Goal: Task Accomplishment & Management: Use online tool/utility

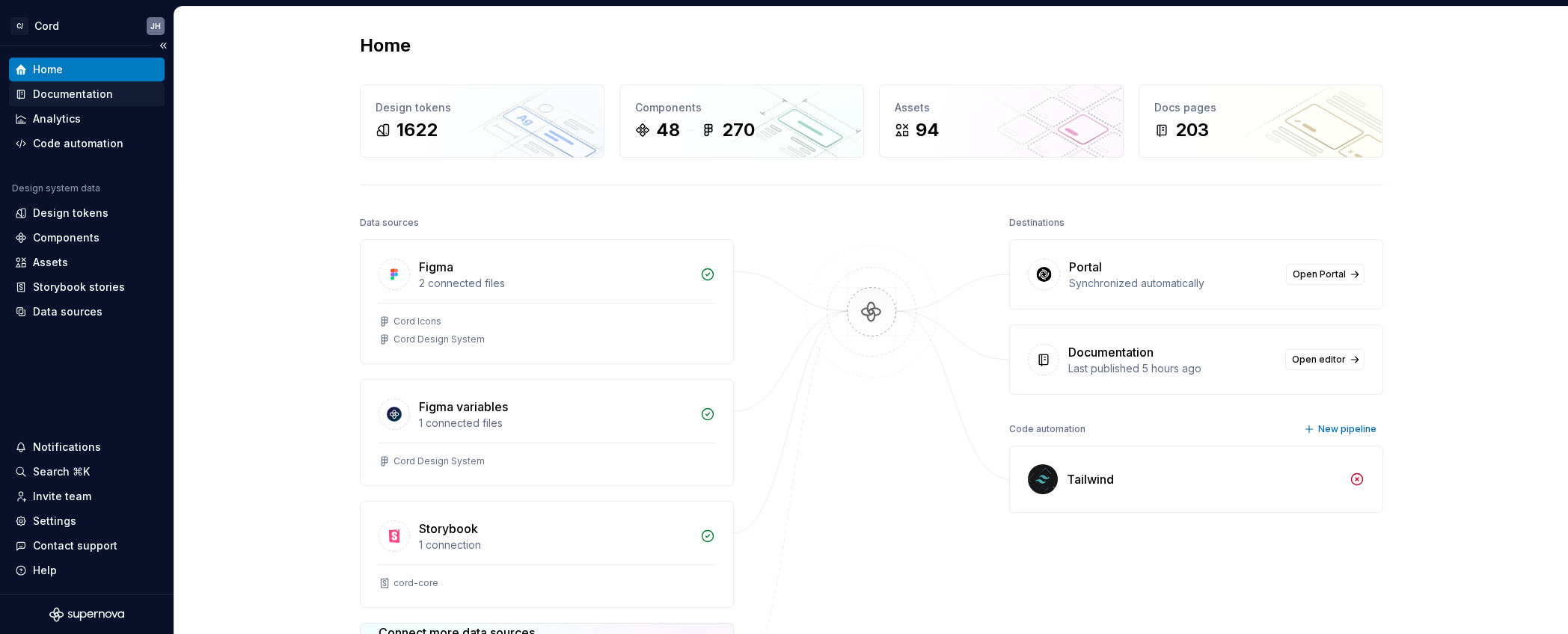
click at [92, 91] on div "Documentation" at bounding box center [74, 93] width 81 height 15
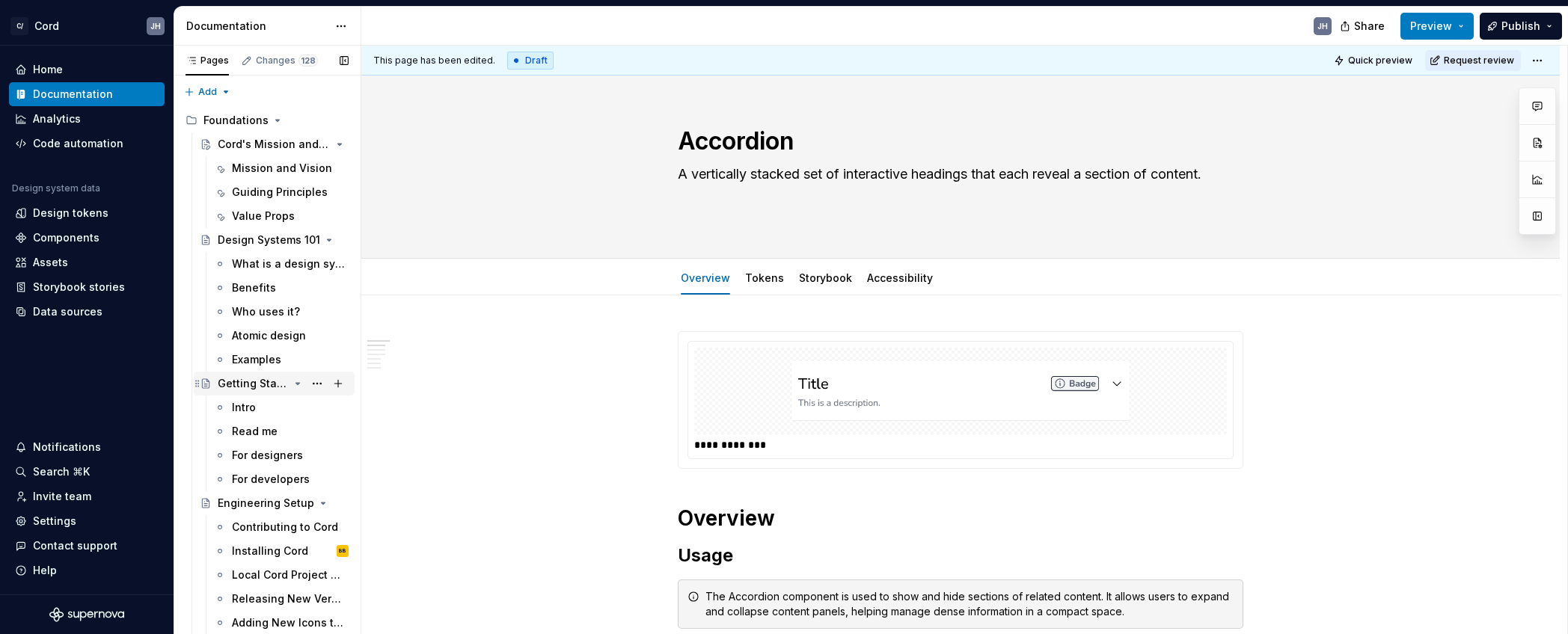
click at [266, 382] on div "Getting Started with Cord" at bounding box center [253, 383] width 71 height 15
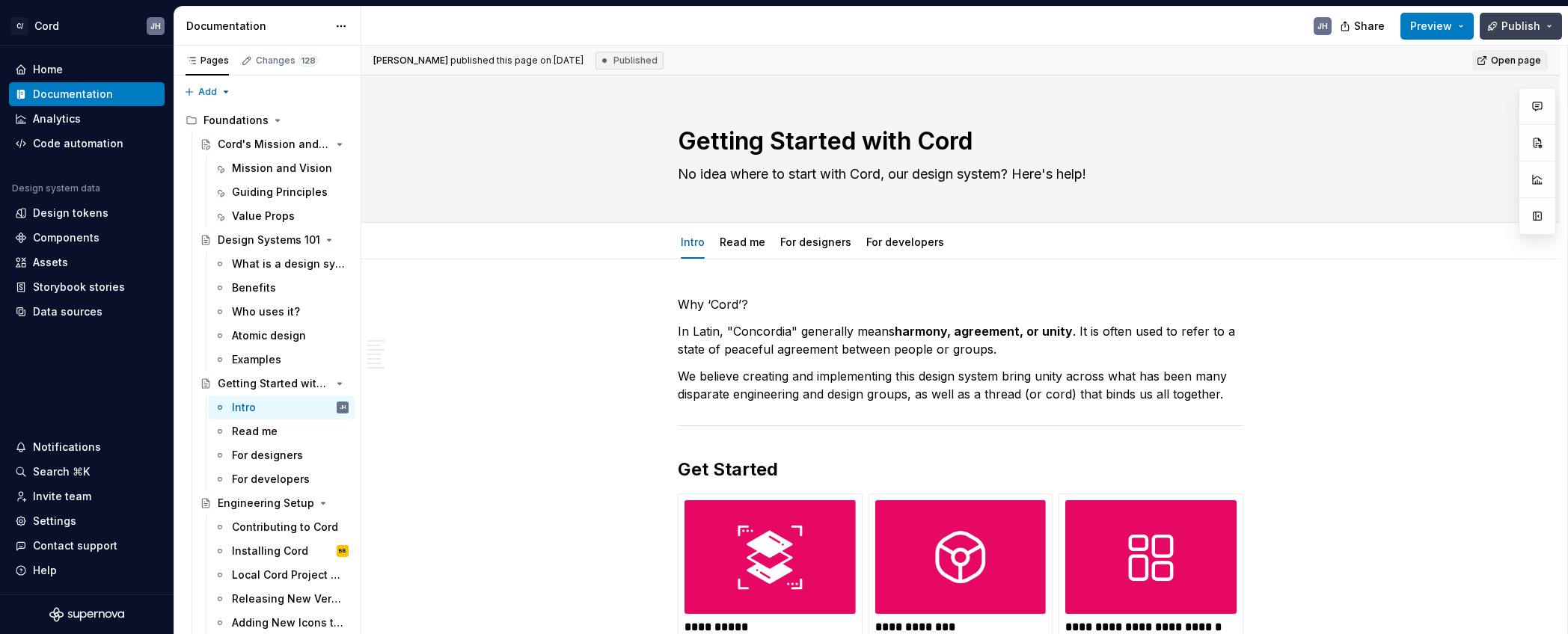
click at [1536, 26] on span "Publish" at bounding box center [1521, 26] width 39 height 15
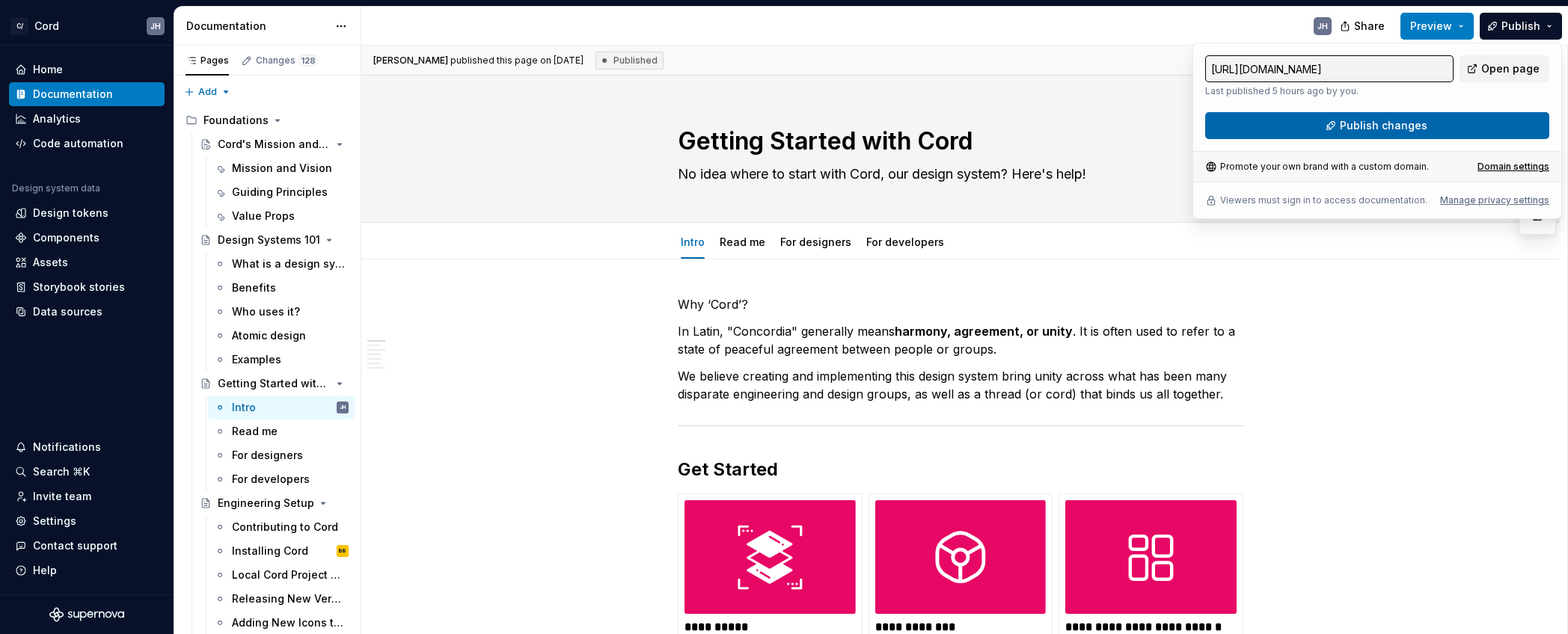
click at [1467, 124] on button "Publish changes" at bounding box center [1378, 125] width 345 height 26
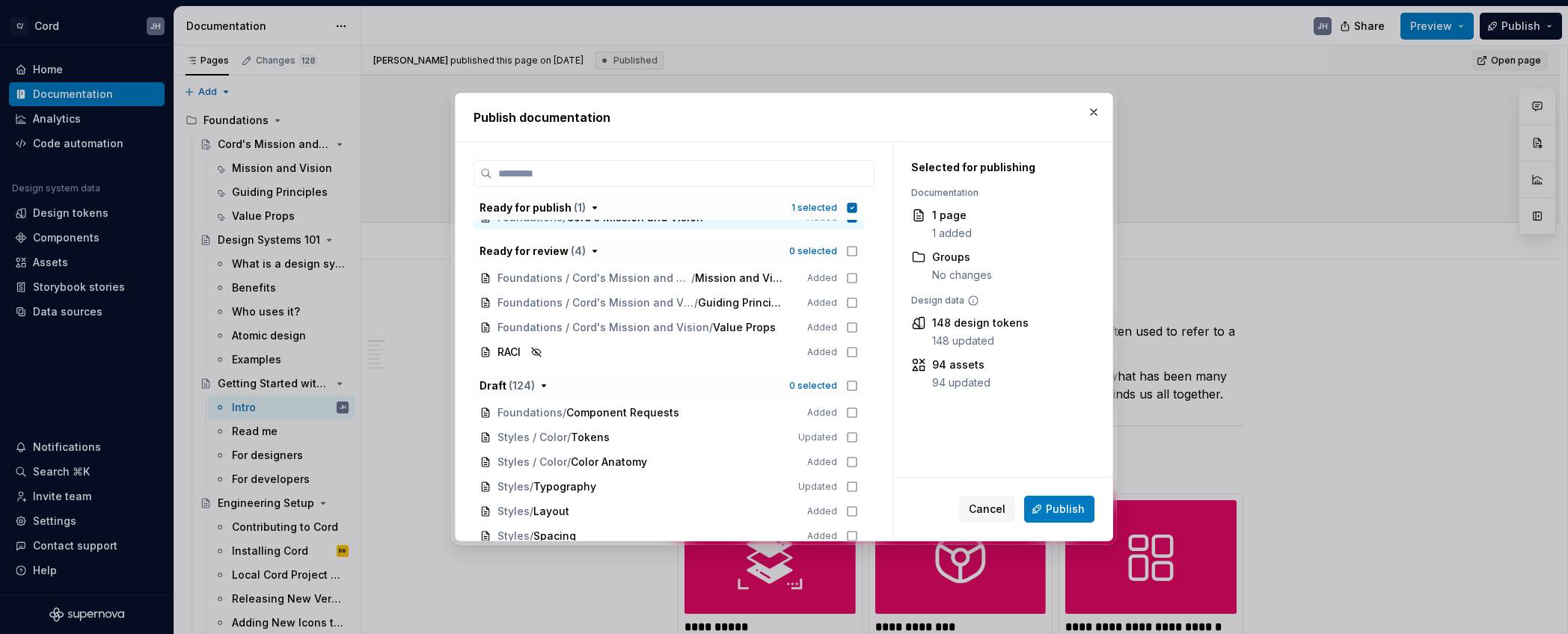
scroll to position [15, 0]
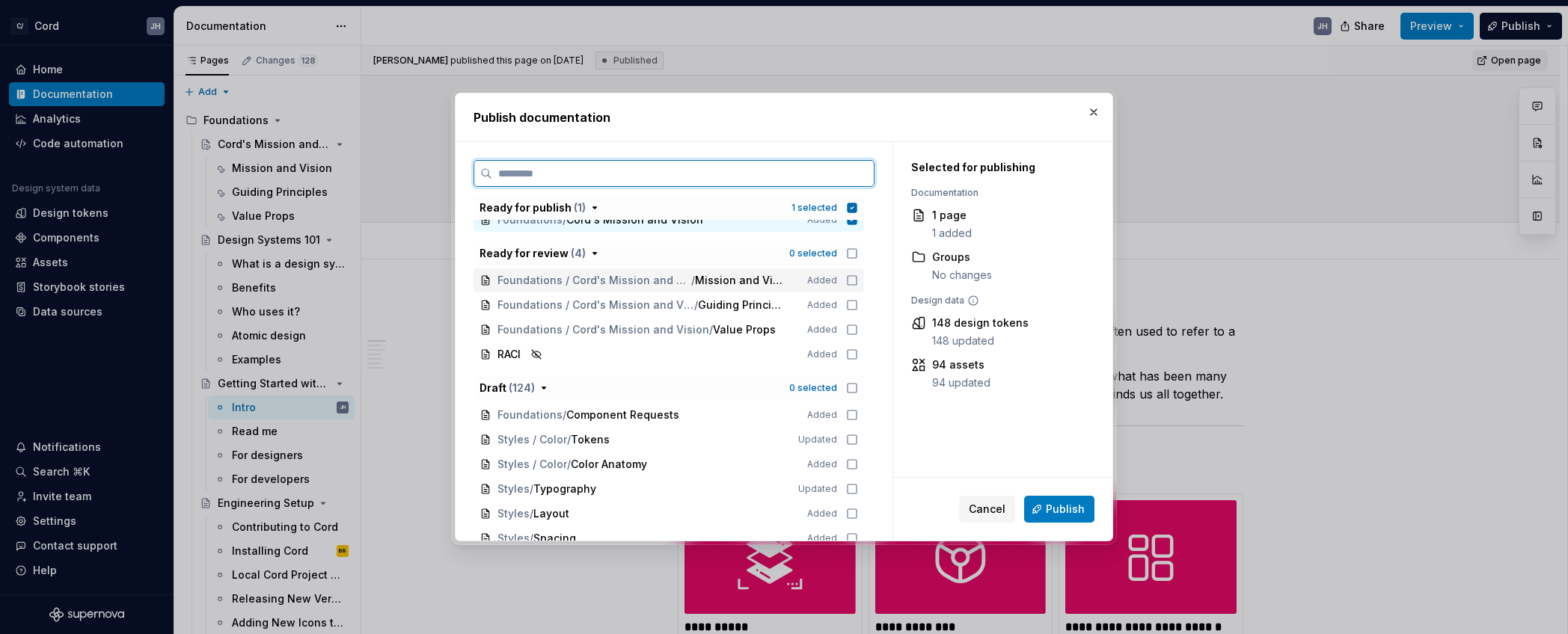
drag, startPoint x: 860, startPoint y: 281, endPoint x: 859, endPoint y: 289, distance: 8.1
click at [858, 281] on icon at bounding box center [852, 281] width 12 height 12
drag, startPoint x: 857, startPoint y: 302, endPoint x: 854, endPoint y: 322, distance: 20.2
click at [857, 302] on icon at bounding box center [852, 305] width 12 height 12
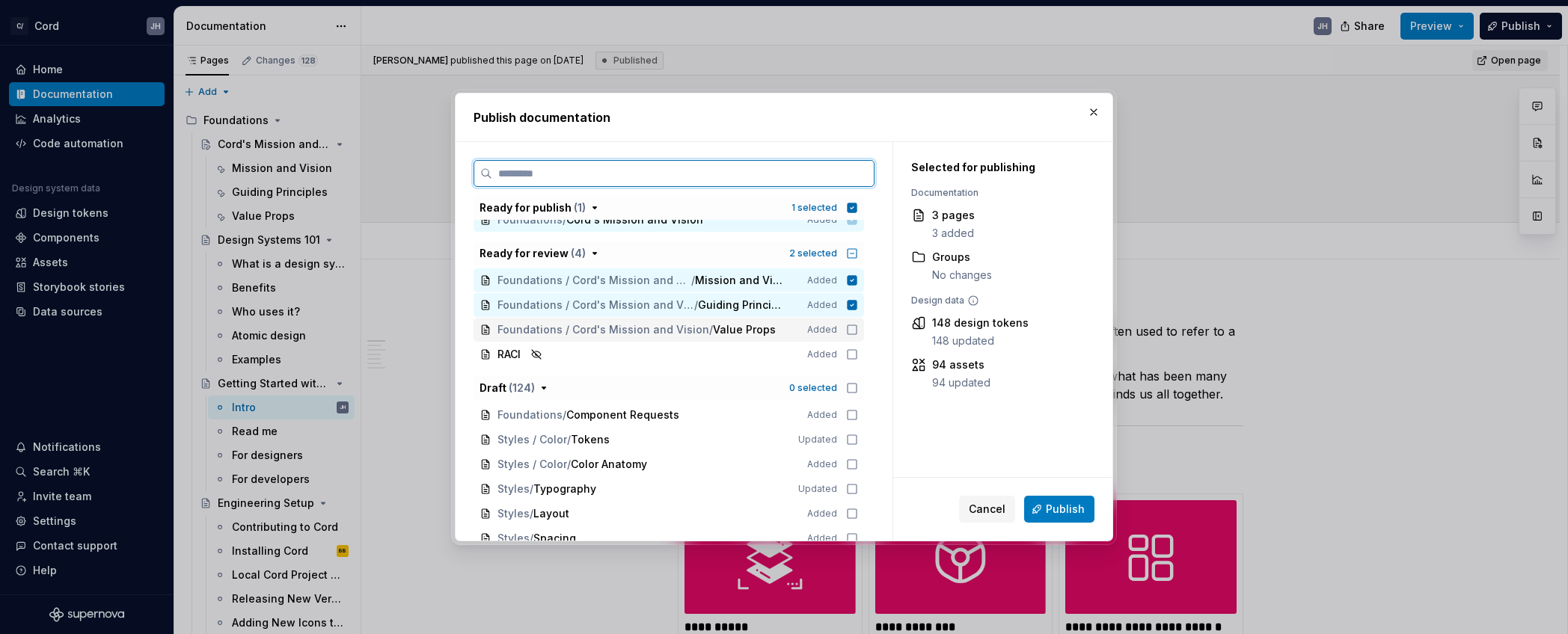
click at [853, 326] on icon at bounding box center [852, 330] width 12 height 12
drag, startPoint x: 858, startPoint y: 355, endPoint x: 859, endPoint y: 371, distance: 16.0
click at [858, 355] on icon at bounding box center [852, 354] width 12 height 12
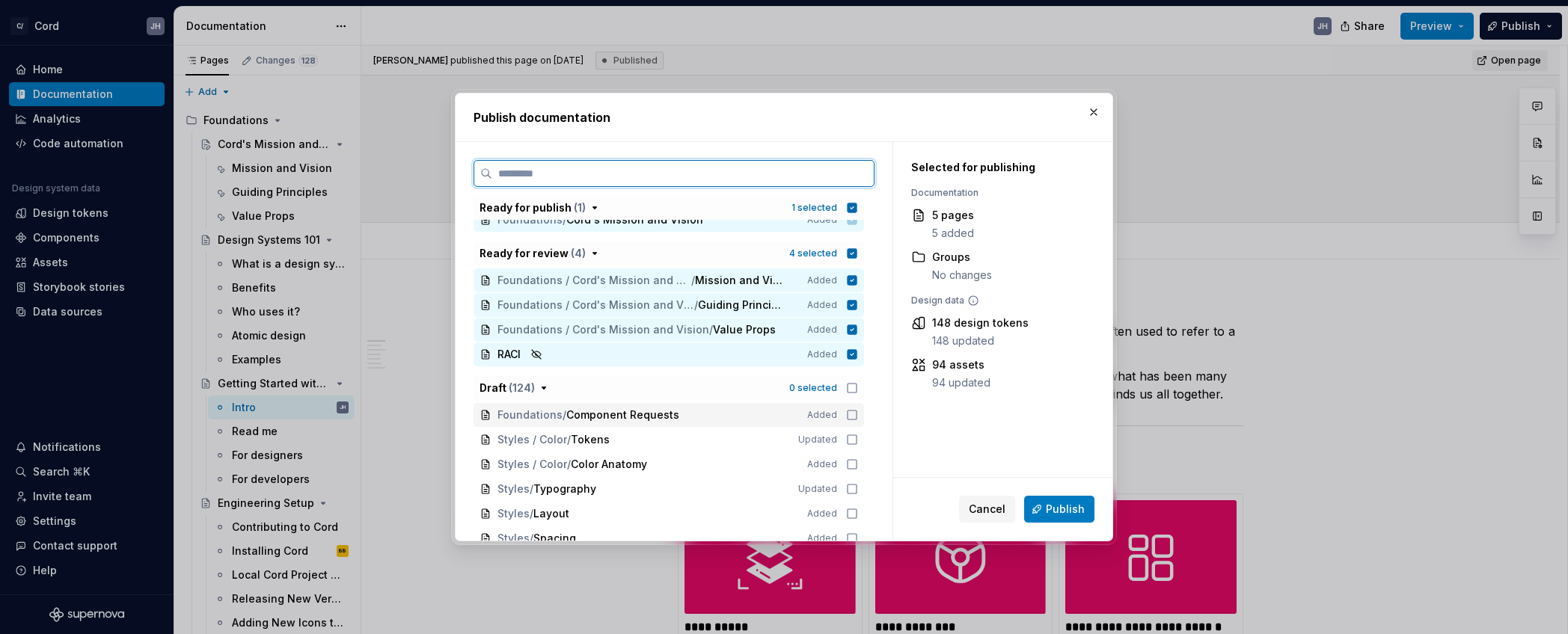
click at [859, 406] on div "Foundations / Component Requests Added" at bounding box center [669, 415] width 391 height 24
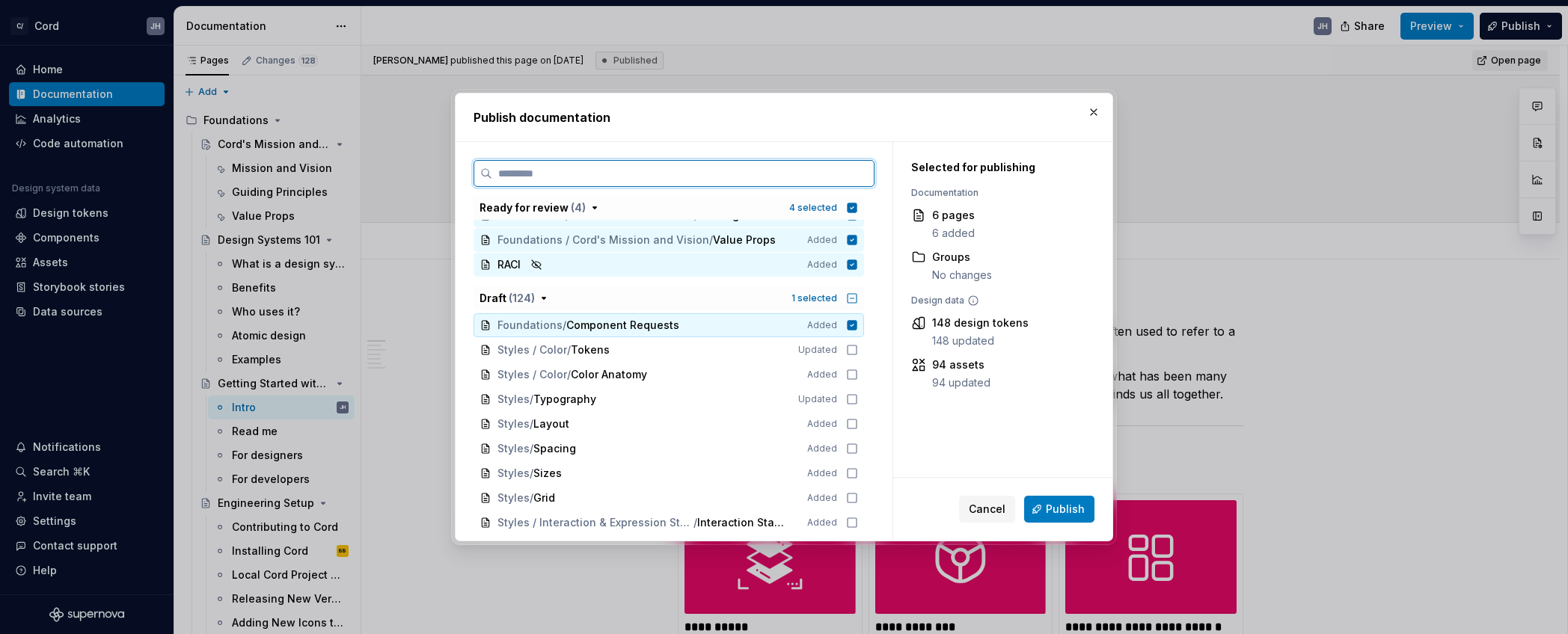
scroll to position [105, 0]
click at [862, 355] on div "Styles / Color / Tokens Updated" at bounding box center [669, 349] width 391 height 24
click at [856, 382] on div "Styles / Color / Color Anatomy Added" at bounding box center [669, 374] width 391 height 24
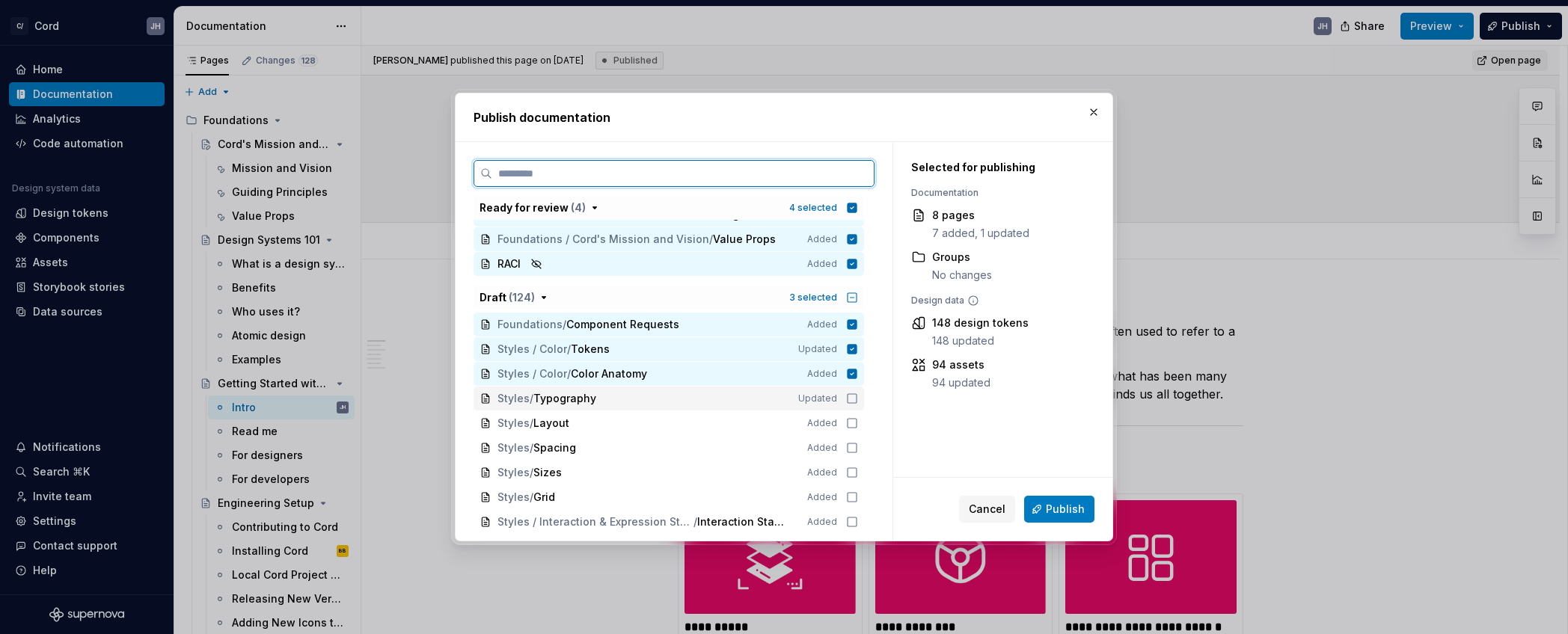
click at [857, 404] on div "Styles / Typography Updated" at bounding box center [669, 398] width 391 height 24
click at [857, 422] on icon at bounding box center [852, 423] width 12 height 12
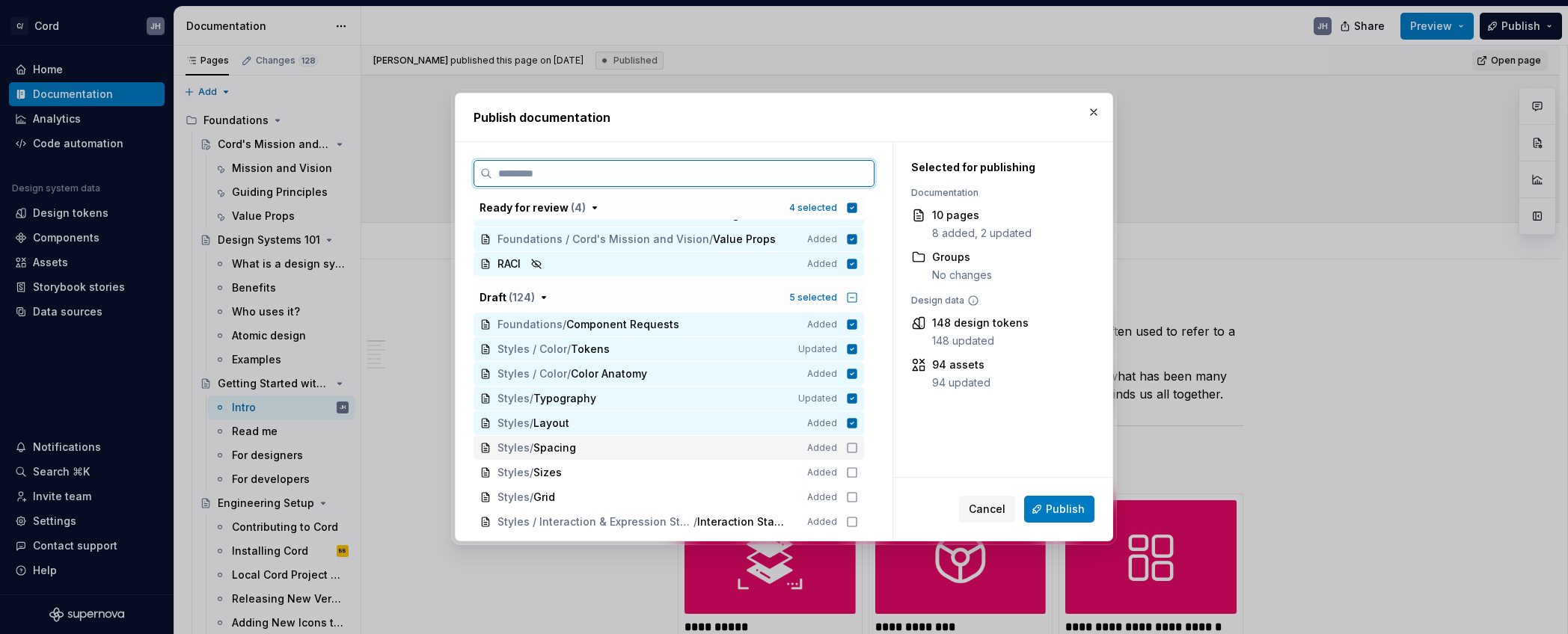
click at [856, 440] on div "Styles / Spacing Added" at bounding box center [669, 448] width 391 height 24
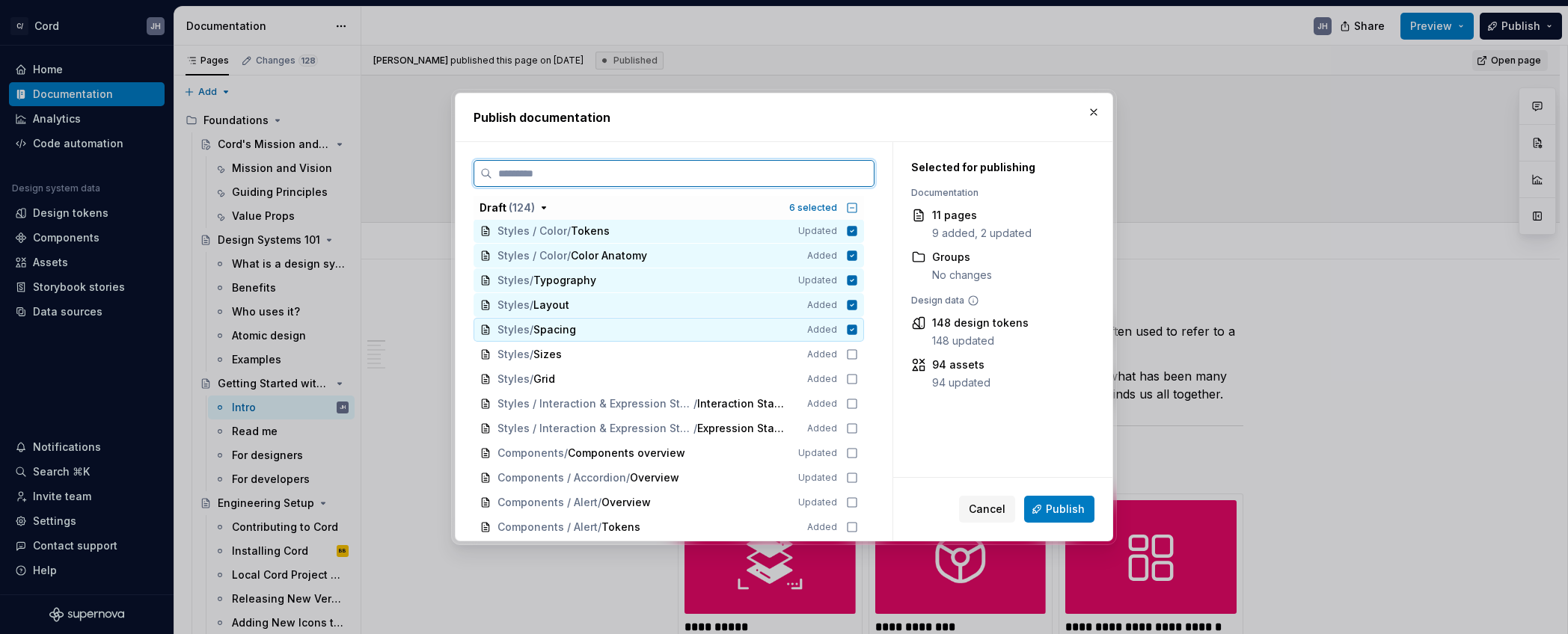
scroll to position [232, 0]
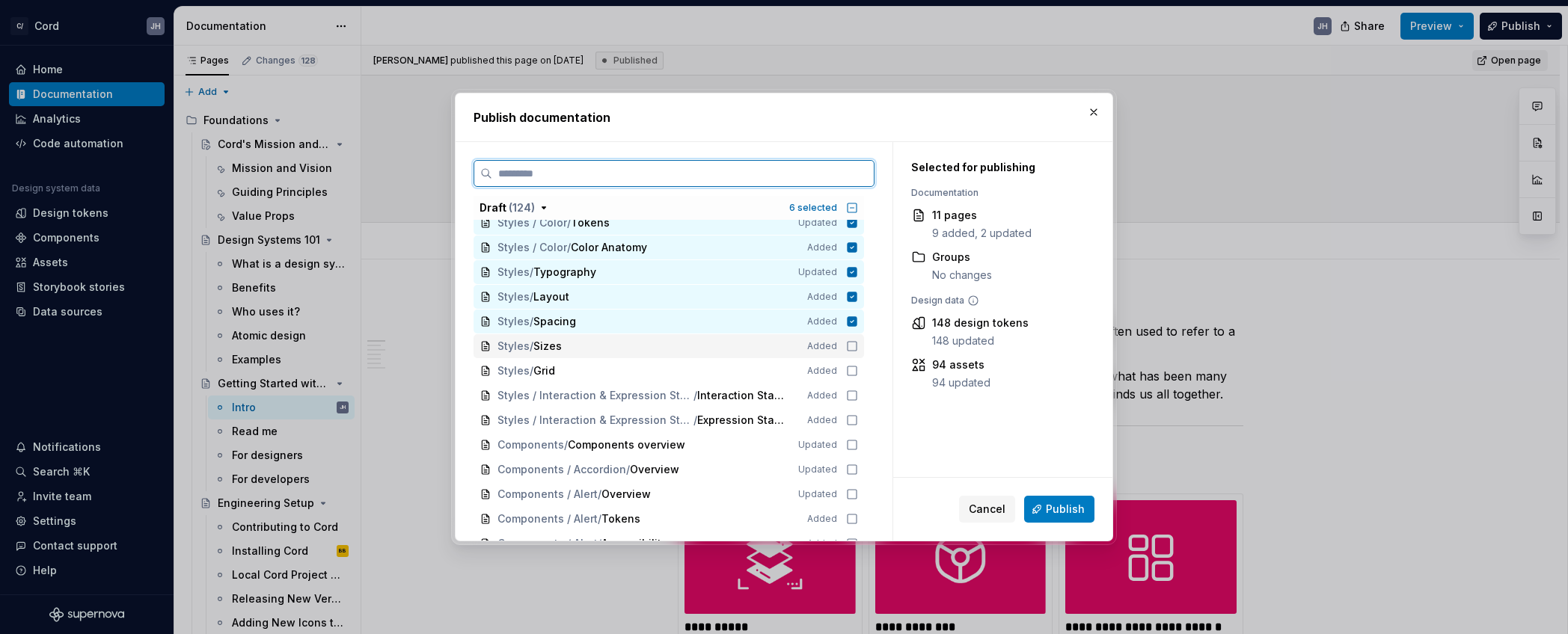
click at [852, 347] on div "Styles / Sizes Added" at bounding box center [669, 346] width 391 height 24
drag, startPoint x: 853, startPoint y: 369, endPoint x: 855, endPoint y: 387, distance: 18.1
click at [853, 369] on icon at bounding box center [852, 371] width 12 height 12
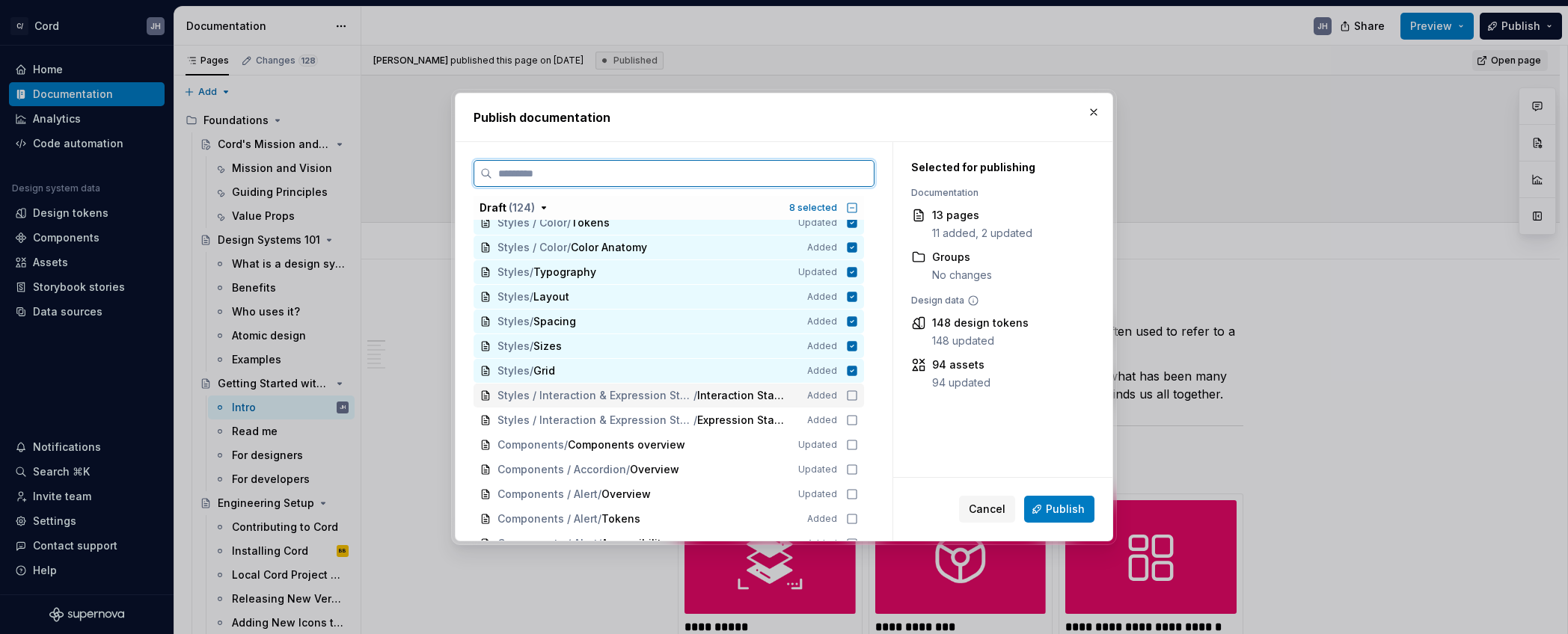
click at [854, 396] on icon at bounding box center [852, 396] width 12 height 12
click at [854, 420] on icon at bounding box center [852, 420] width 12 height 12
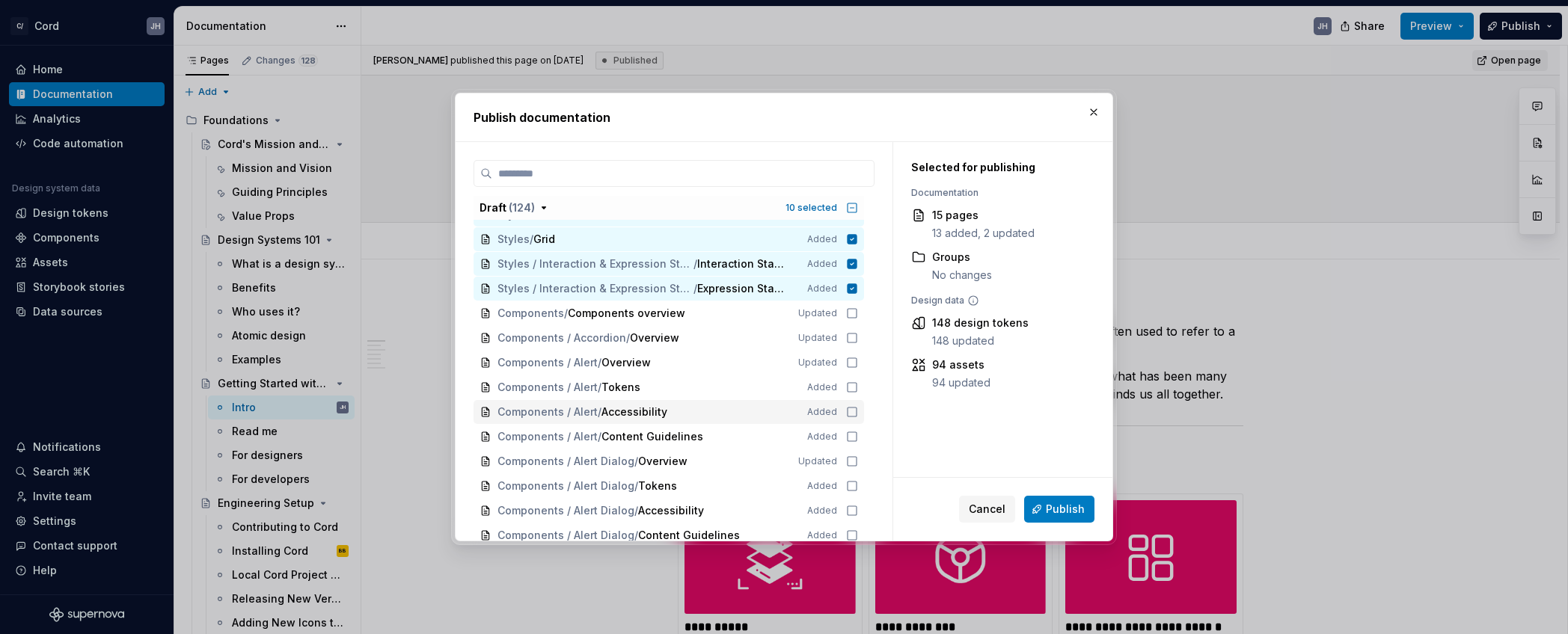
scroll to position [366, 0]
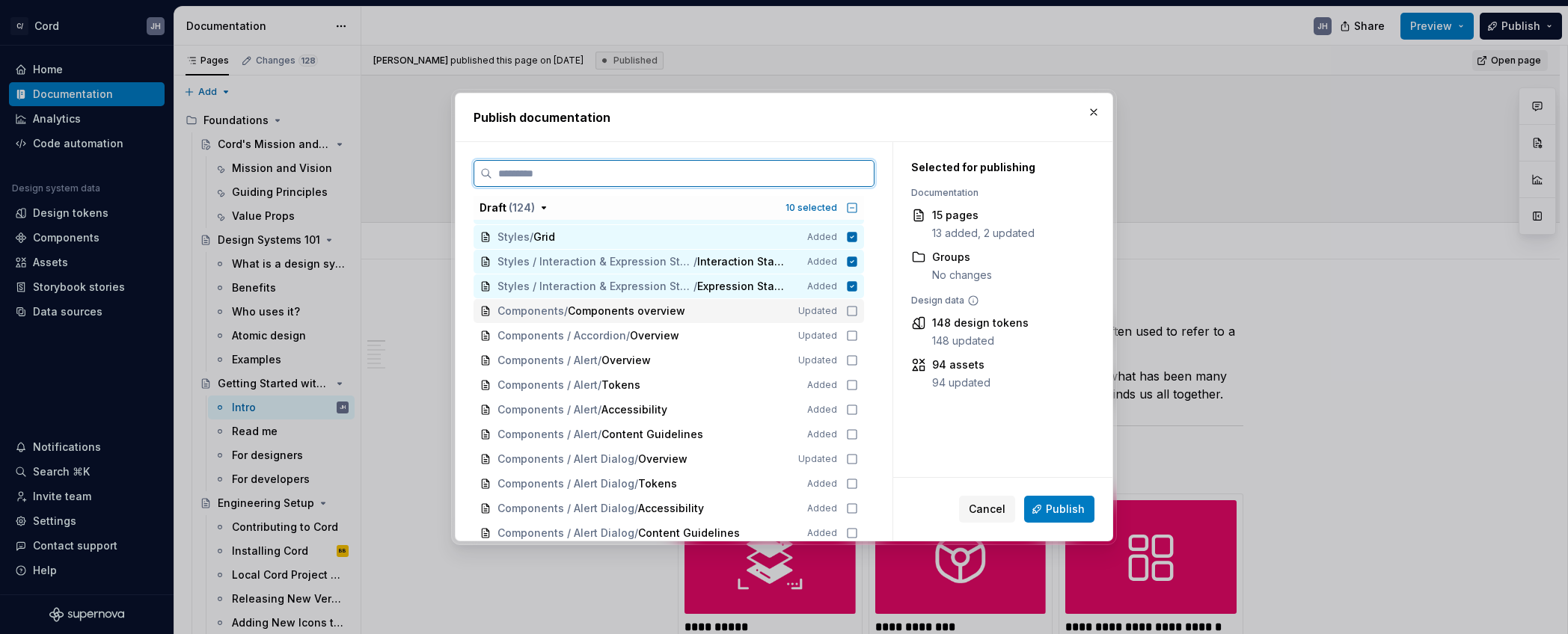
click at [858, 313] on icon at bounding box center [852, 311] width 12 height 12
click at [857, 342] on div "Components / Accordion / Overview Updated" at bounding box center [669, 336] width 391 height 24
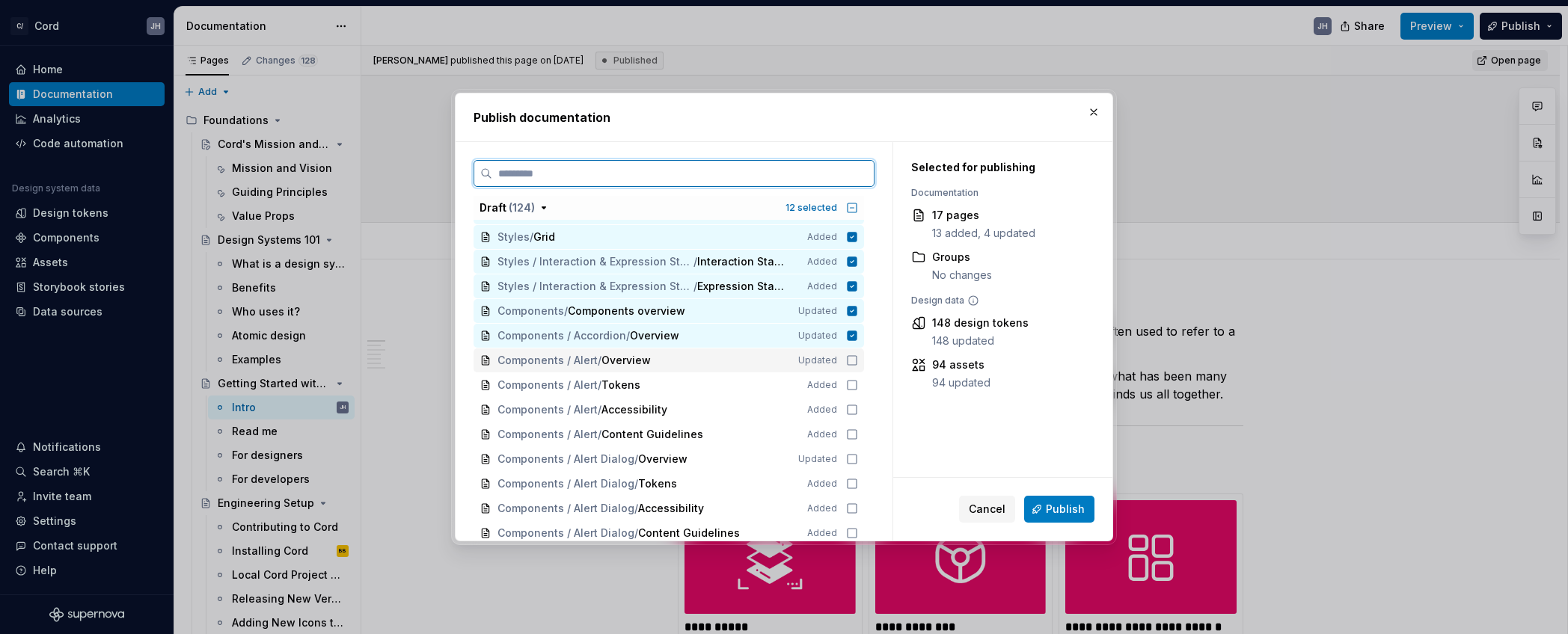
drag, startPoint x: 856, startPoint y: 363, endPoint x: 857, endPoint y: 380, distance: 17.0
click at [856, 363] on icon at bounding box center [852, 360] width 12 height 12
click at [855, 387] on icon at bounding box center [851, 385] width 9 height 9
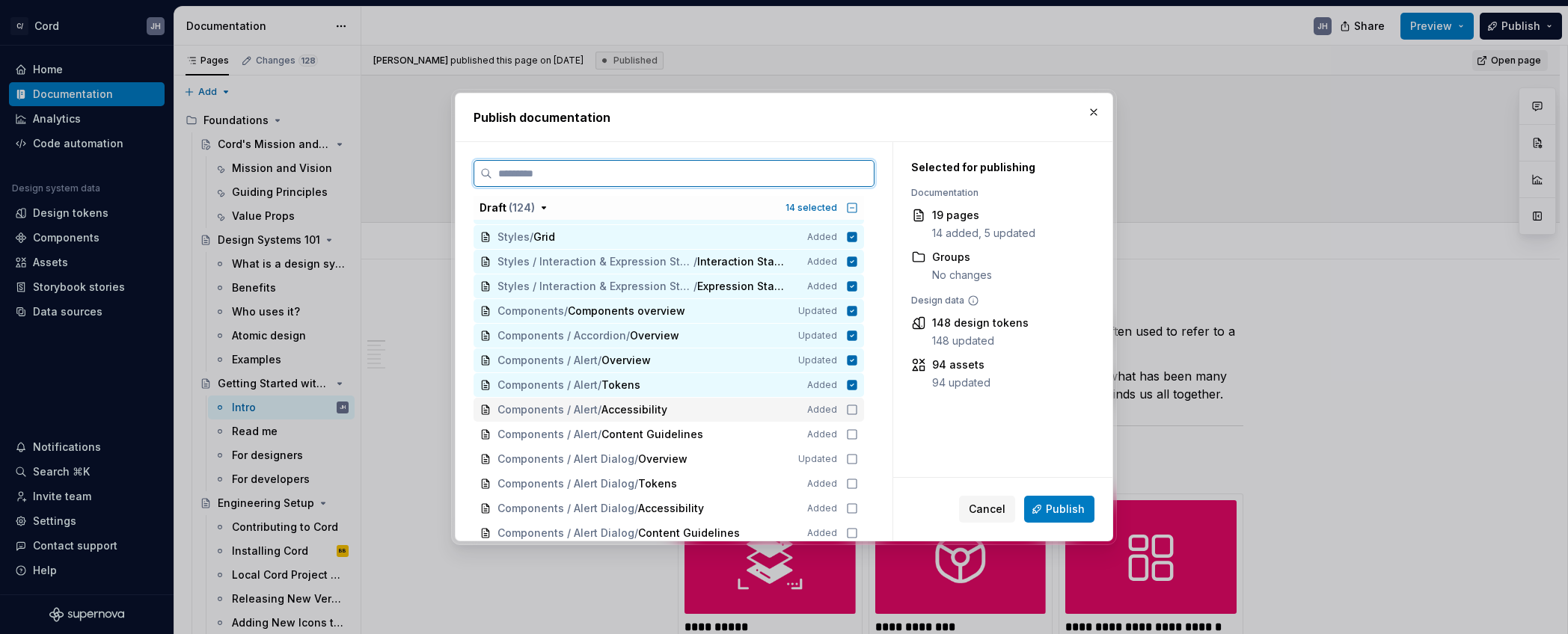
click at [853, 410] on icon at bounding box center [852, 410] width 12 height 12
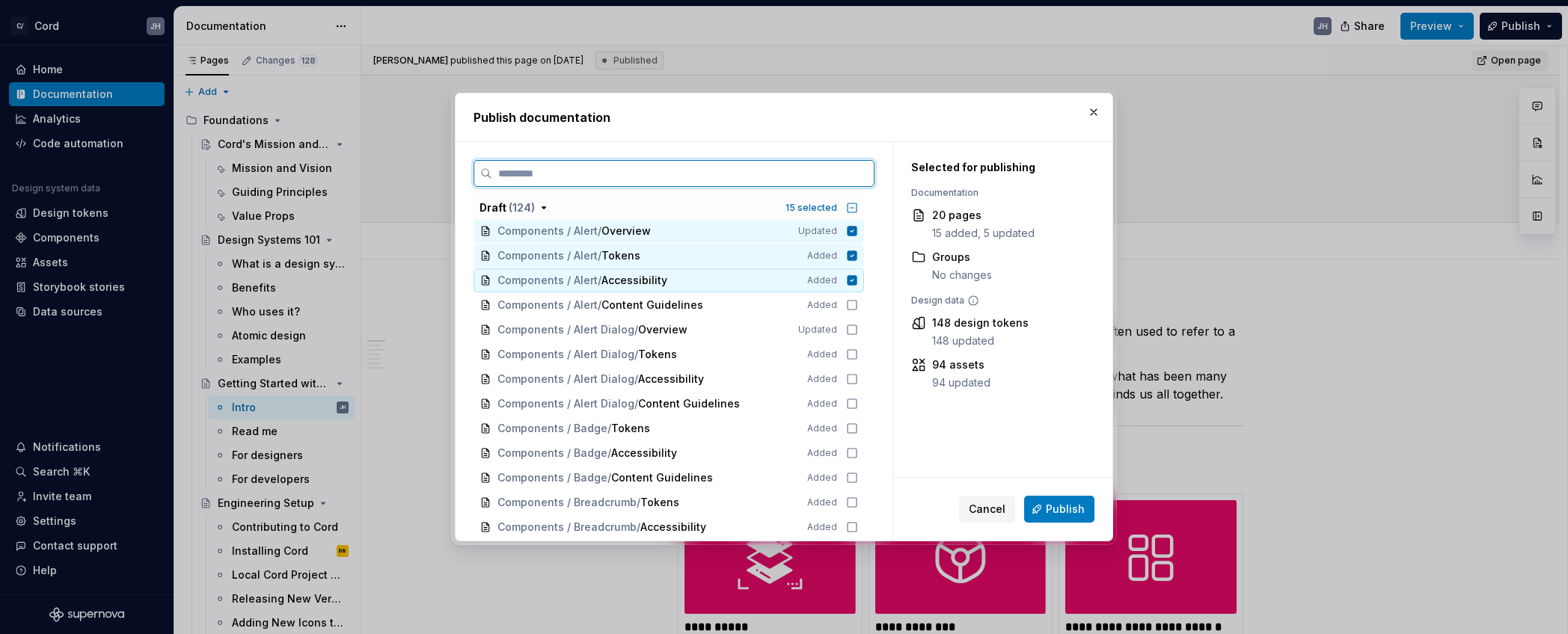
scroll to position [501, 0]
drag, startPoint x: 857, startPoint y: 300, endPoint x: 857, endPoint y: 309, distance: 9.0
click at [857, 300] on icon at bounding box center [852, 299] width 12 height 12
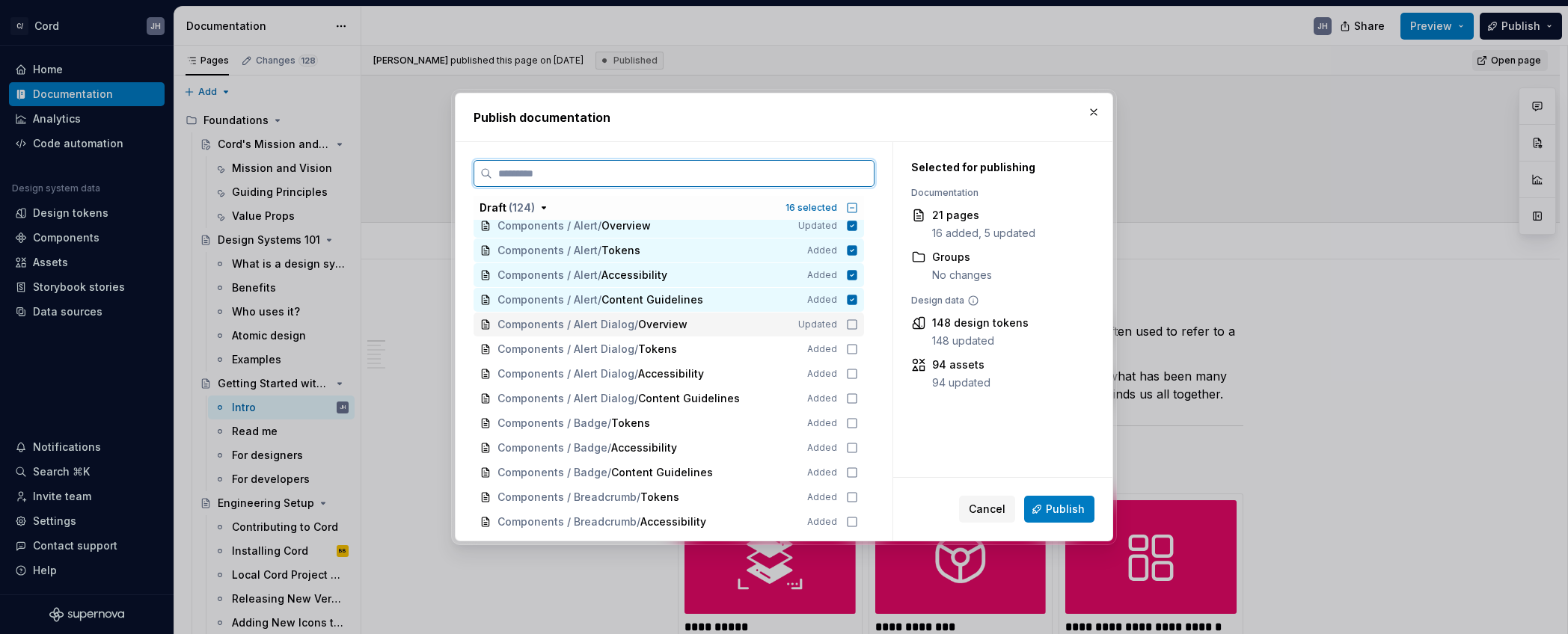
drag, startPoint x: 857, startPoint y: 330, endPoint x: 857, endPoint y: 347, distance: 17.0
click at [857, 330] on icon at bounding box center [852, 325] width 12 height 12
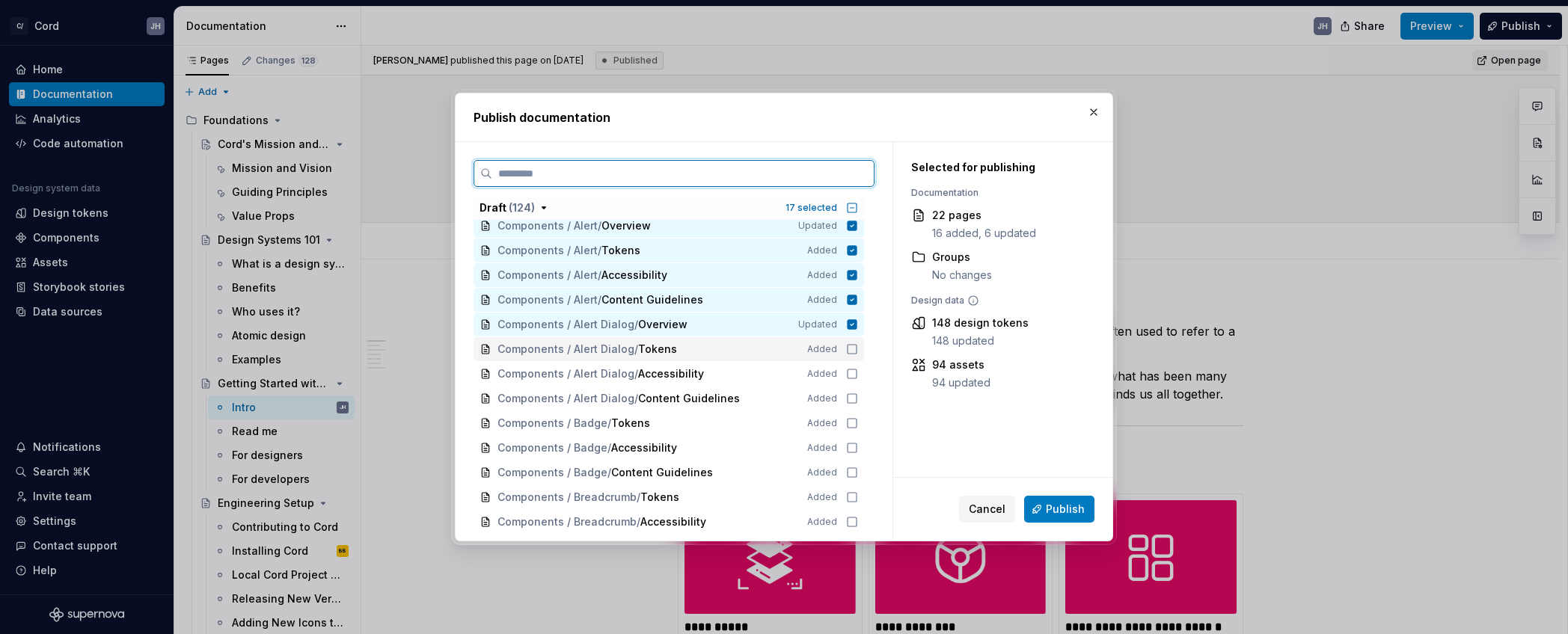
click at [857, 350] on icon at bounding box center [852, 349] width 12 height 12
click at [857, 364] on div "Components / Alert Dialog / Accessibility Added" at bounding box center [669, 374] width 391 height 24
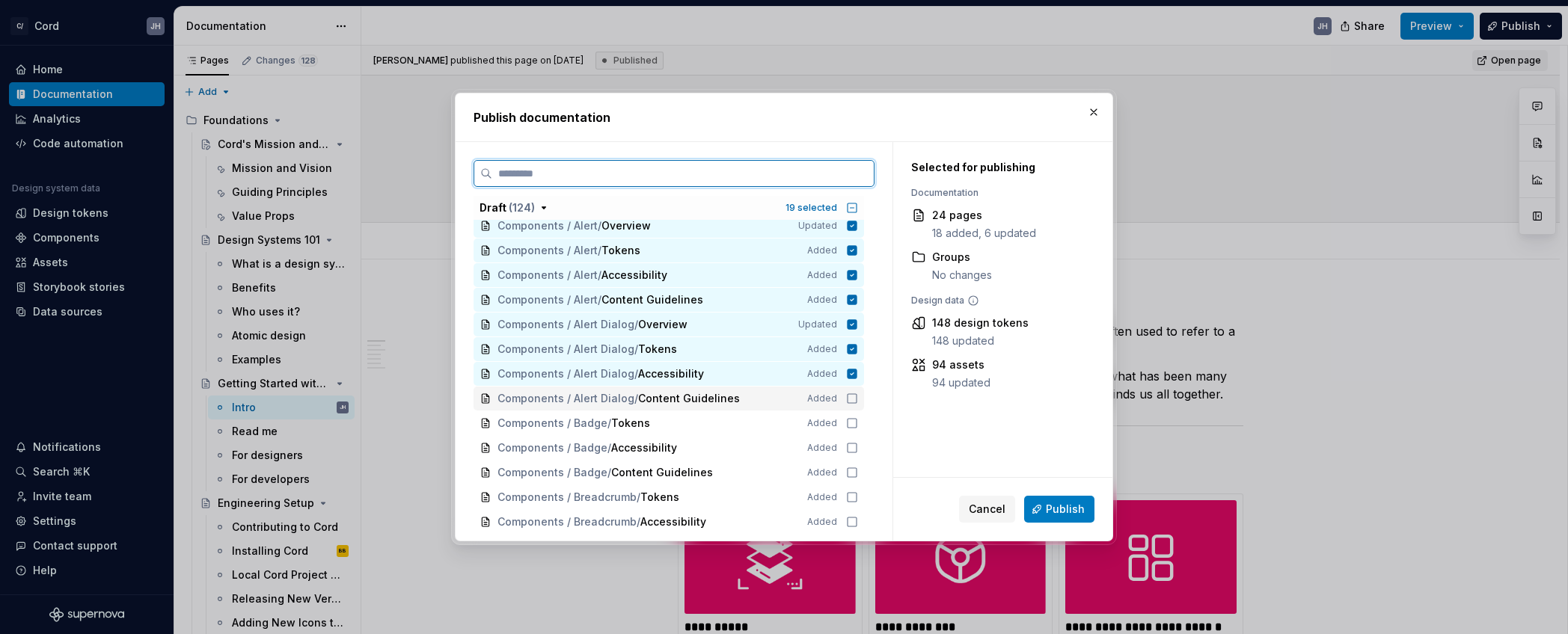
click at [850, 405] on div "Components / Alert Dialog / Content Guidelines Added" at bounding box center [669, 398] width 391 height 24
drag, startPoint x: 856, startPoint y: 424, endPoint x: 862, endPoint y: 442, distance: 19.0
click at [856, 426] on icon at bounding box center [852, 423] width 12 height 12
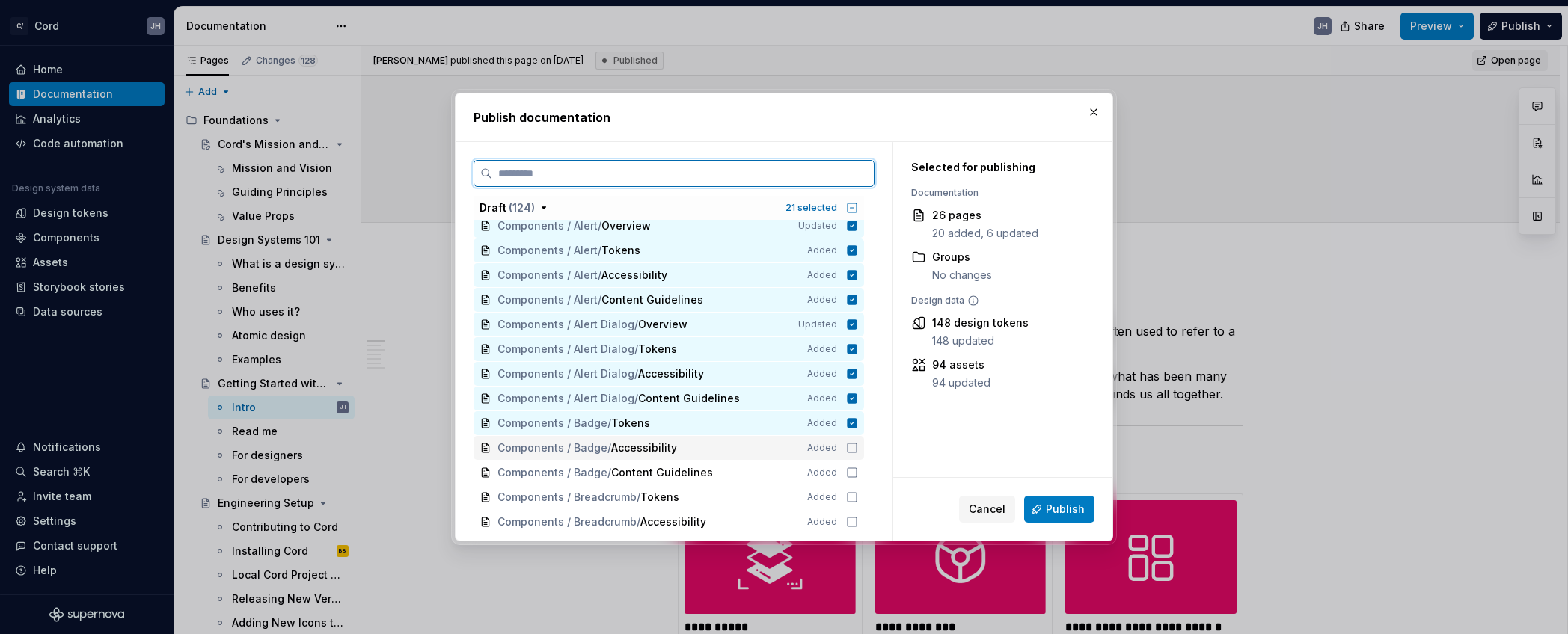
drag, startPoint x: 861, startPoint y: 455, endPoint x: 860, endPoint y: 466, distance: 11.0
click at [861, 455] on div "Components / Badge / Accessibility Added" at bounding box center [669, 448] width 391 height 24
click at [860, 482] on div "Components / Badge / Content Guidelines Added" at bounding box center [669, 472] width 391 height 24
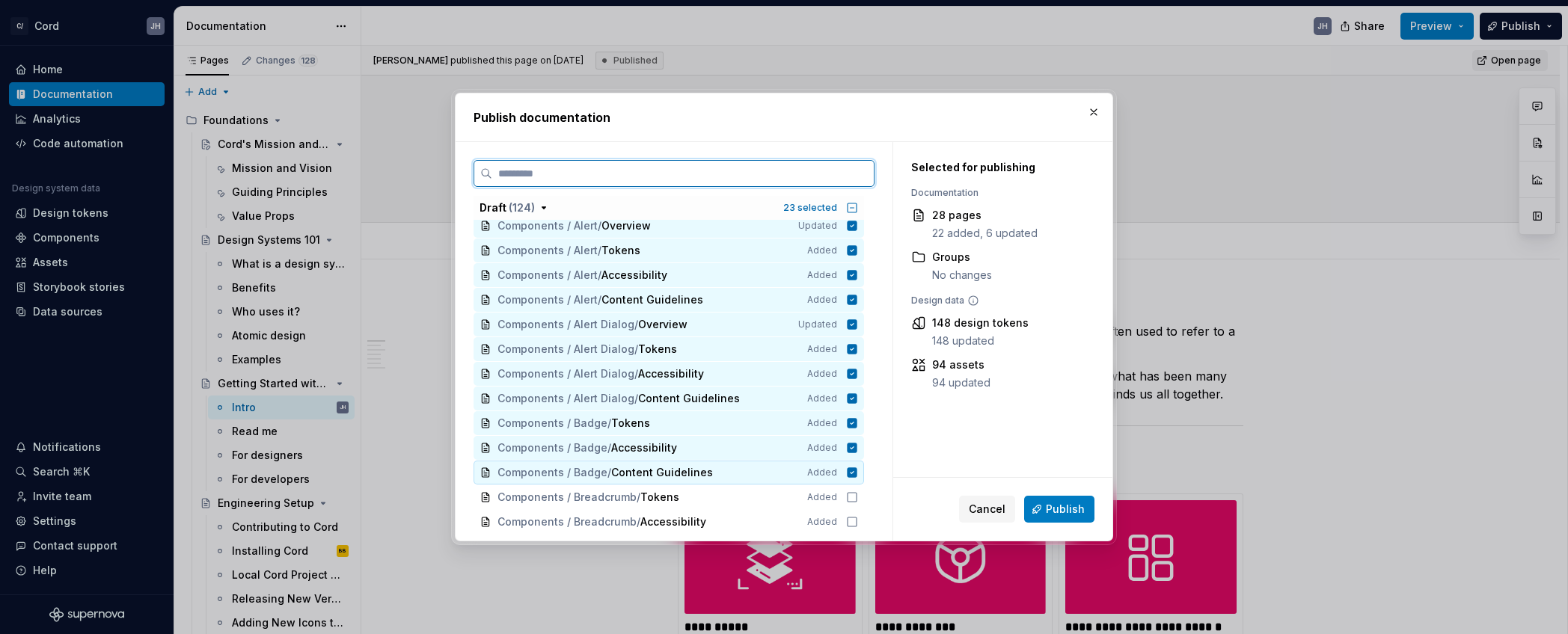
scroll to position [655, 0]
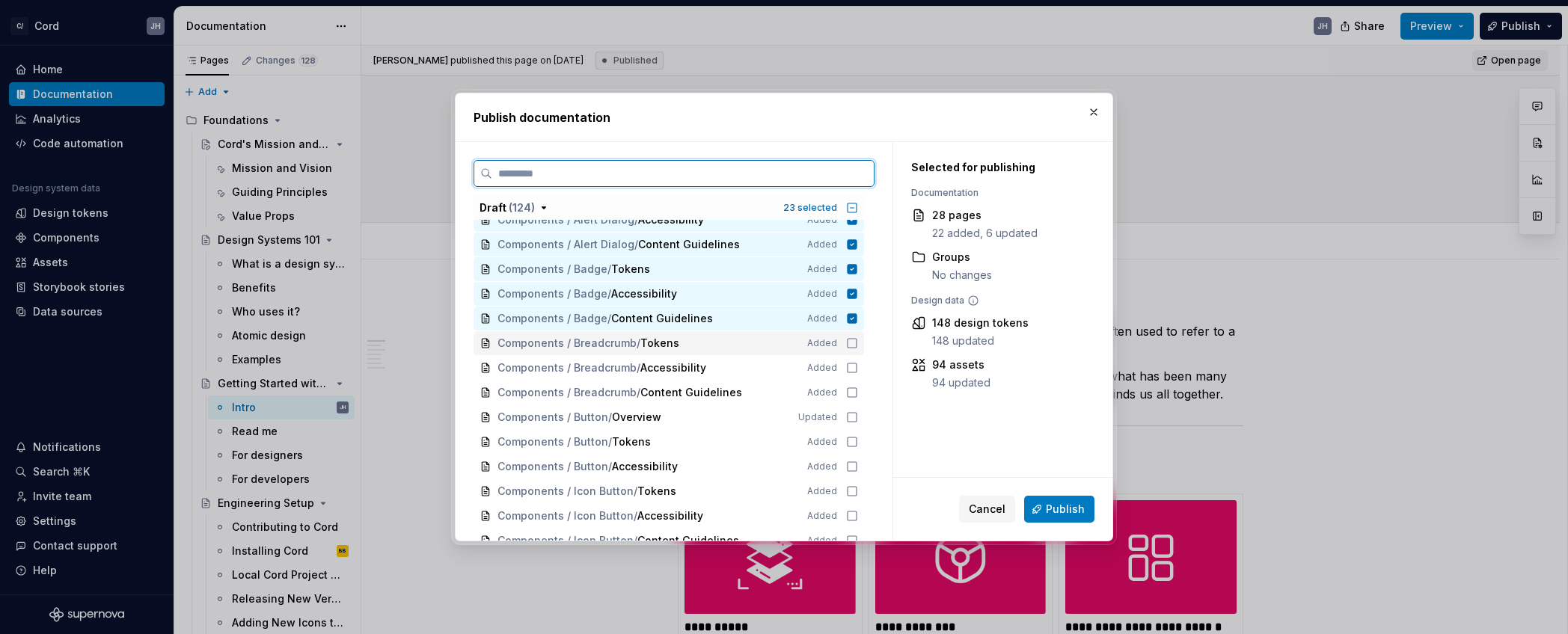
drag, startPoint x: 861, startPoint y: 342, endPoint x: 859, endPoint y: 363, distance: 21.1
click at [858, 343] on icon at bounding box center [852, 343] width 12 height 12
click at [858, 368] on icon at bounding box center [852, 368] width 12 height 12
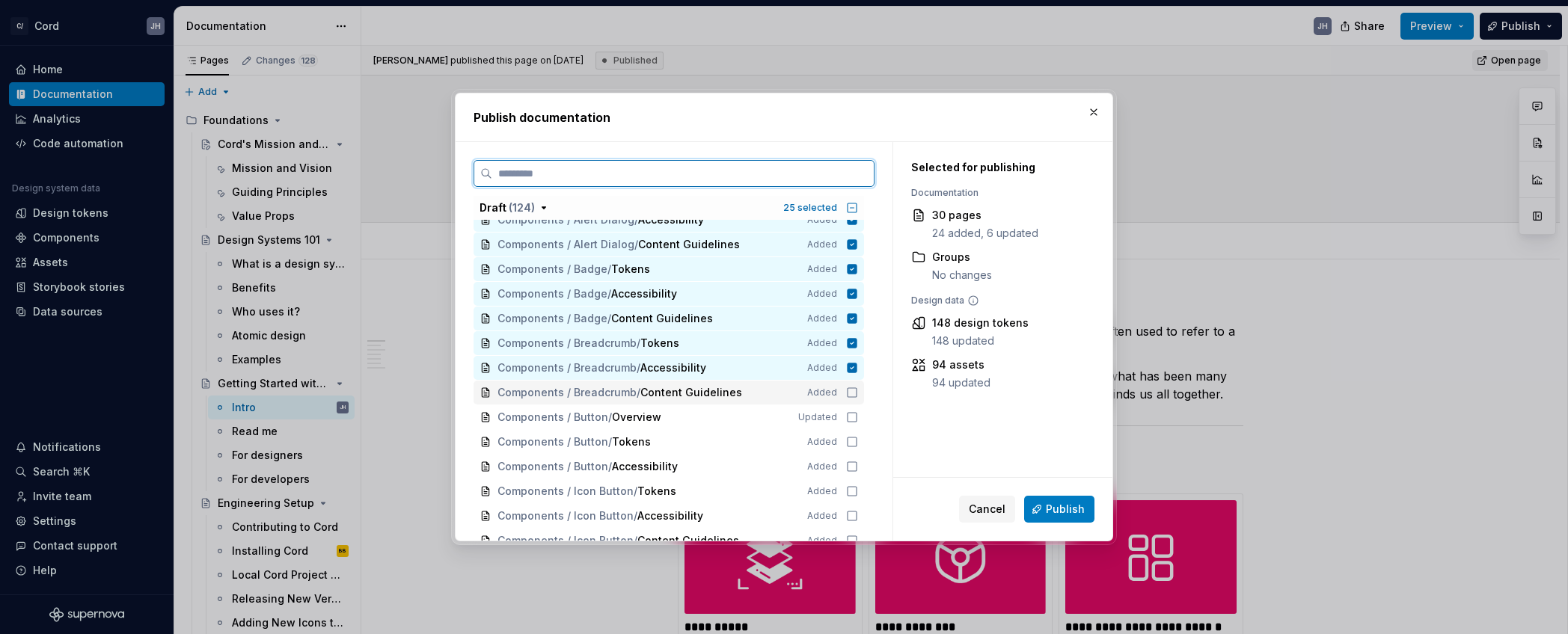
drag, startPoint x: 860, startPoint y: 394, endPoint x: 863, endPoint y: 420, distance: 26.2
click at [858, 394] on icon at bounding box center [852, 393] width 12 height 12
click at [858, 421] on icon at bounding box center [852, 417] width 12 height 12
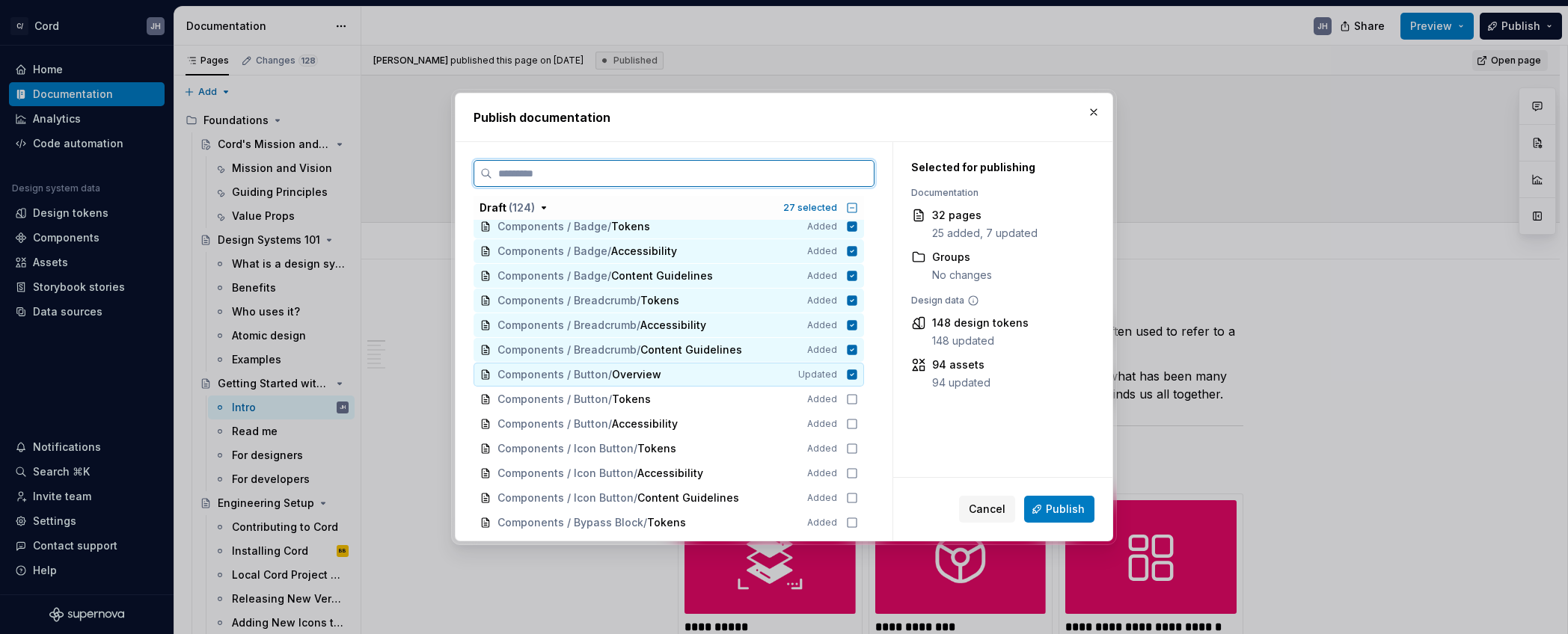
scroll to position [690, 0]
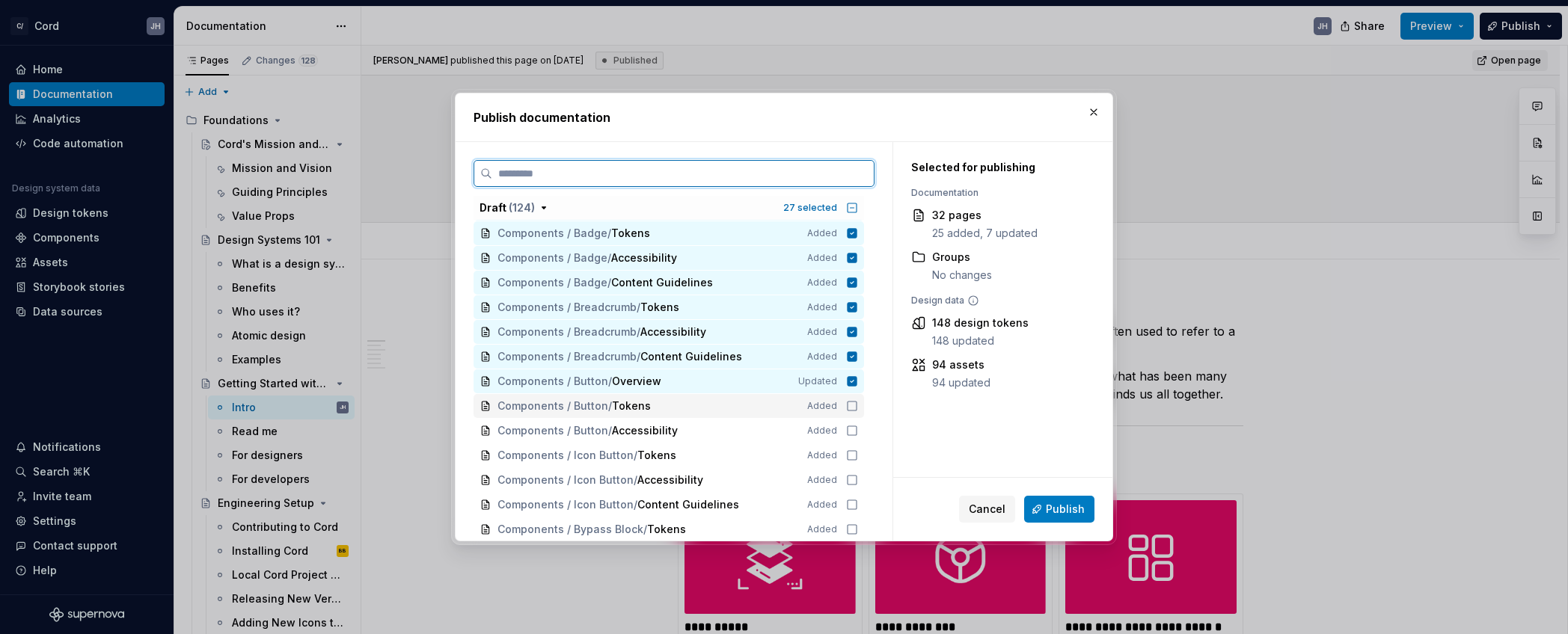
drag, startPoint x: 860, startPoint y: 404, endPoint x: 857, endPoint y: 424, distance: 20.2
click at [858, 404] on icon at bounding box center [852, 406] width 12 height 12
click at [855, 433] on icon at bounding box center [852, 431] width 12 height 12
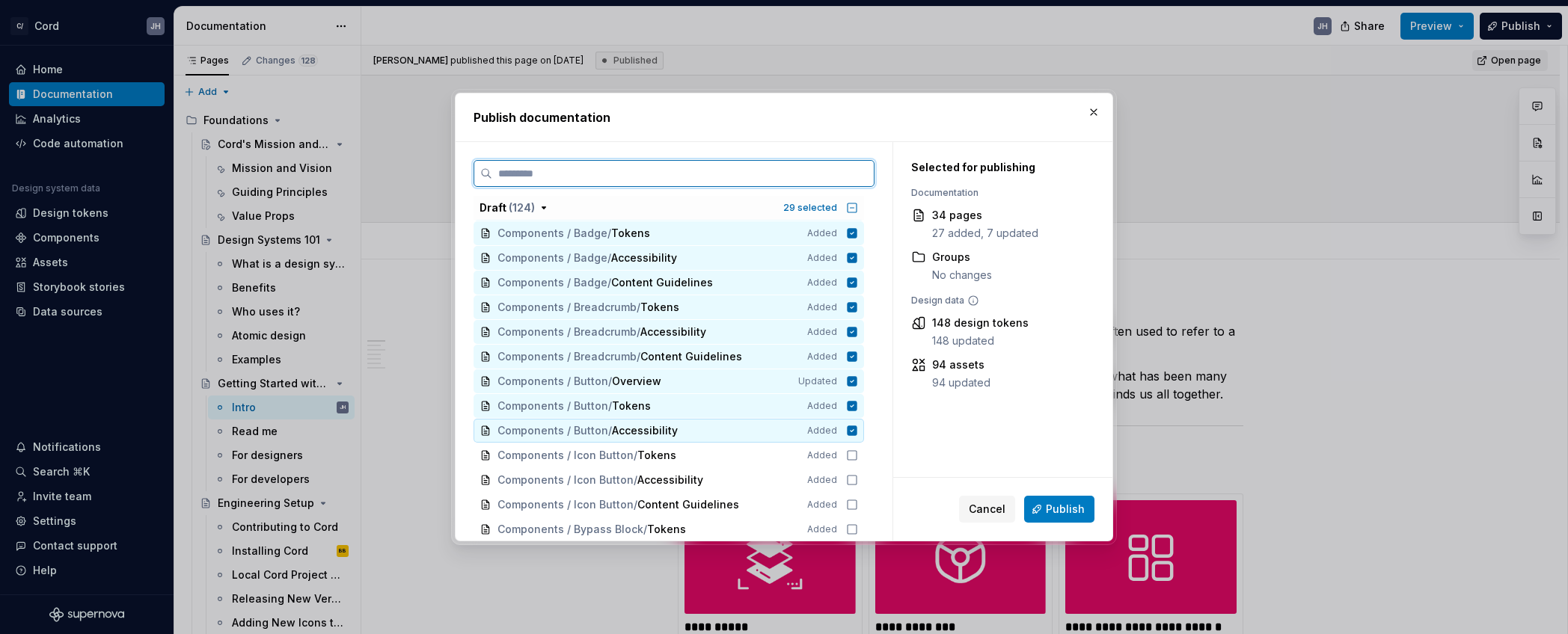
click at [858, 431] on icon at bounding box center [852, 431] width 12 height 12
click at [855, 329] on icon at bounding box center [852, 332] width 10 height 10
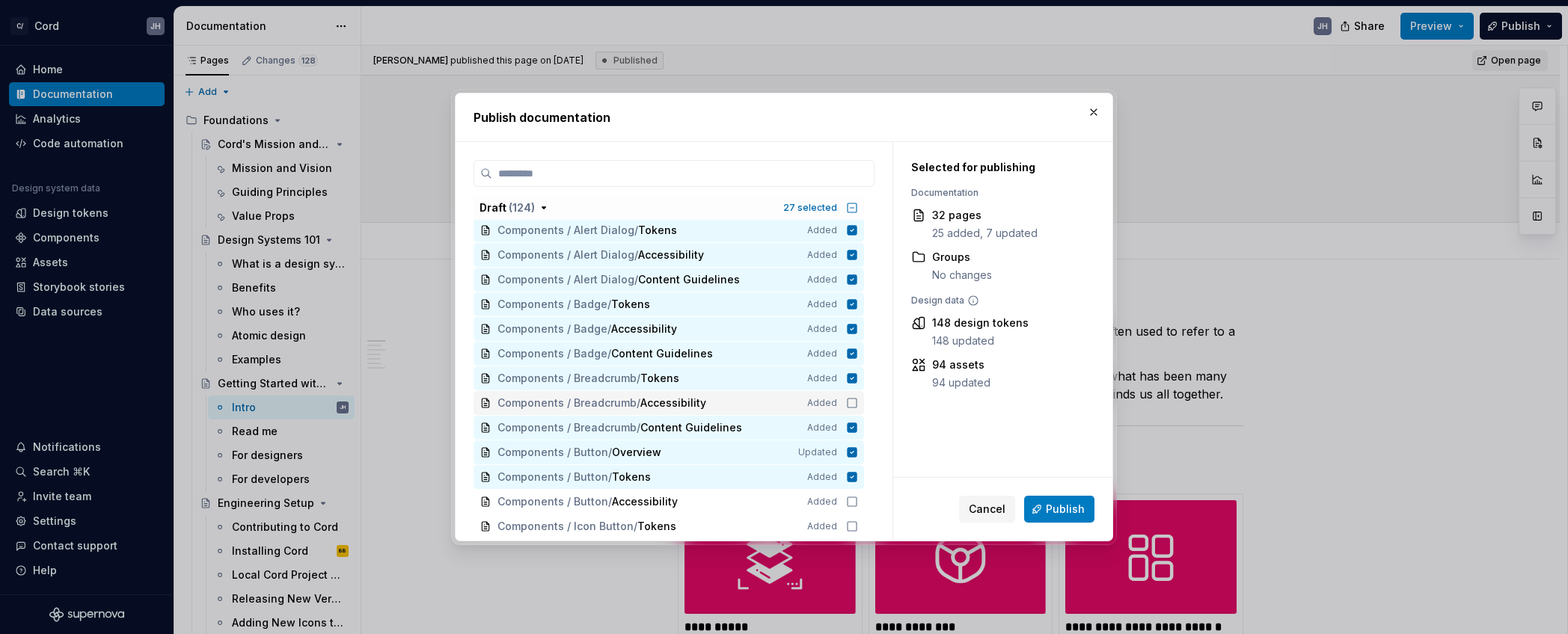
scroll to position [620, 0]
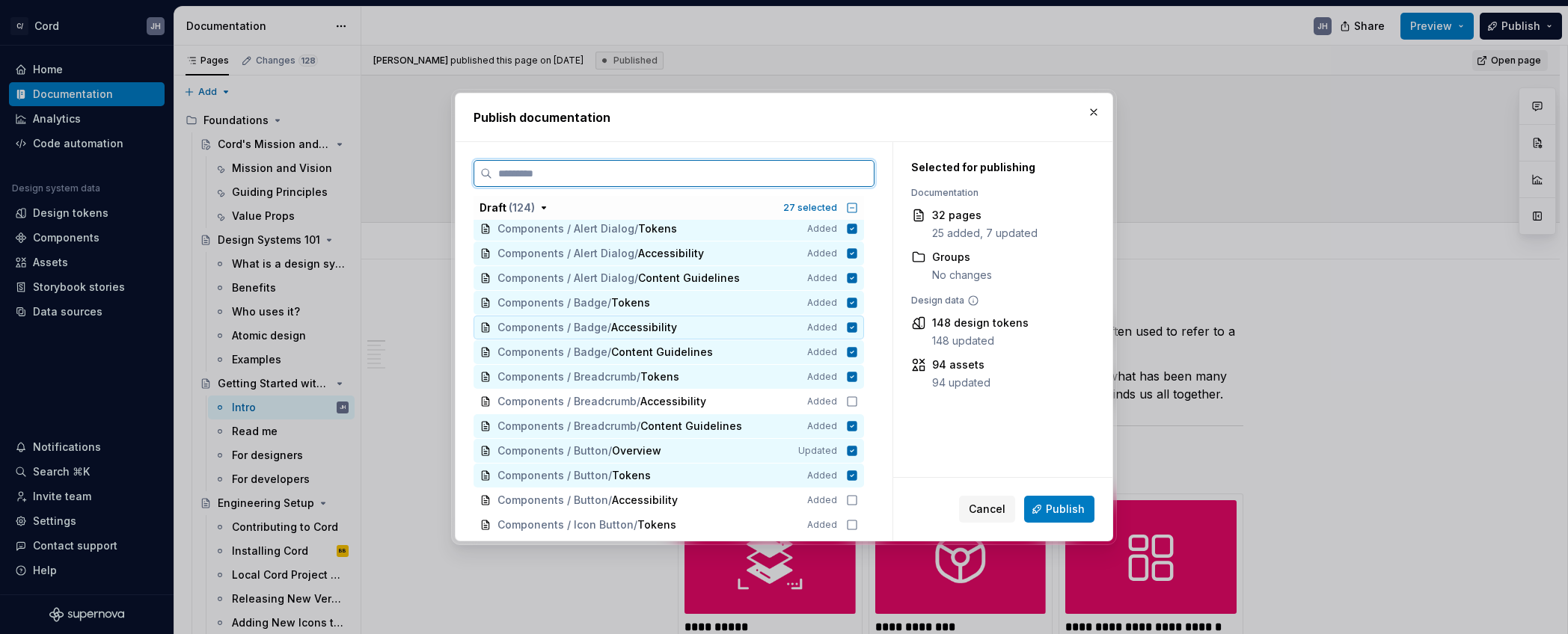
click at [857, 325] on icon at bounding box center [852, 327] width 10 height 10
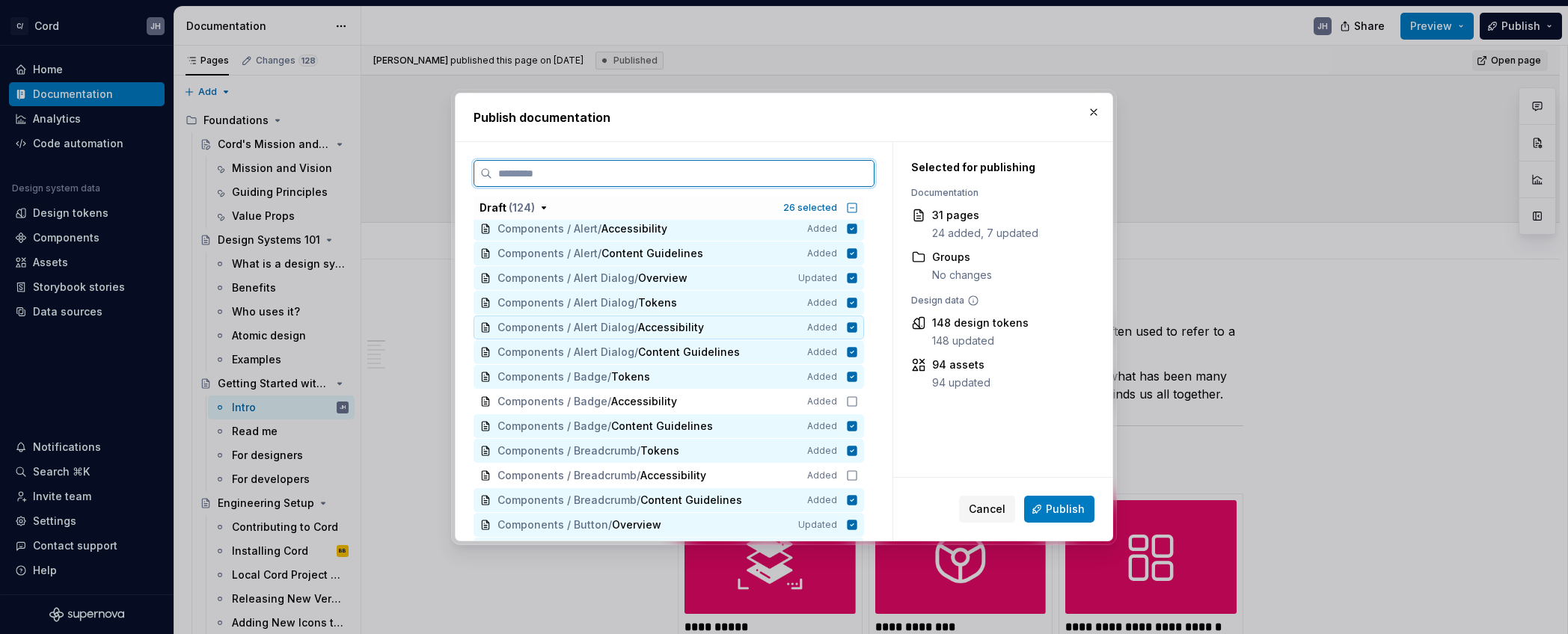
click at [857, 327] on icon at bounding box center [852, 327] width 10 height 10
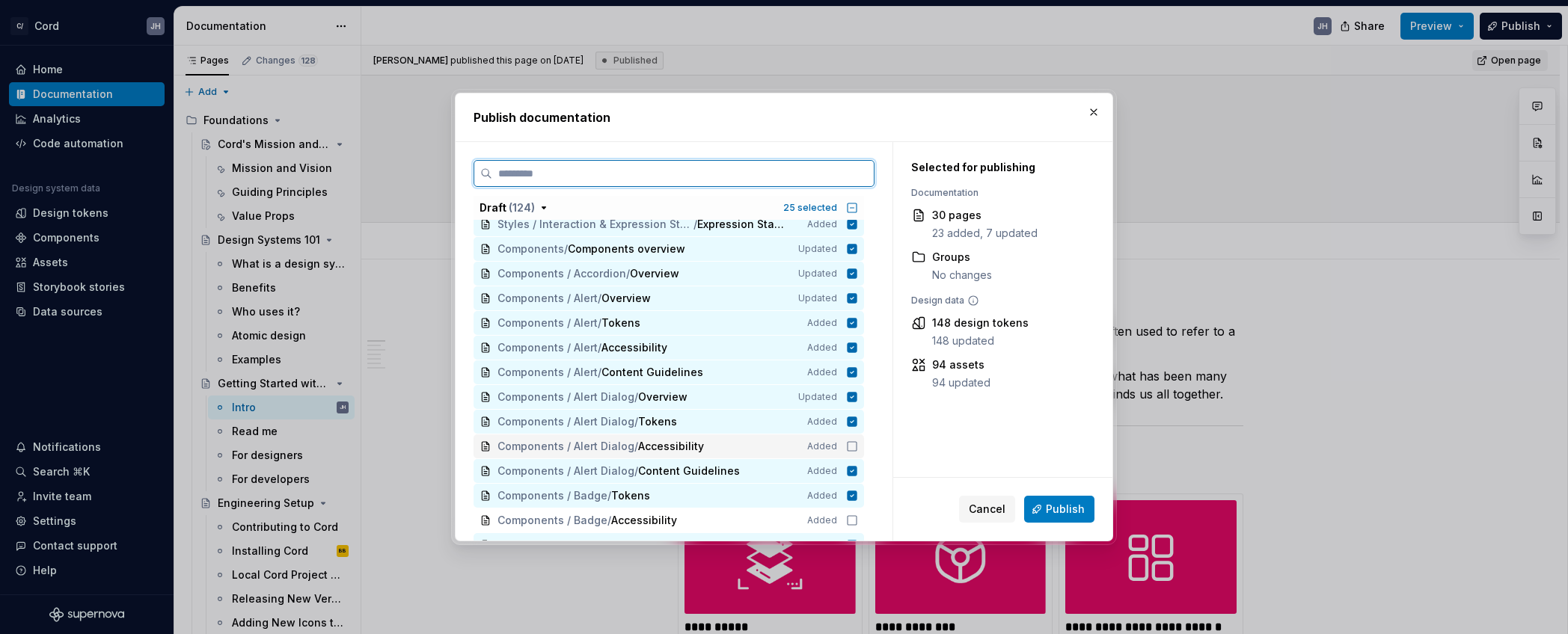
scroll to position [423, 0]
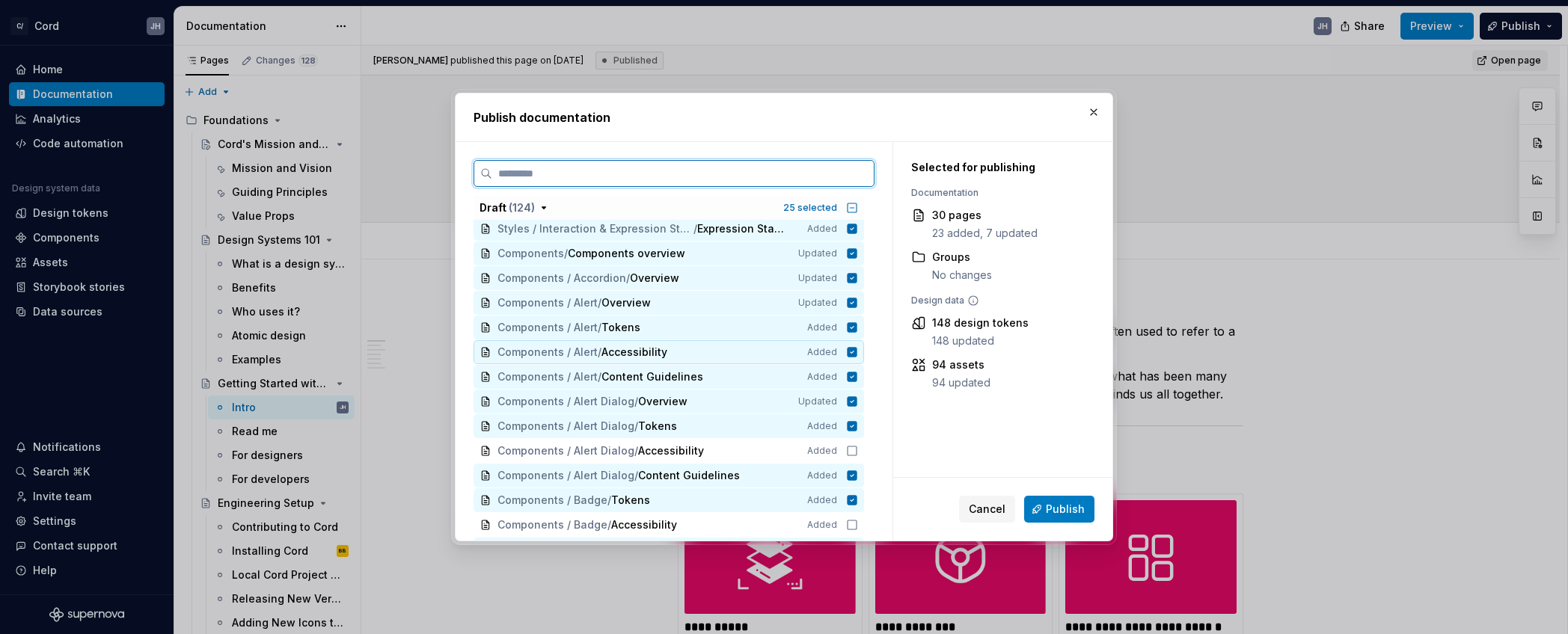
click at [857, 348] on icon at bounding box center [852, 352] width 10 height 10
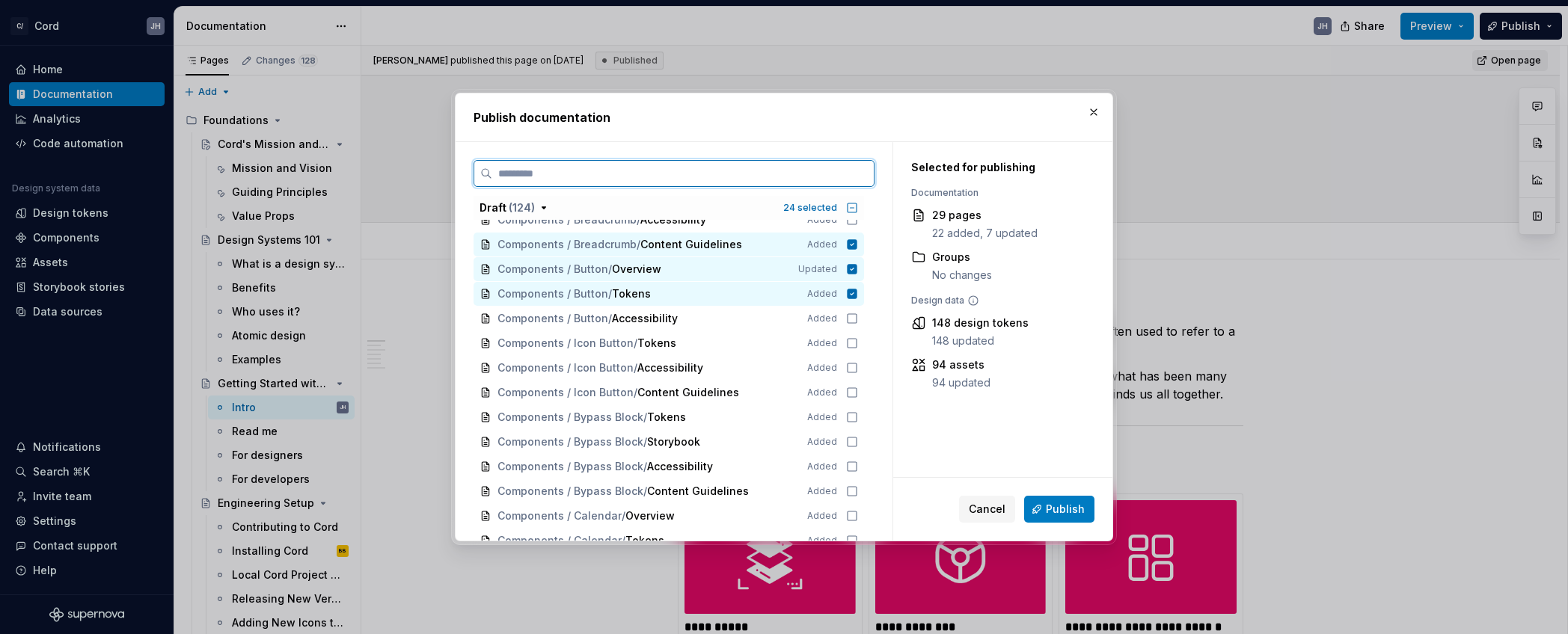
scroll to position [816, 0]
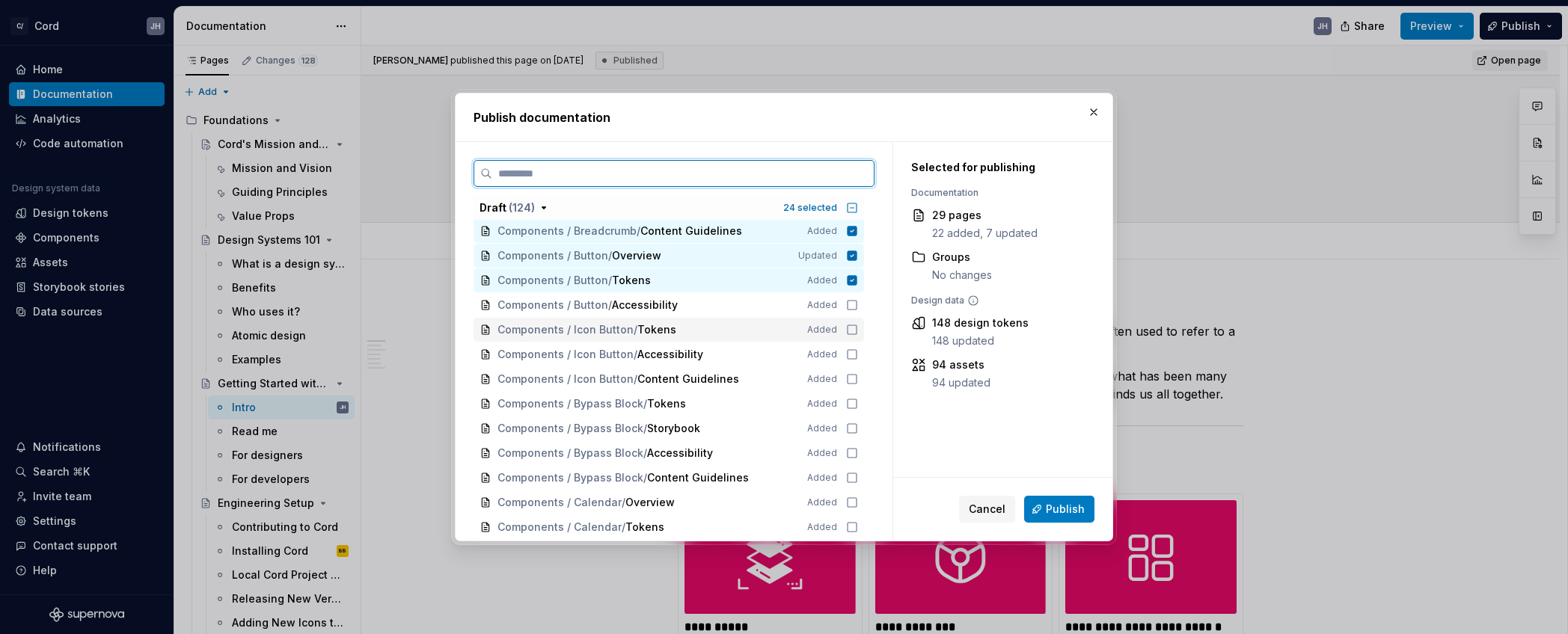
click at [858, 330] on icon at bounding box center [852, 330] width 12 height 12
click at [859, 371] on div "Components / Icon Button / Content Guidelines Added" at bounding box center [669, 379] width 391 height 24
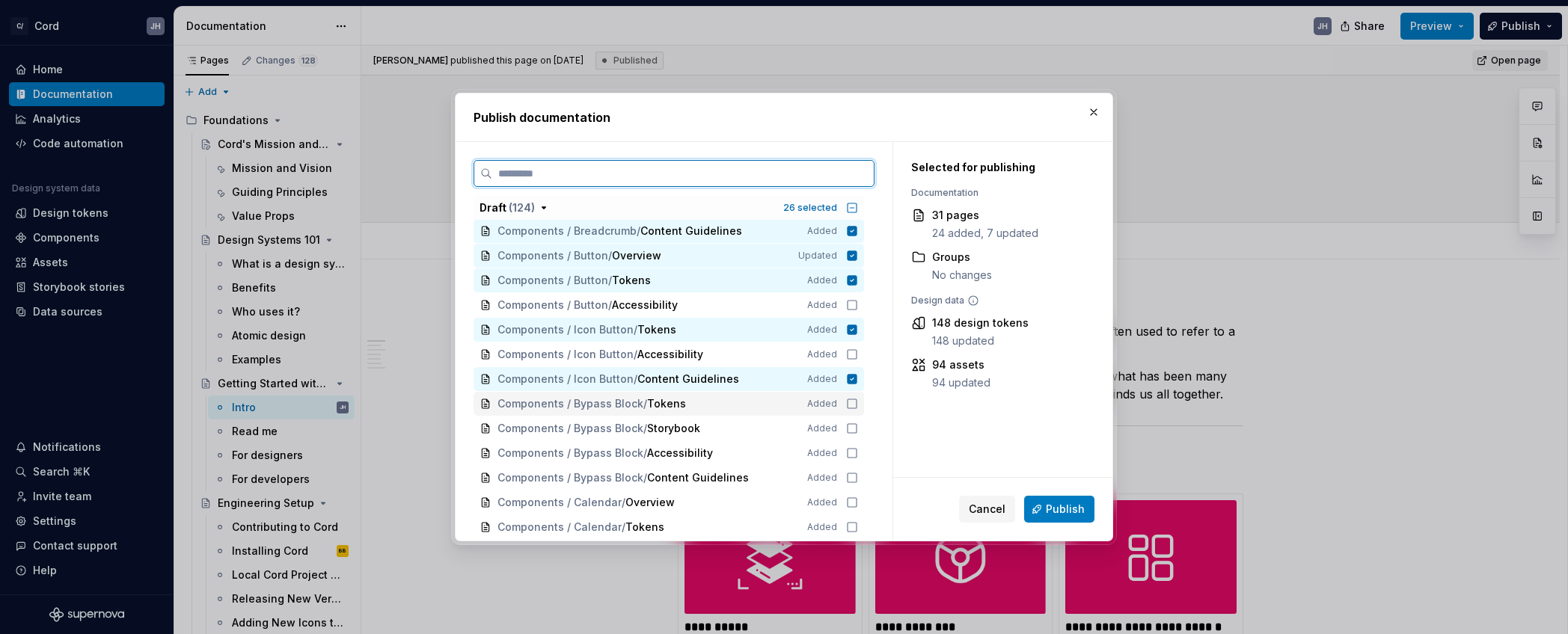
click at [857, 404] on icon at bounding box center [852, 403] width 12 height 12
click at [858, 418] on div "Components / Bypass Block / Storybook Added" at bounding box center [669, 428] width 391 height 24
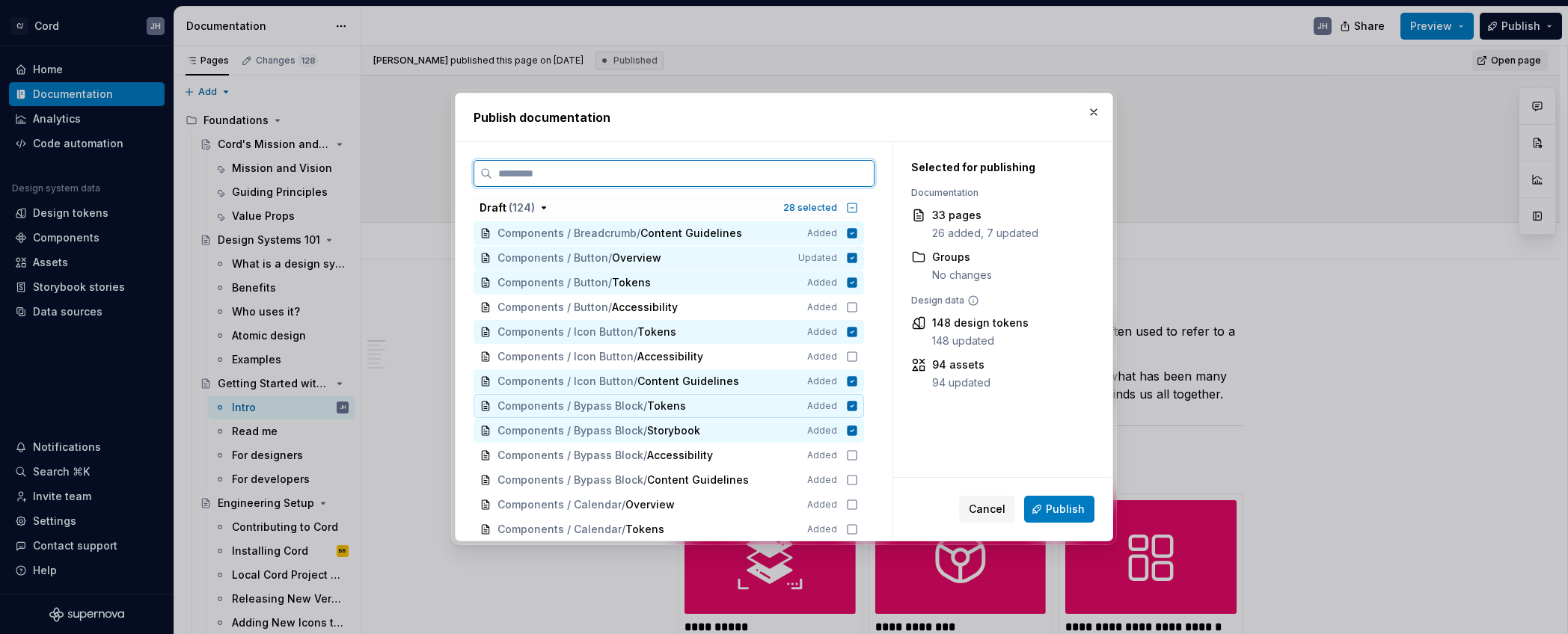
click at [860, 401] on div "Components / Bypass Block / Tokens Added" at bounding box center [669, 406] width 391 height 24
click at [857, 335] on icon at bounding box center [852, 335] width 10 height 10
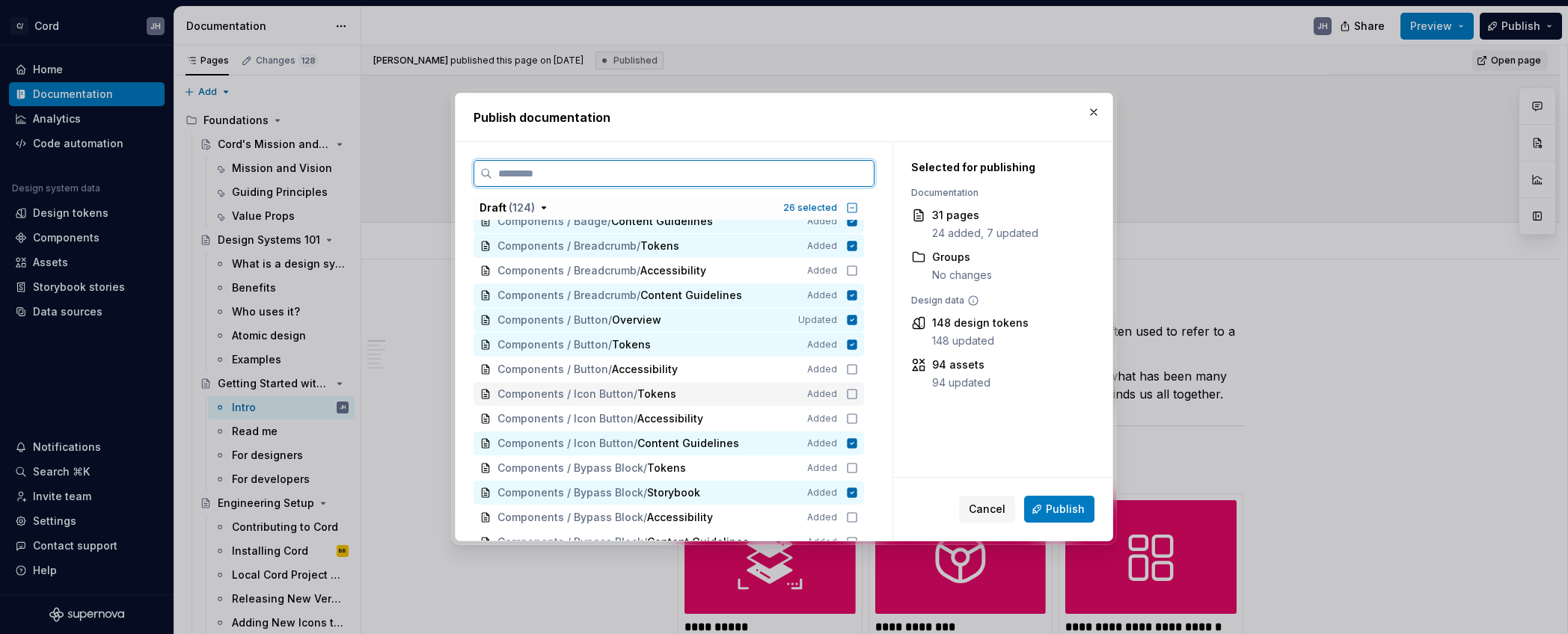
scroll to position [751, 0]
click at [855, 343] on icon at bounding box center [852, 345] width 10 height 10
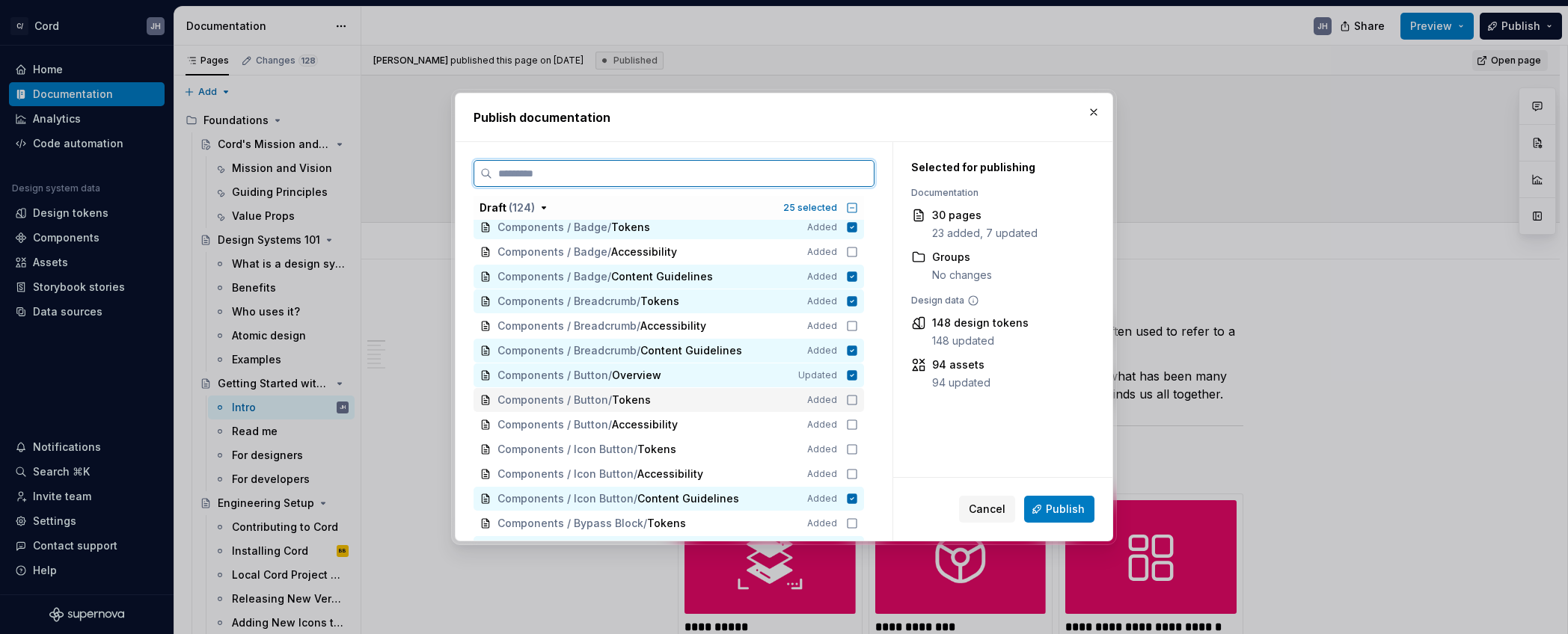
scroll to position [686, 0]
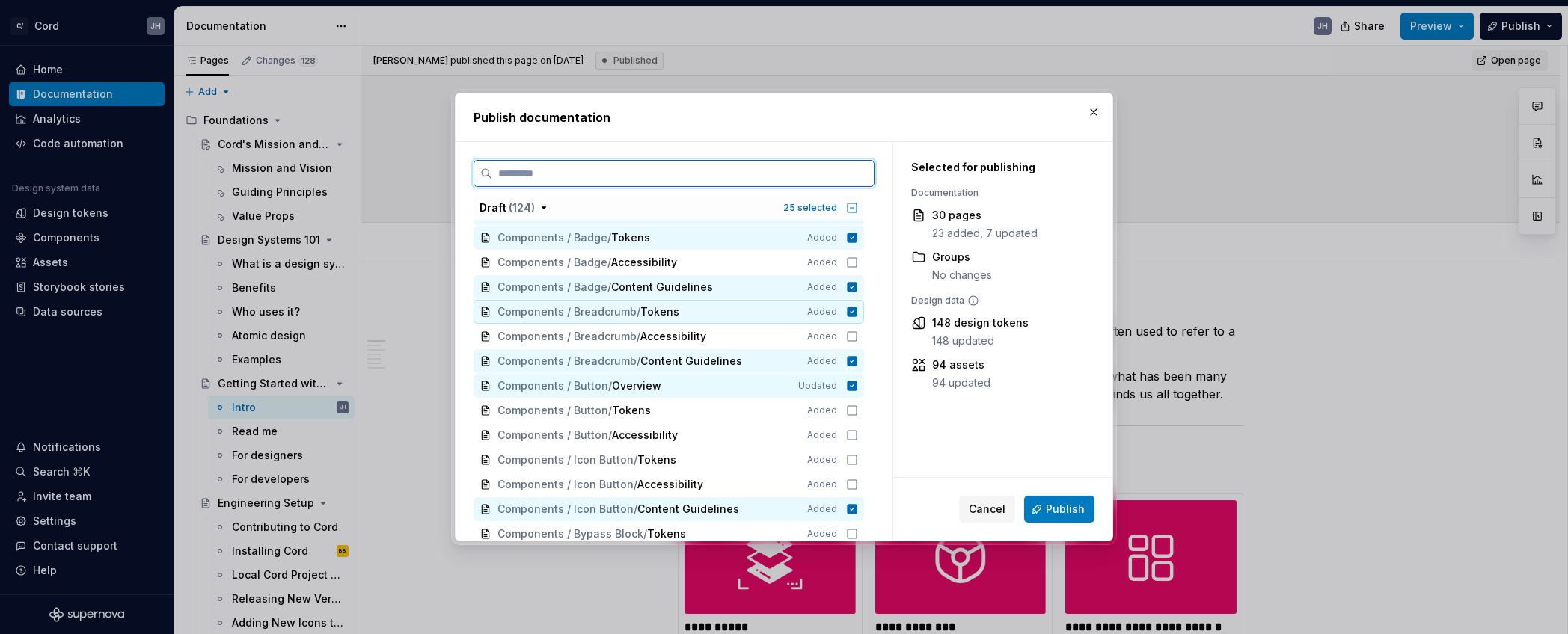
click at [857, 307] on icon at bounding box center [852, 311] width 10 height 10
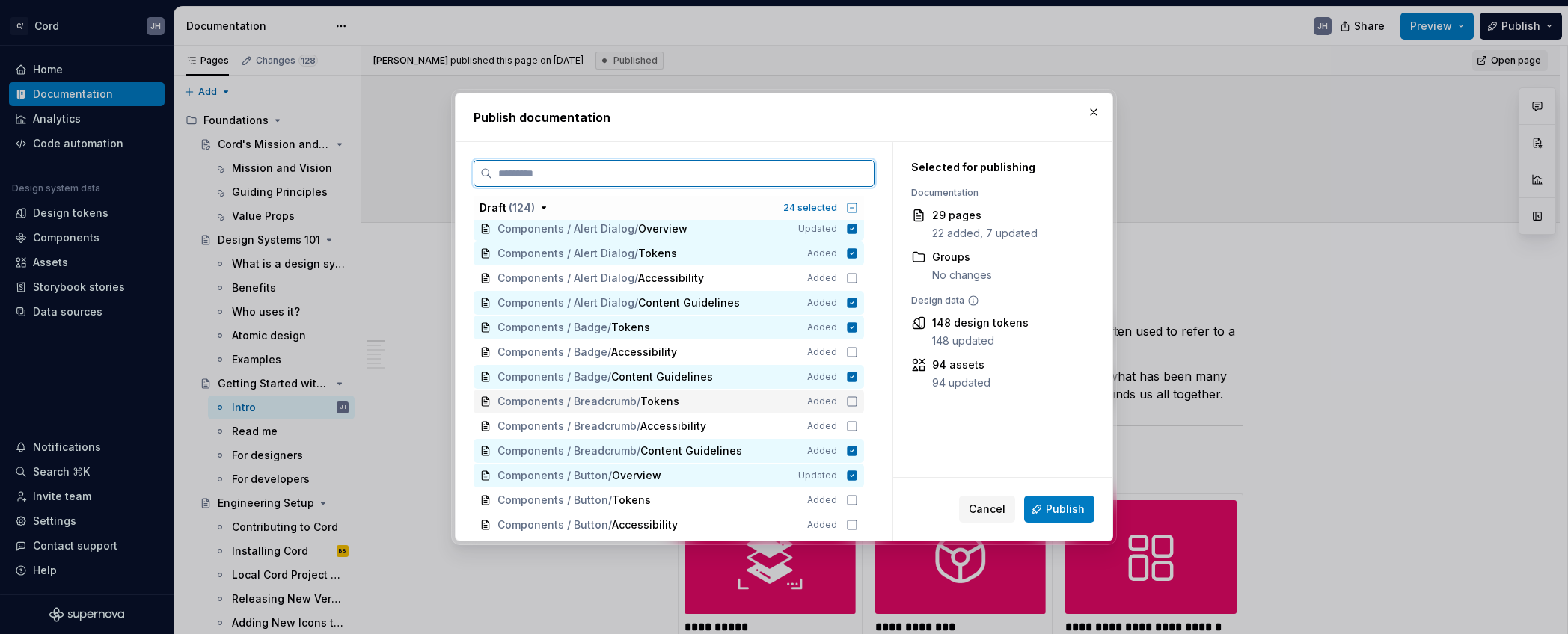
scroll to position [596, 0]
click at [857, 324] on icon at bounding box center [852, 328] width 10 height 10
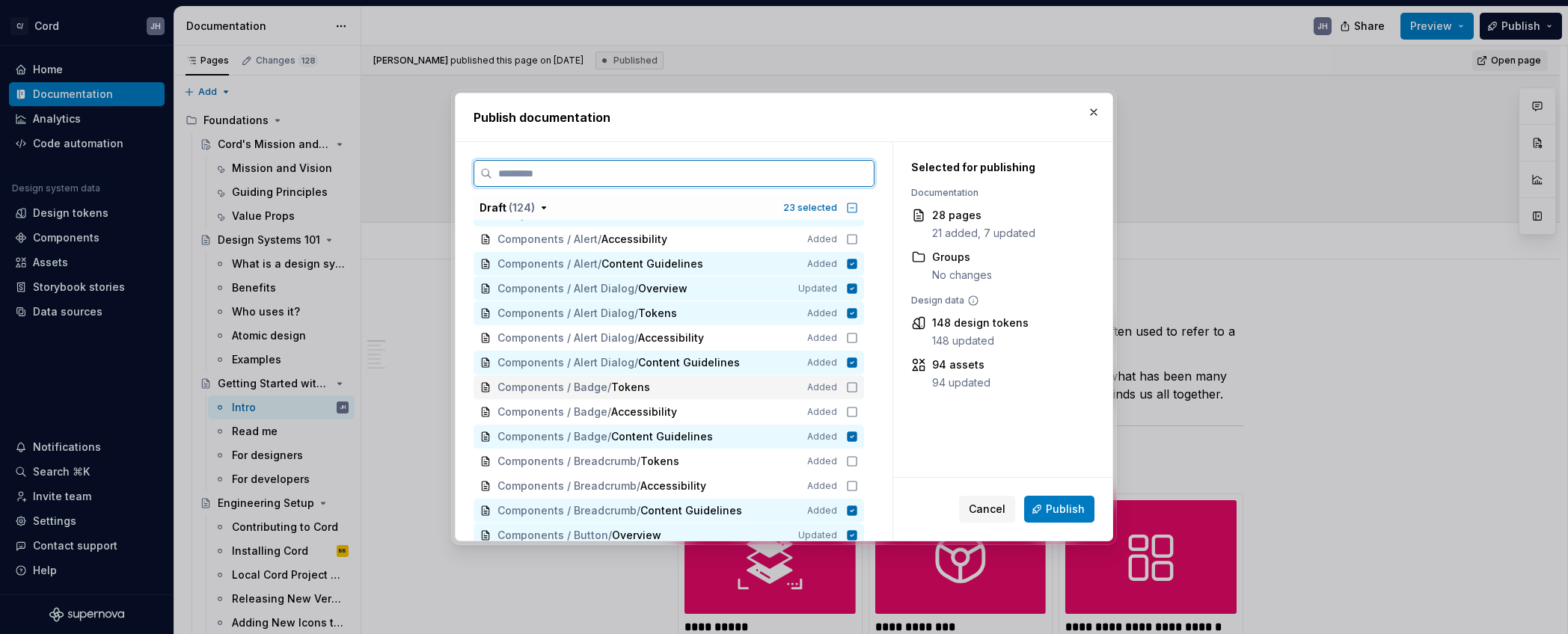
scroll to position [530, 0]
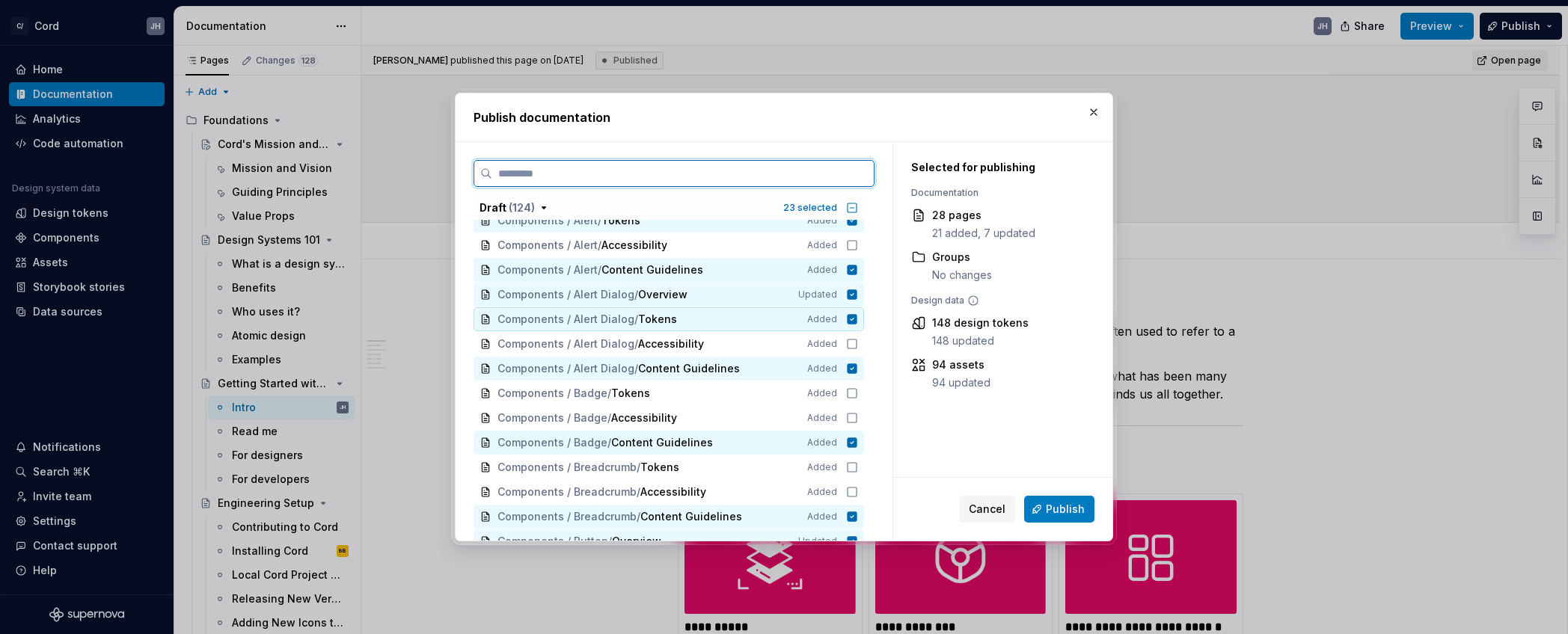
click at [857, 317] on icon at bounding box center [852, 319] width 10 height 10
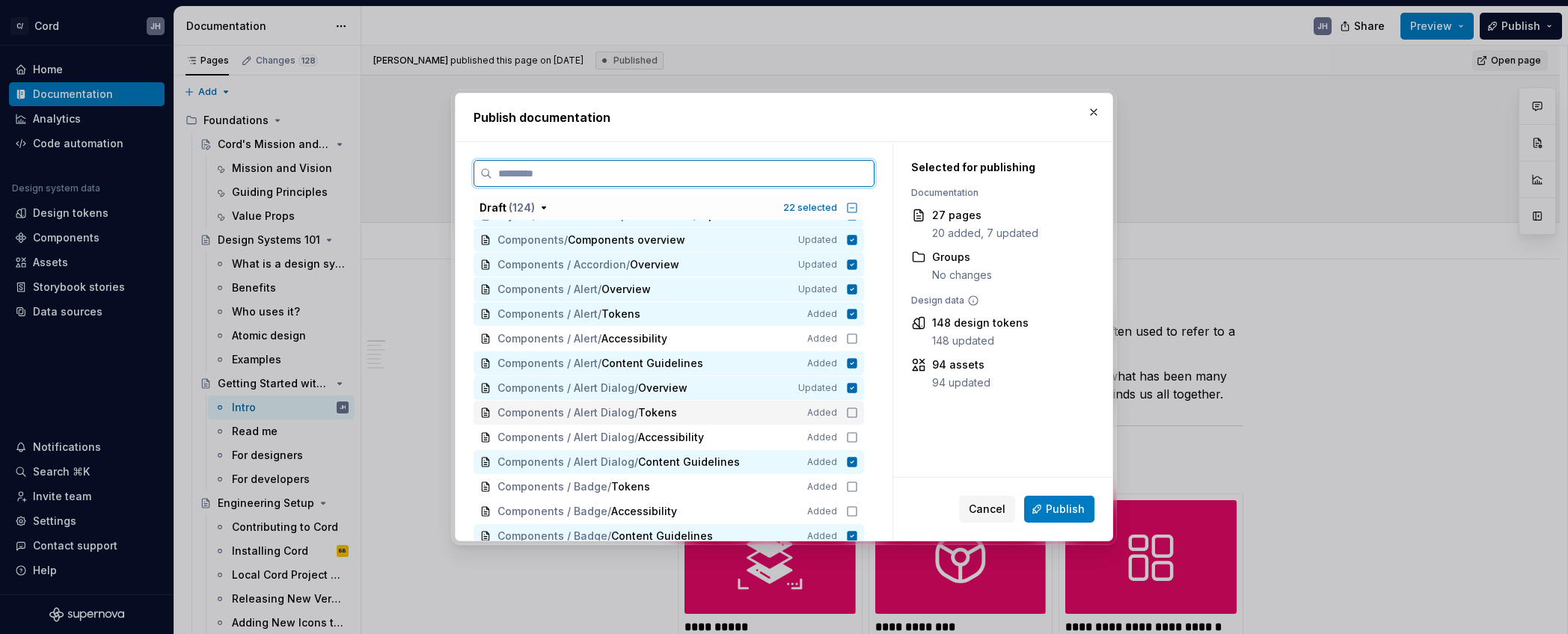
scroll to position [406, 0]
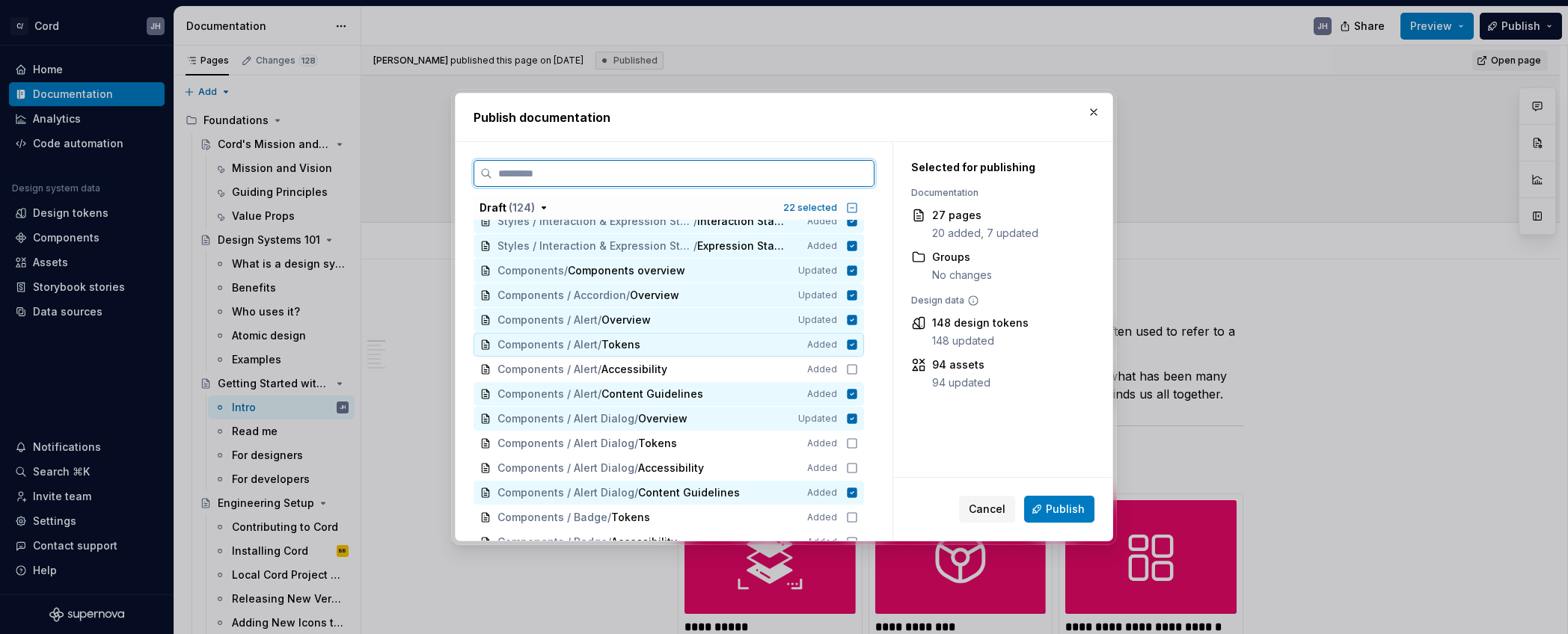
click at [857, 341] on icon at bounding box center [852, 344] width 10 height 10
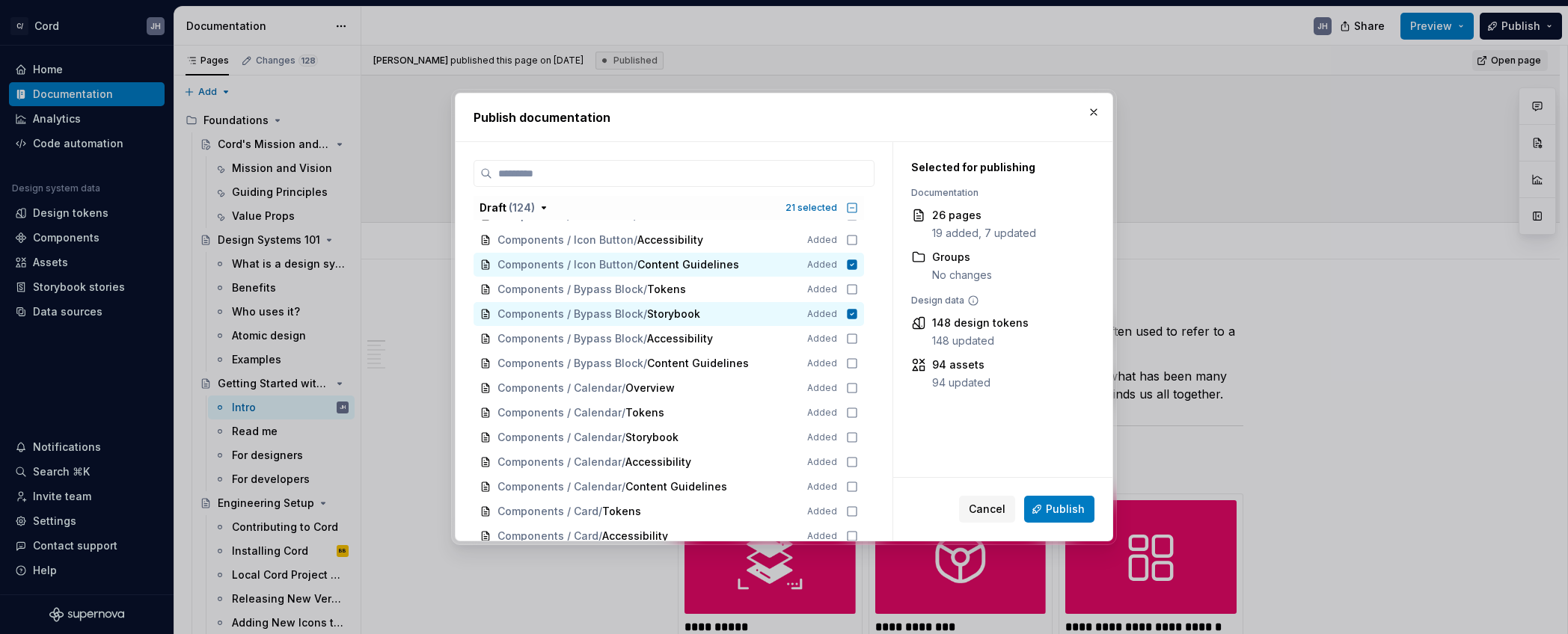
scroll to position [935, 0]
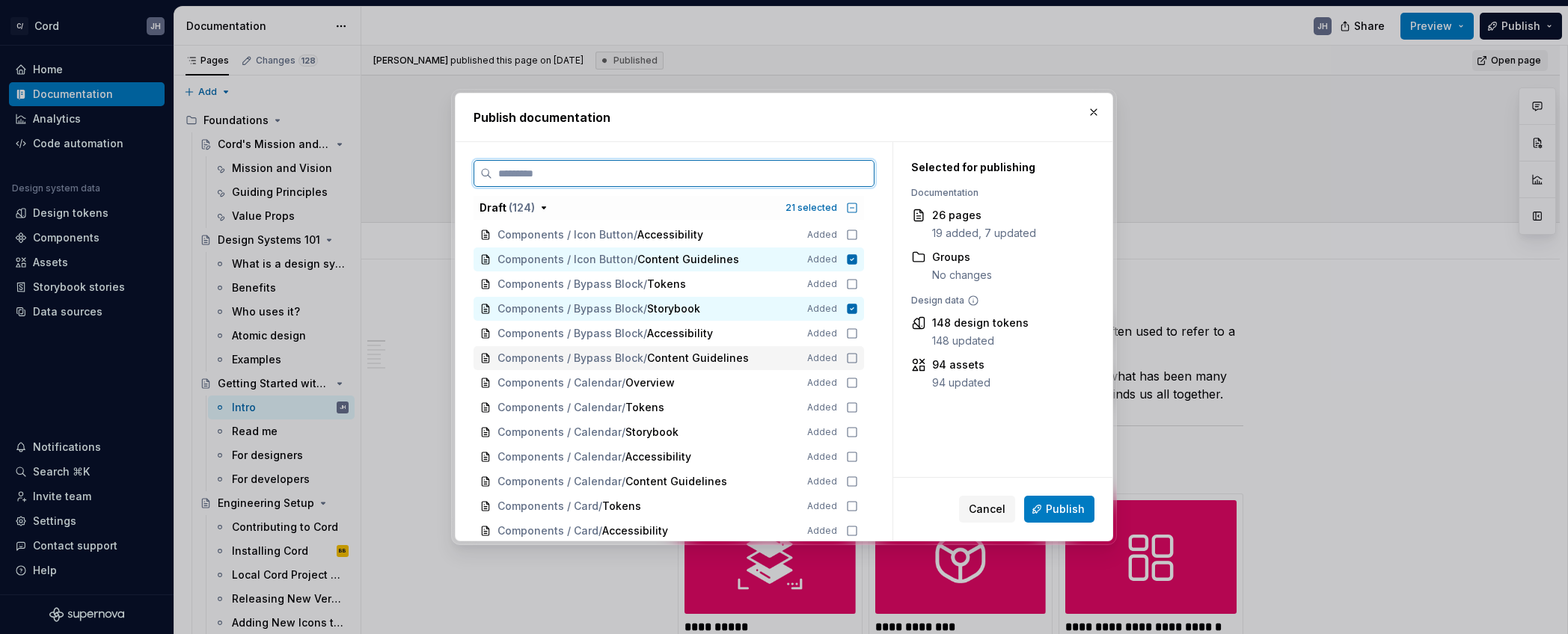
click at [858, 352] on icon at bounding box center [852, 358] width 12 height 12
click at [858, 382] on icon at bounding box center [852, 383] width 12 height 12
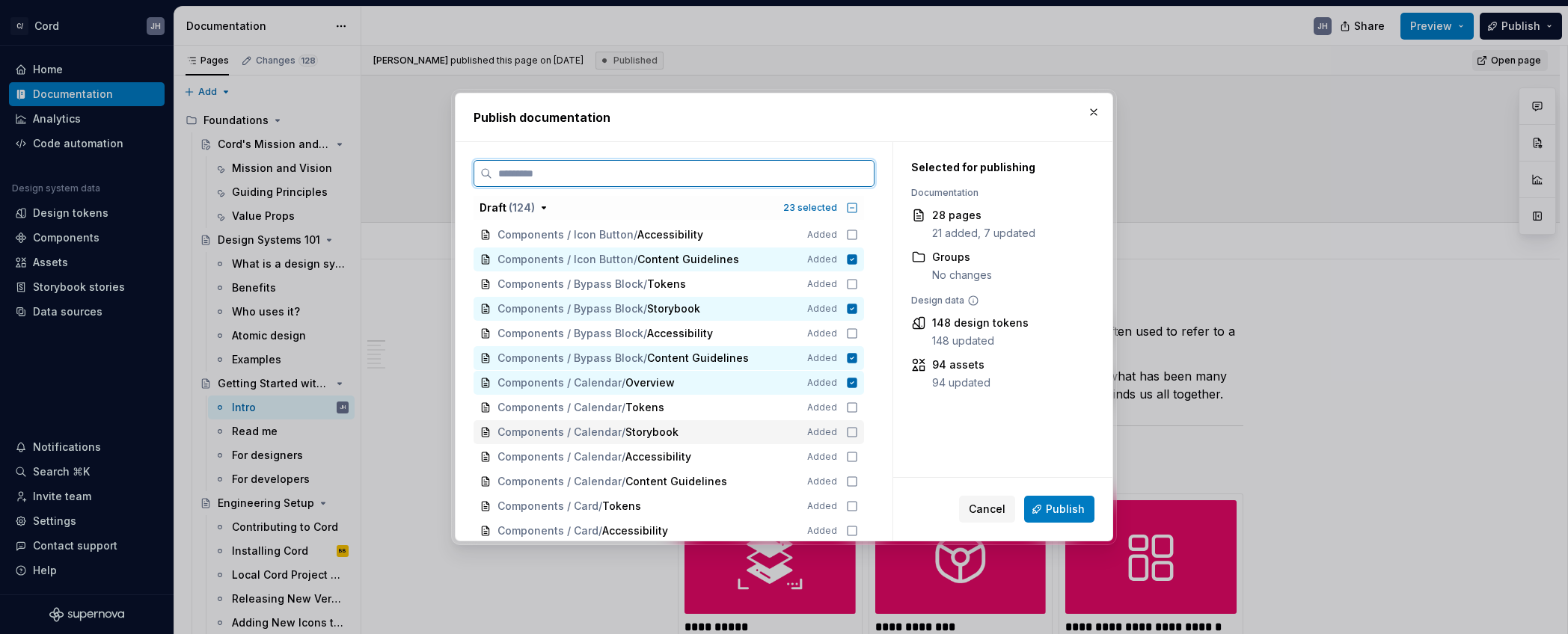
click at [858, 429] on icon at bounding box center [852, 432] width 12 height 12
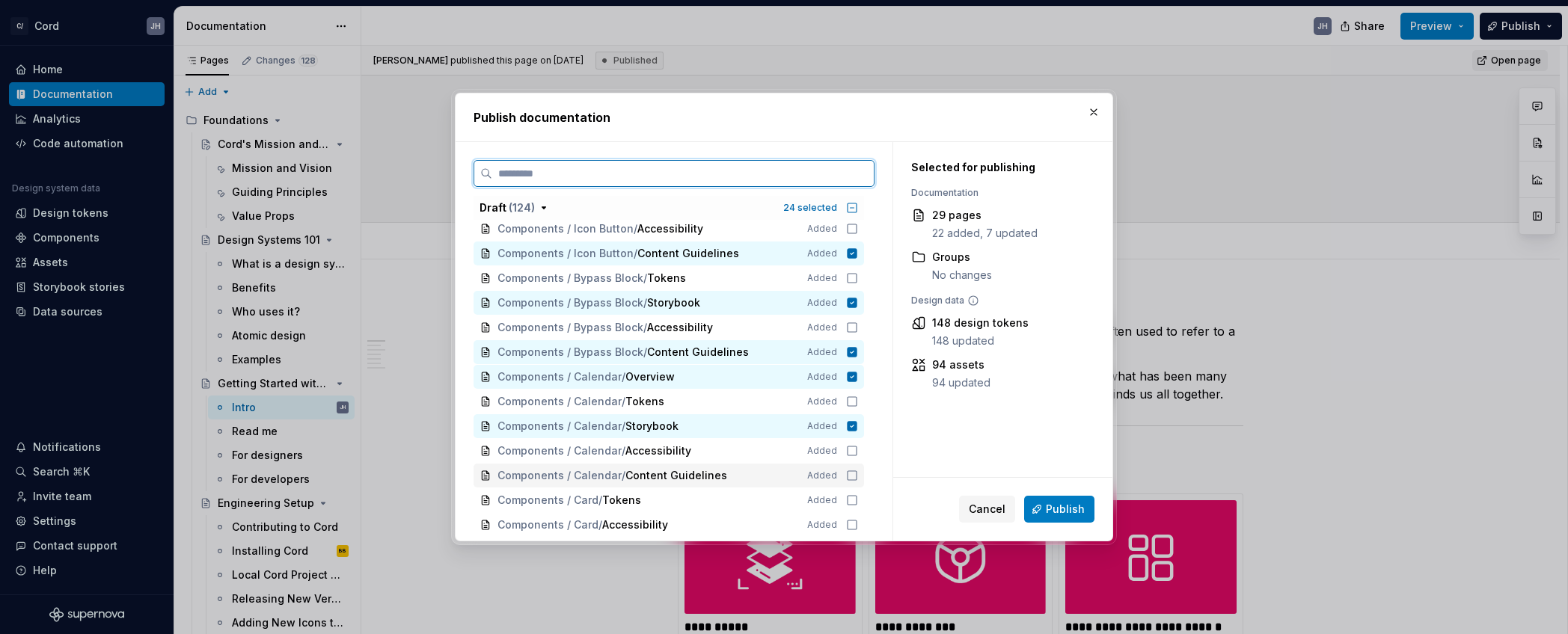
click at [858, 478] on icon at bounding box center [852, 475] width 12 height 12
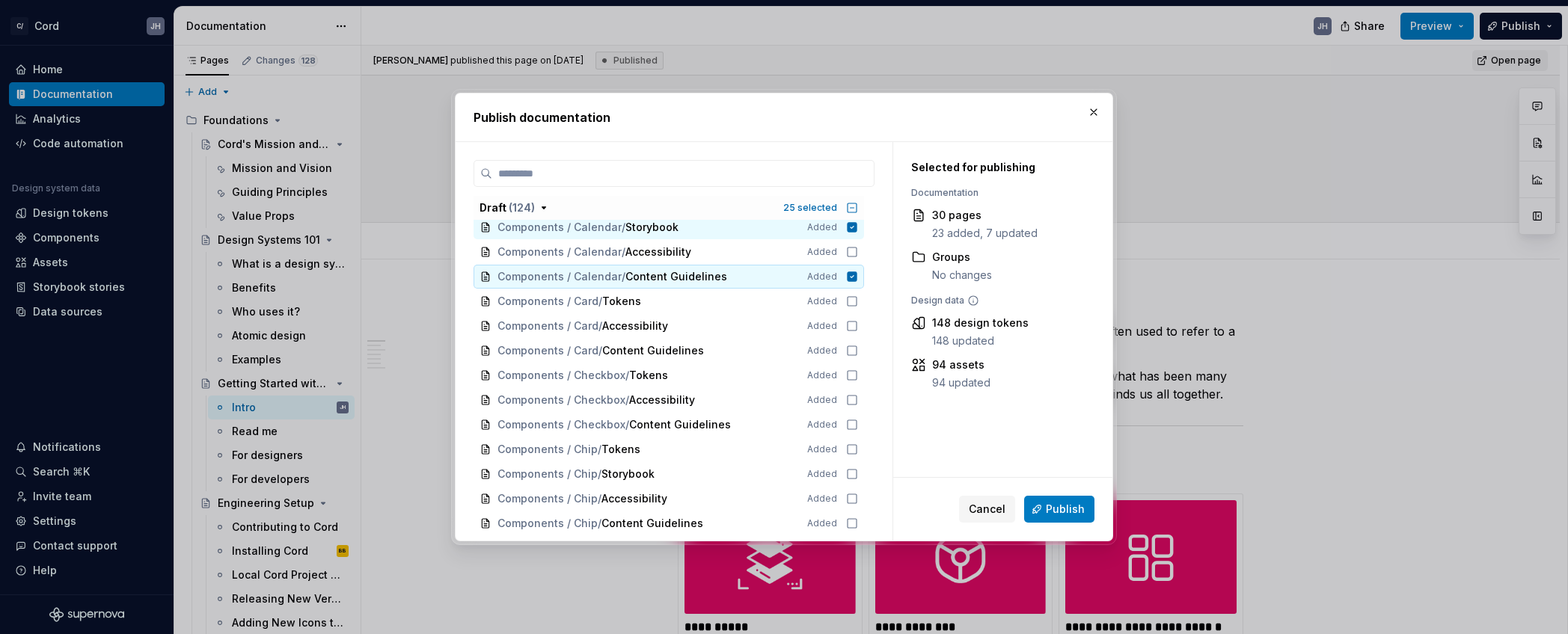
scroll to position [1143, 0]
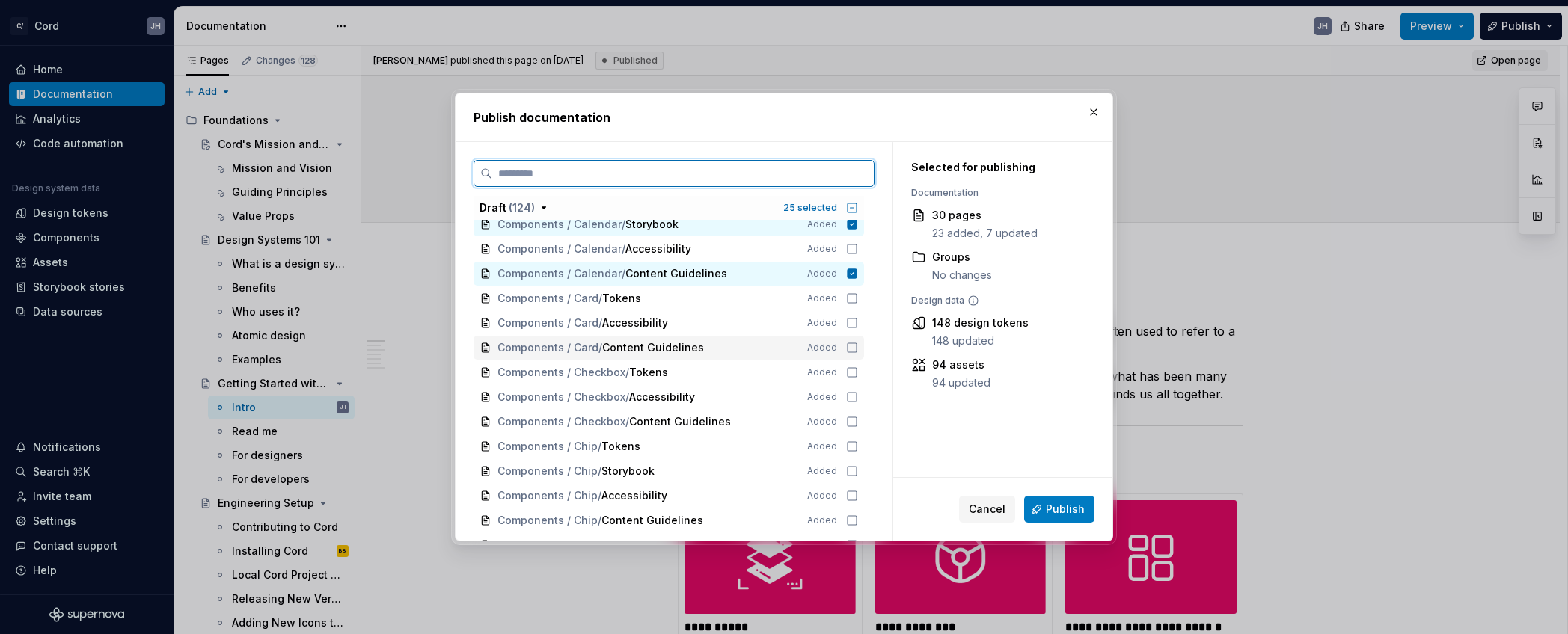
click at [856, 348] on icon at bounding box center [852, 347] width 12 height 12
click at [858, 419] on icon at bounding box center [852, 422] width 12 height 12
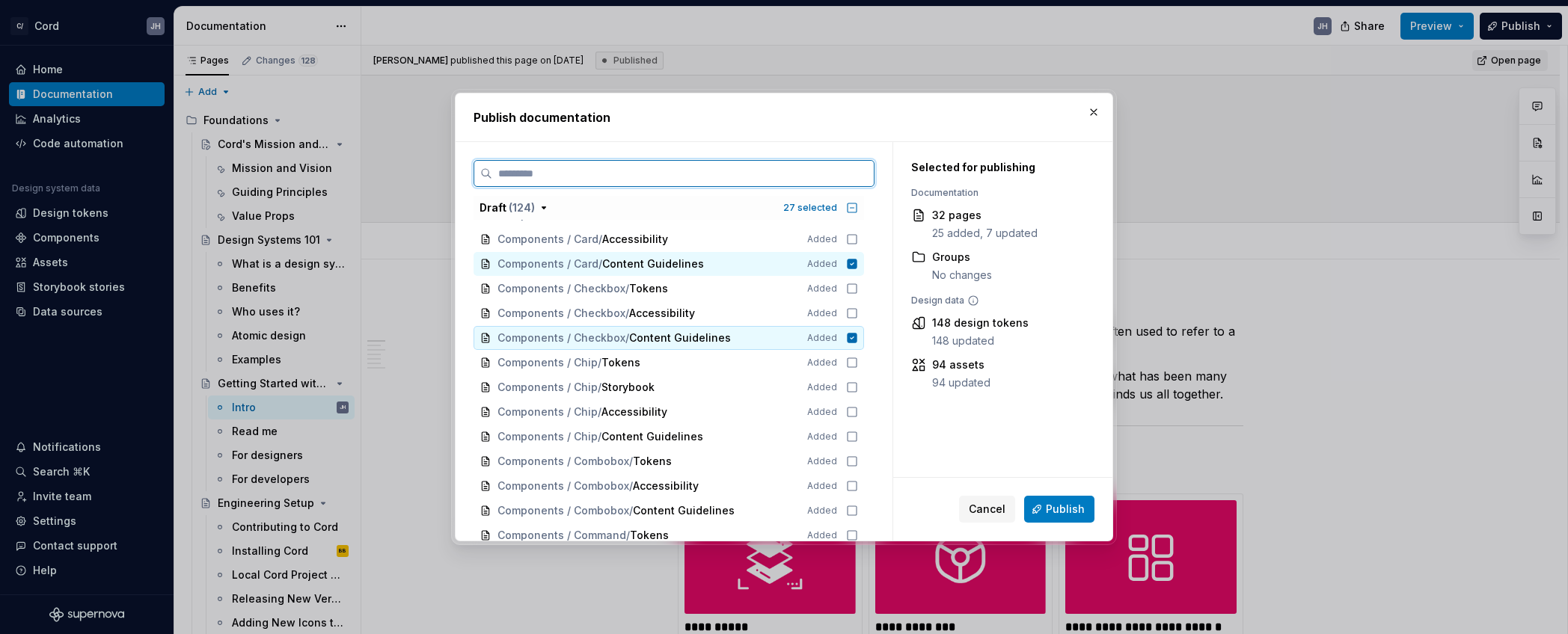
scroll to position [1287, 0]
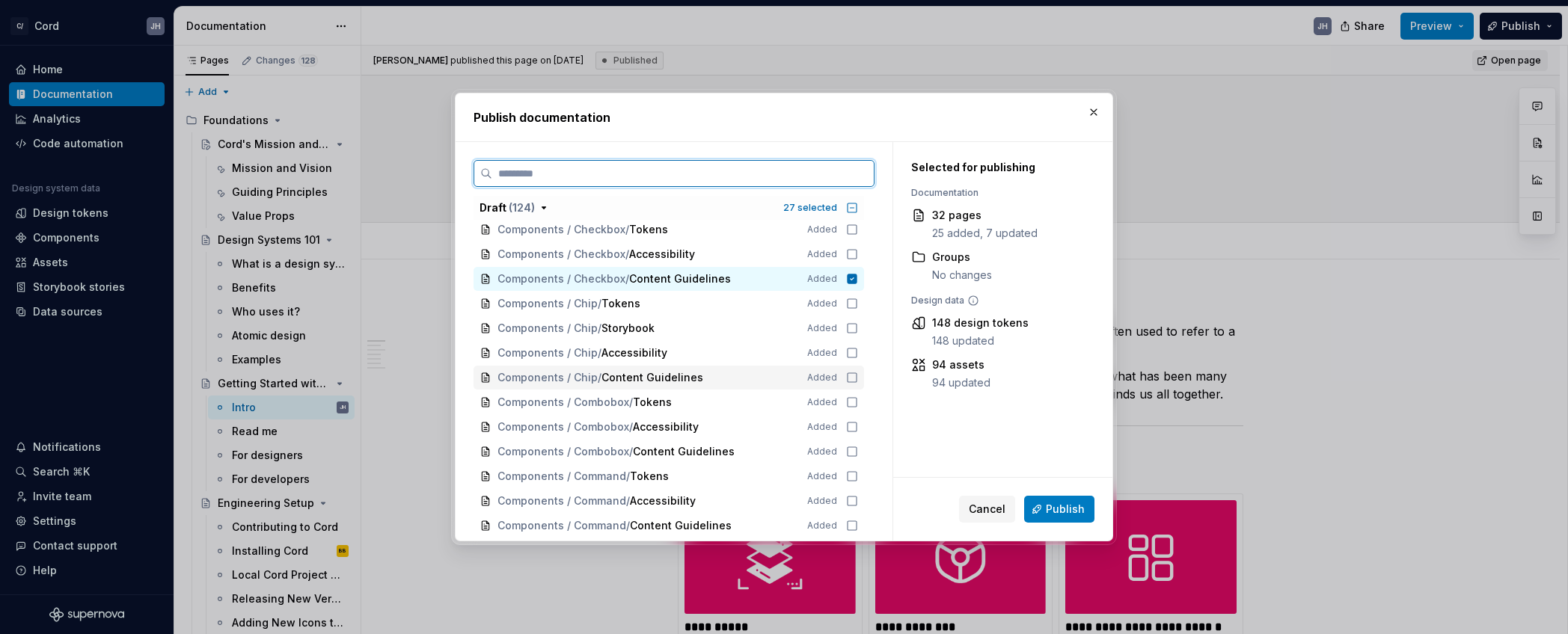
click at [857, 376] on icon at bounding box center [852, 378] width 12 height 12
click at [858, 453] on icon at bounding box center [852, 451] width 12 height 12
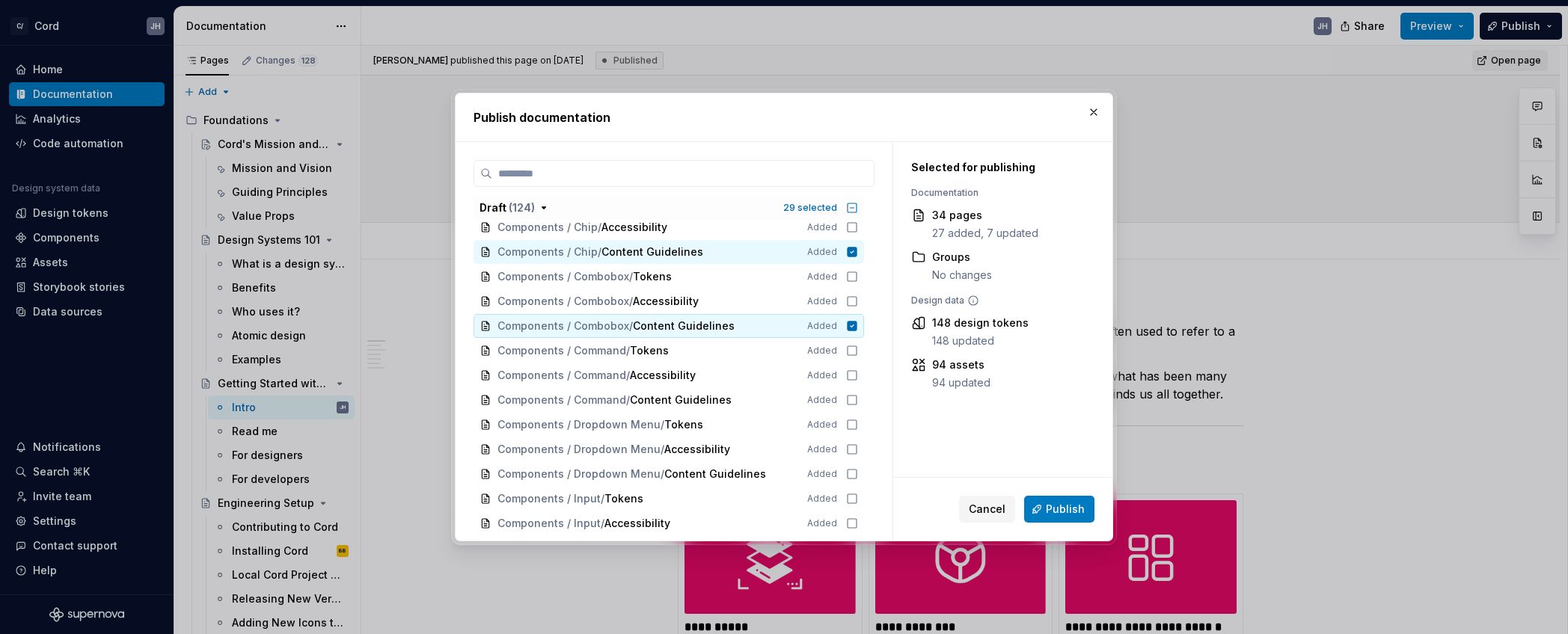
scroll to position [1415, 0]
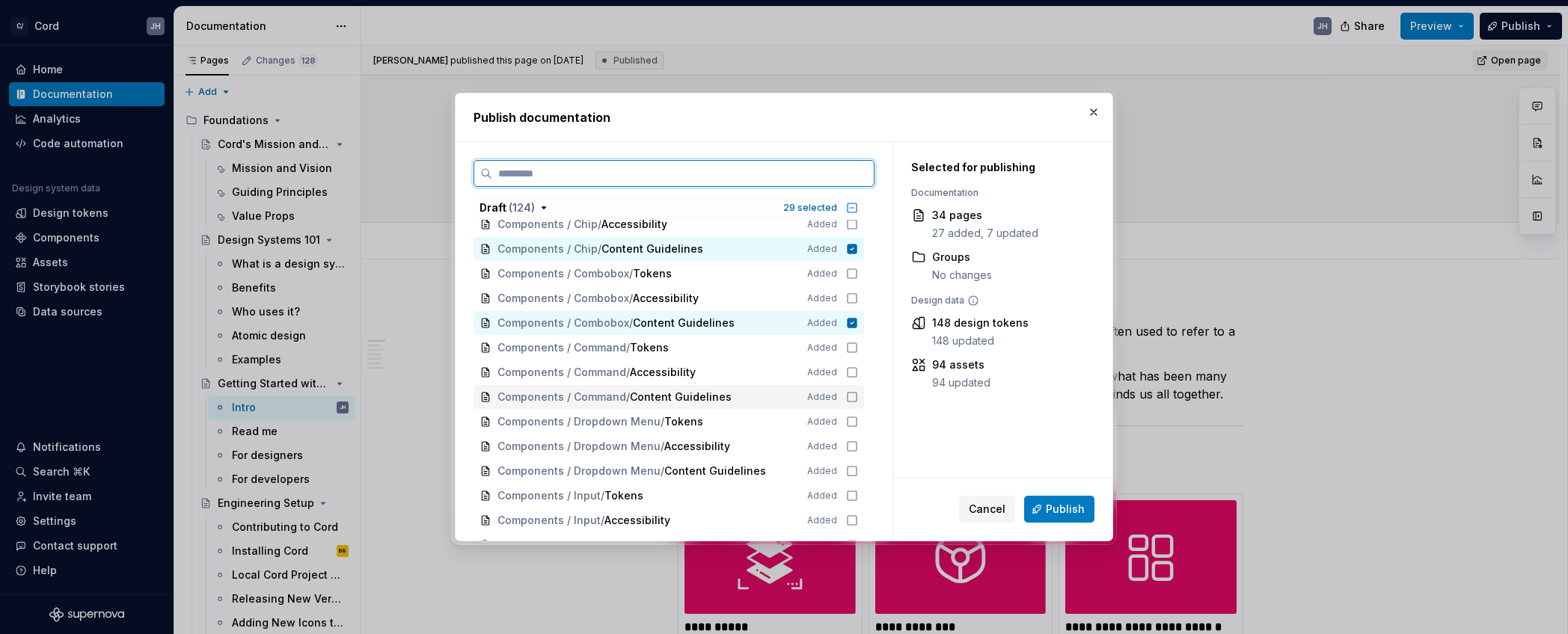
click at [857, 393] on icon at bounding box center [851, 396] width 9 height 9
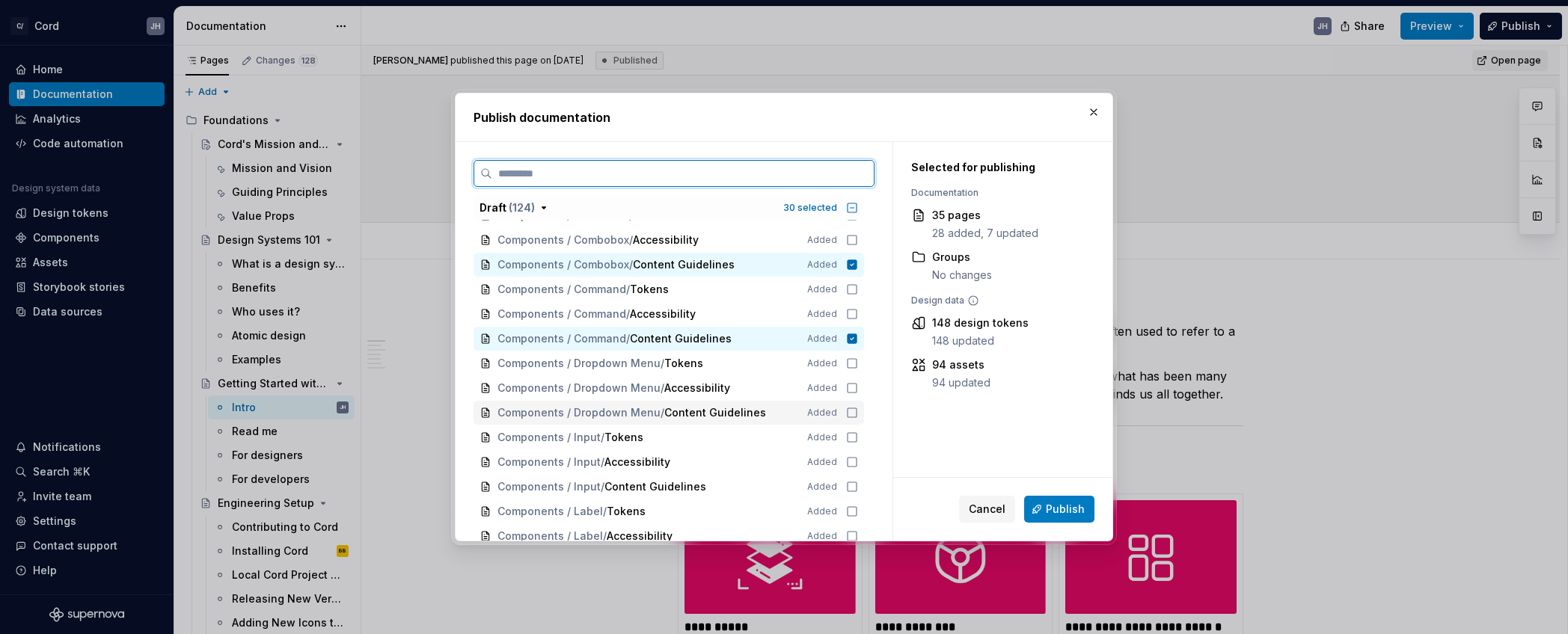
click at [858, 411] on icon at bounding box center [852, 413] width 12 height 12
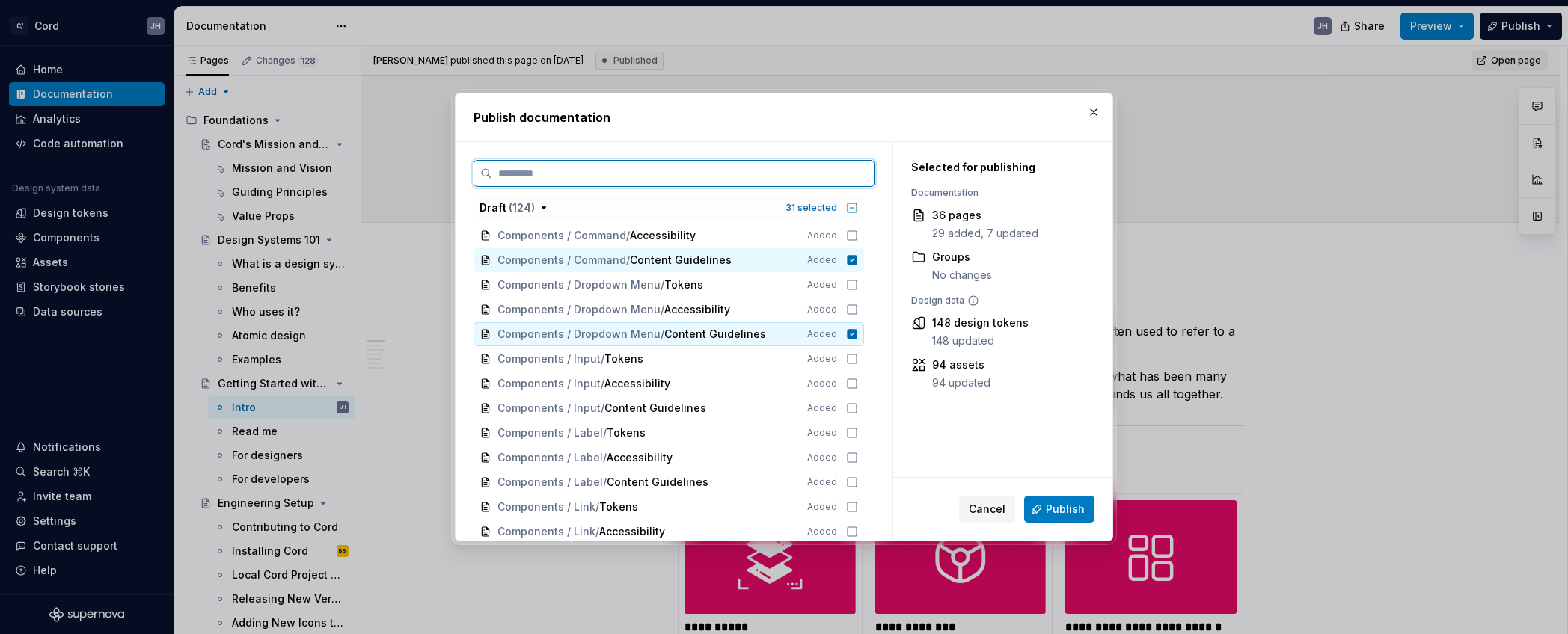
click at [858, 411] on icon at bounding box center [852, 408] width 12 height 12
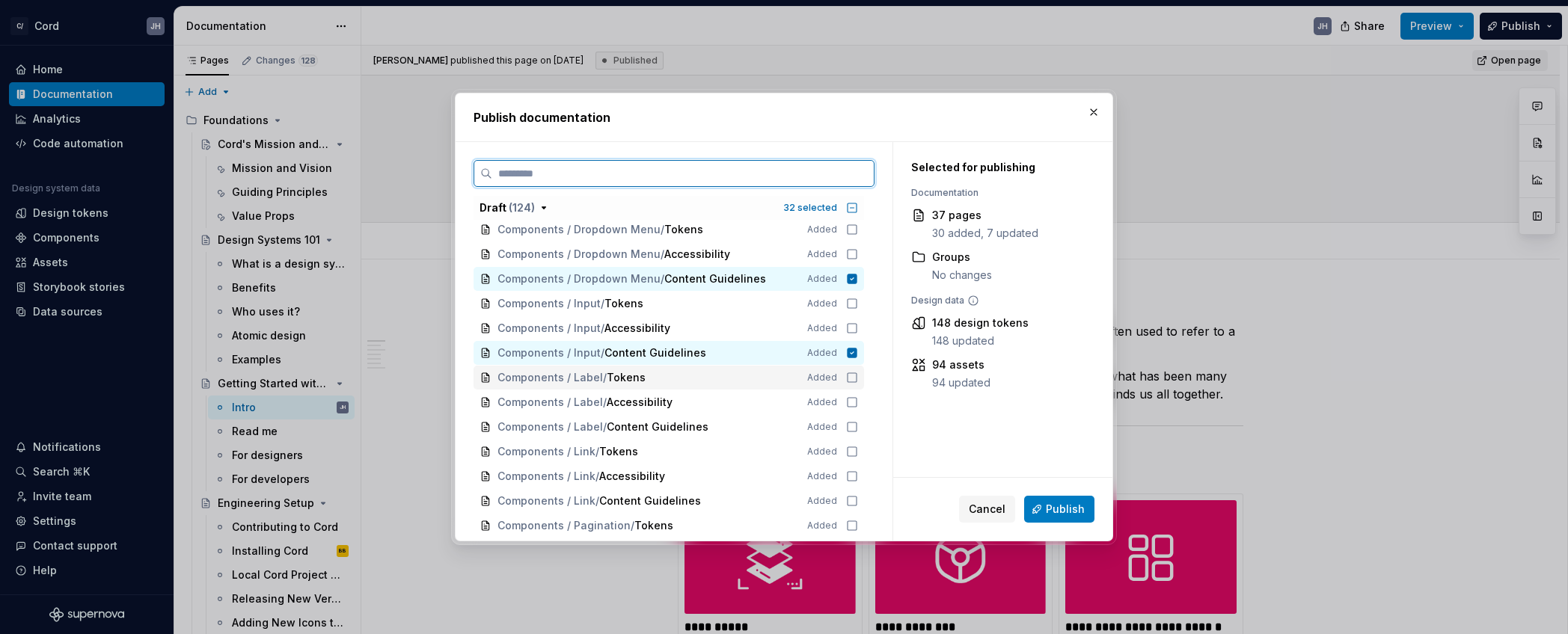
scroll to position [1624, 0]
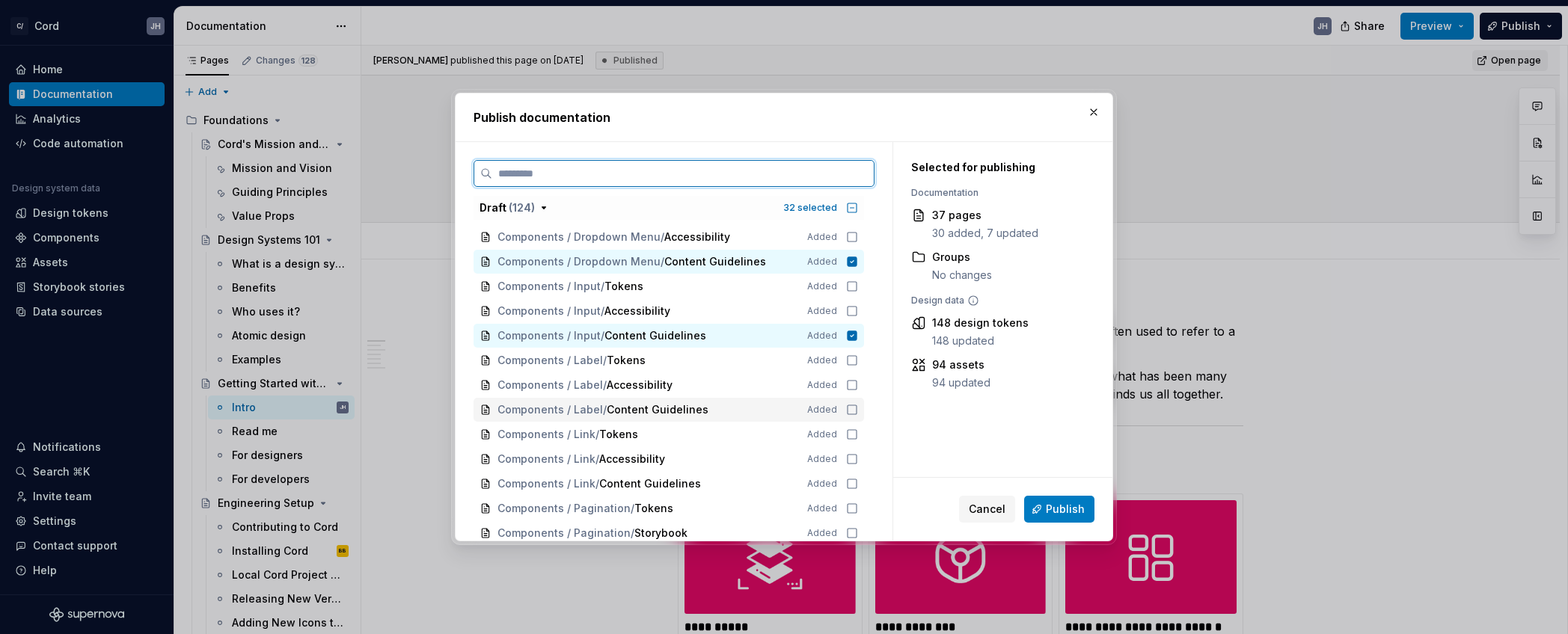
click at [857, 414] on icon at bounding box center [851, 409] width 9 height 9
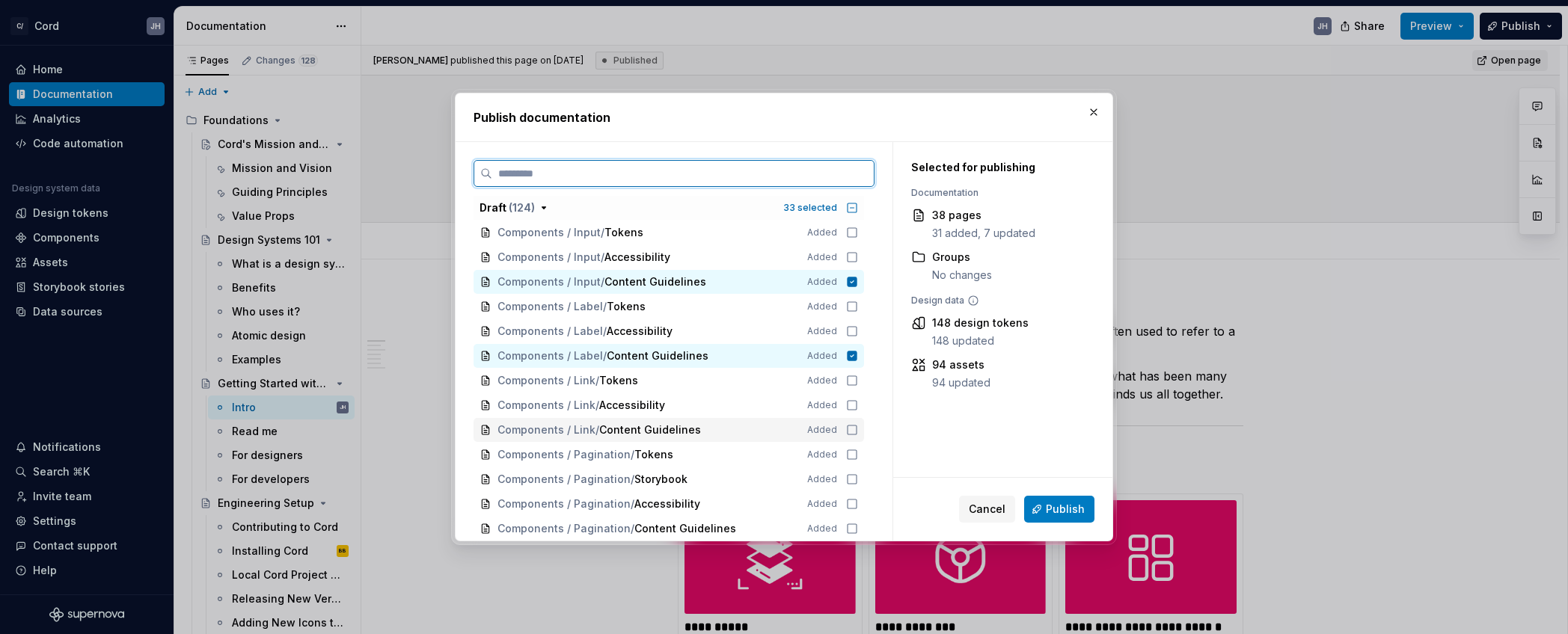
click at [859, 424] on div "Components / Link / Content Guidelines Added" at bounding box center [669, 430] width 391 height 24
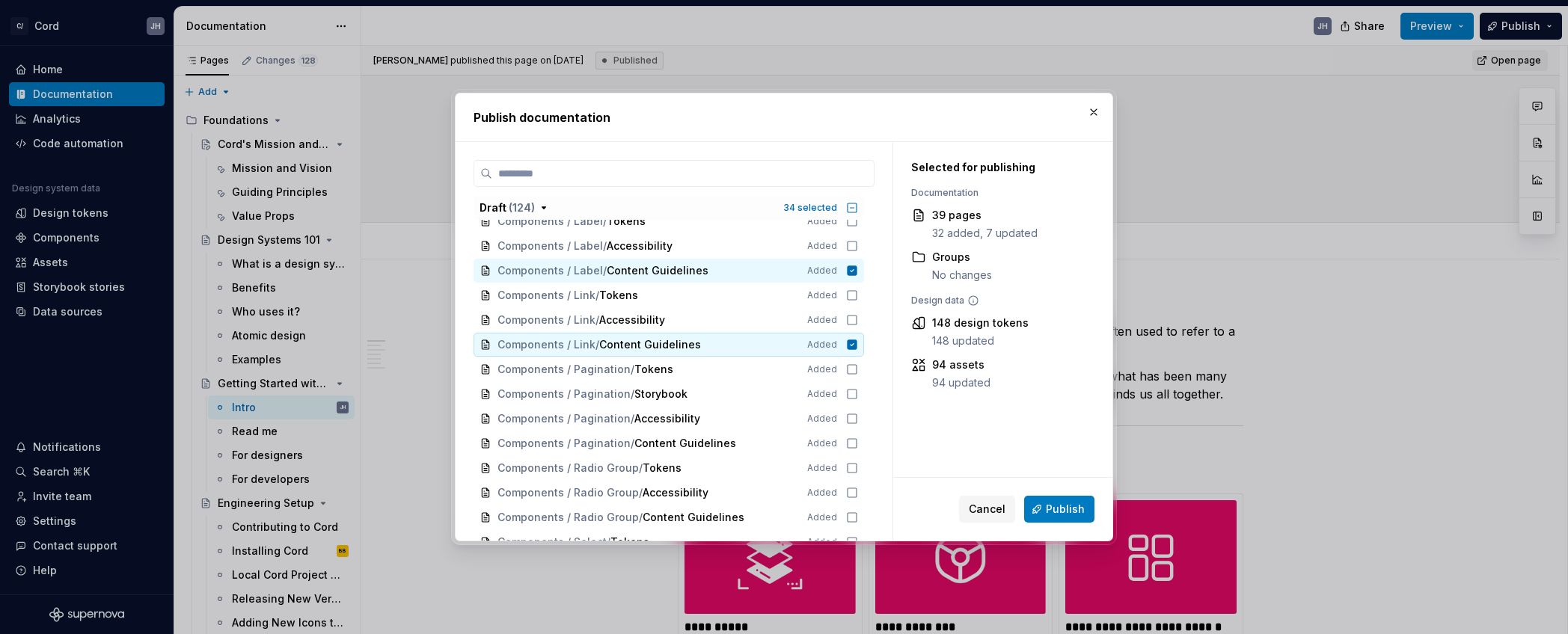
scroll to position [1762, 0]
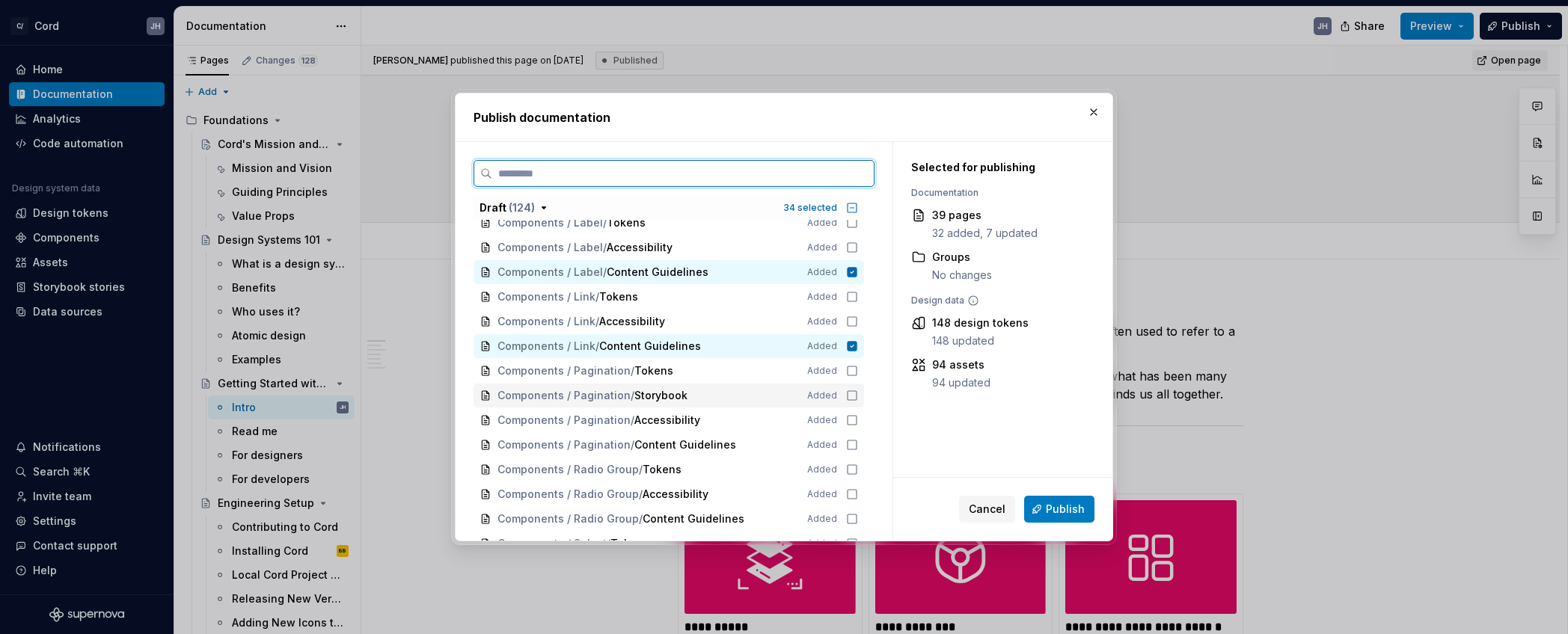
click at [858, 397] on icon at bounding box center [852, 396] width 12 height 12
click at [858, 444] on icon at bounding box center [852, 445] width 12 height 12
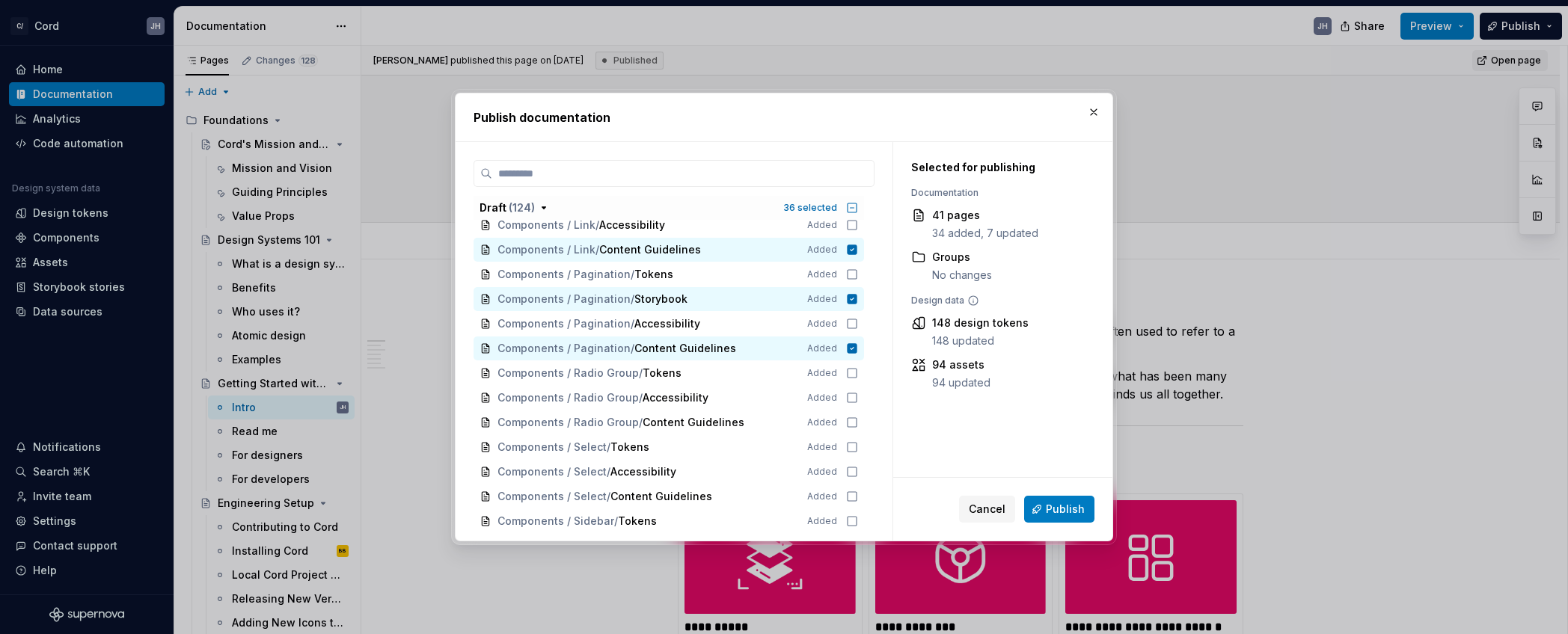
scroll to position [1928, 0]
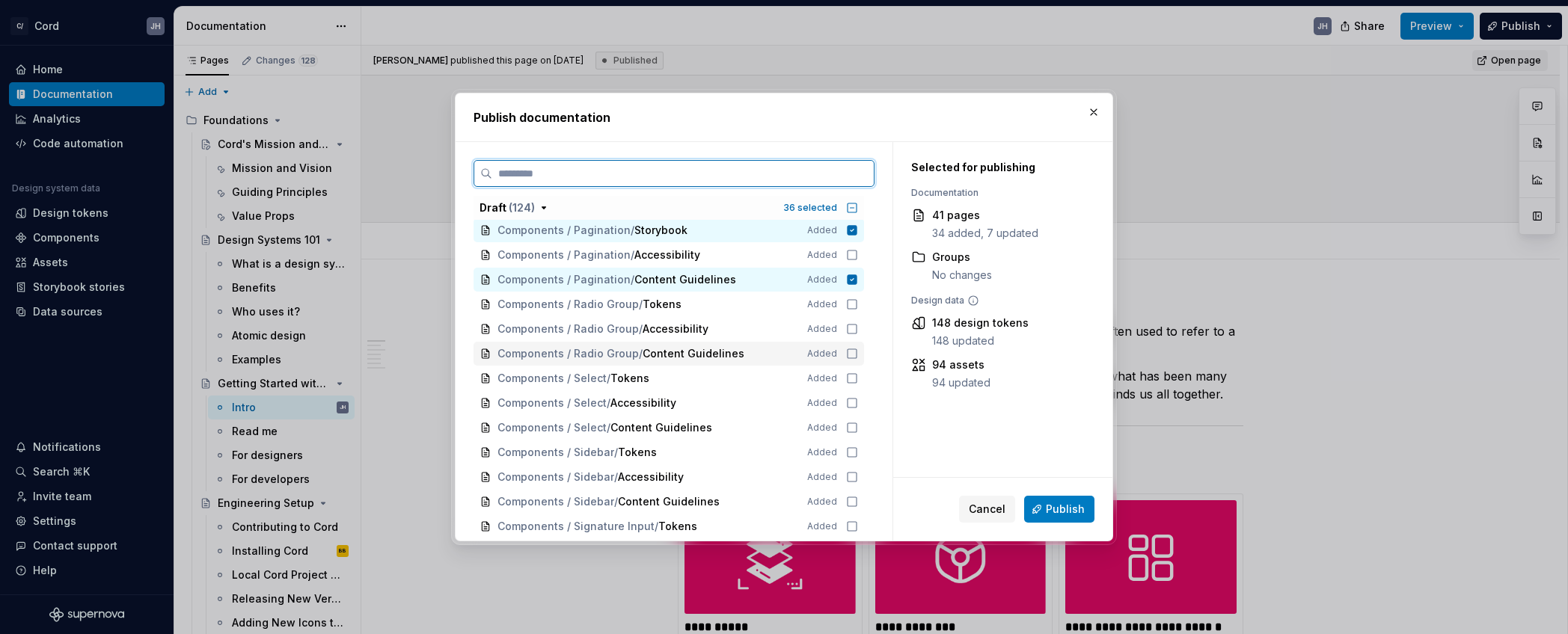
click at [858, 351] on icon at bounding box center [852, 353] width 12 height 12
click at [857, 425] on icon at bounding box center [852, 428] width 12 height 12
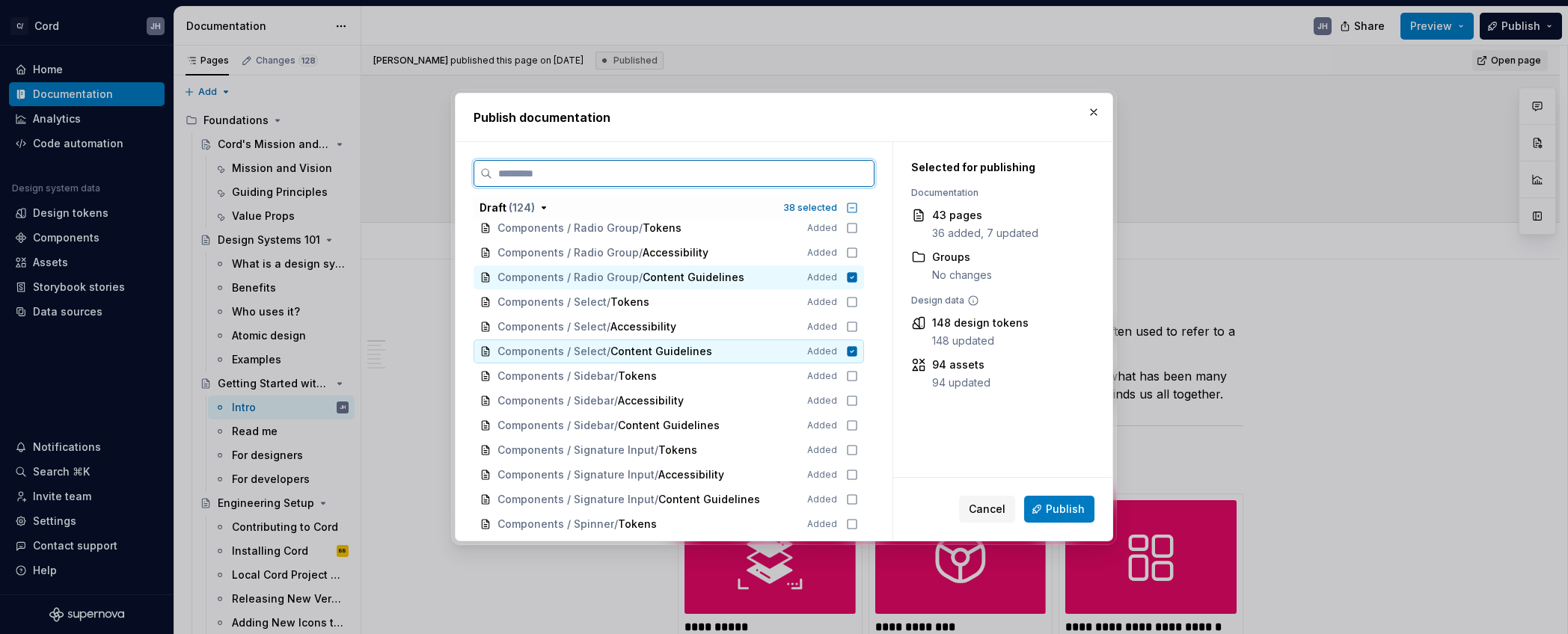
scroll to position [2004, 0]
click at [857, 420] on icon at bounding box center [852, 425] width 12 height 12
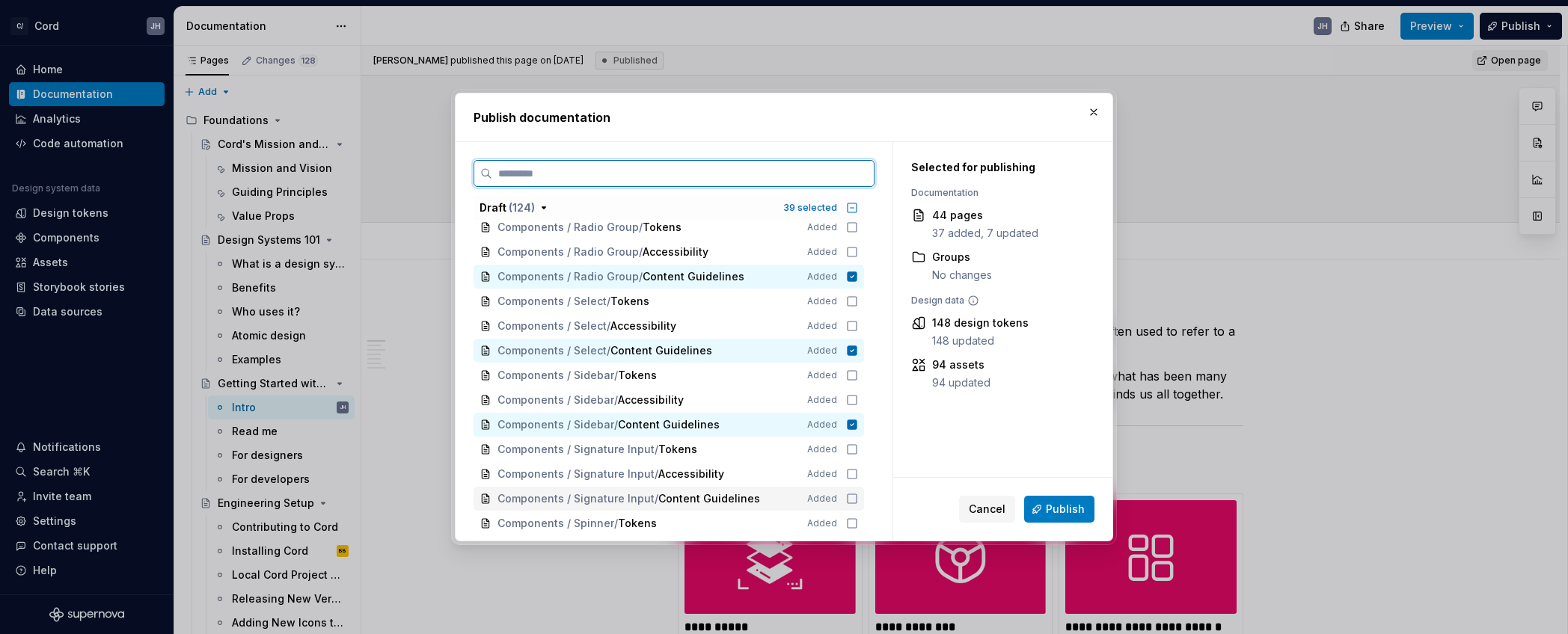
click at [857, 495] on icon at bounding box center [852, 499] width 12 height 12
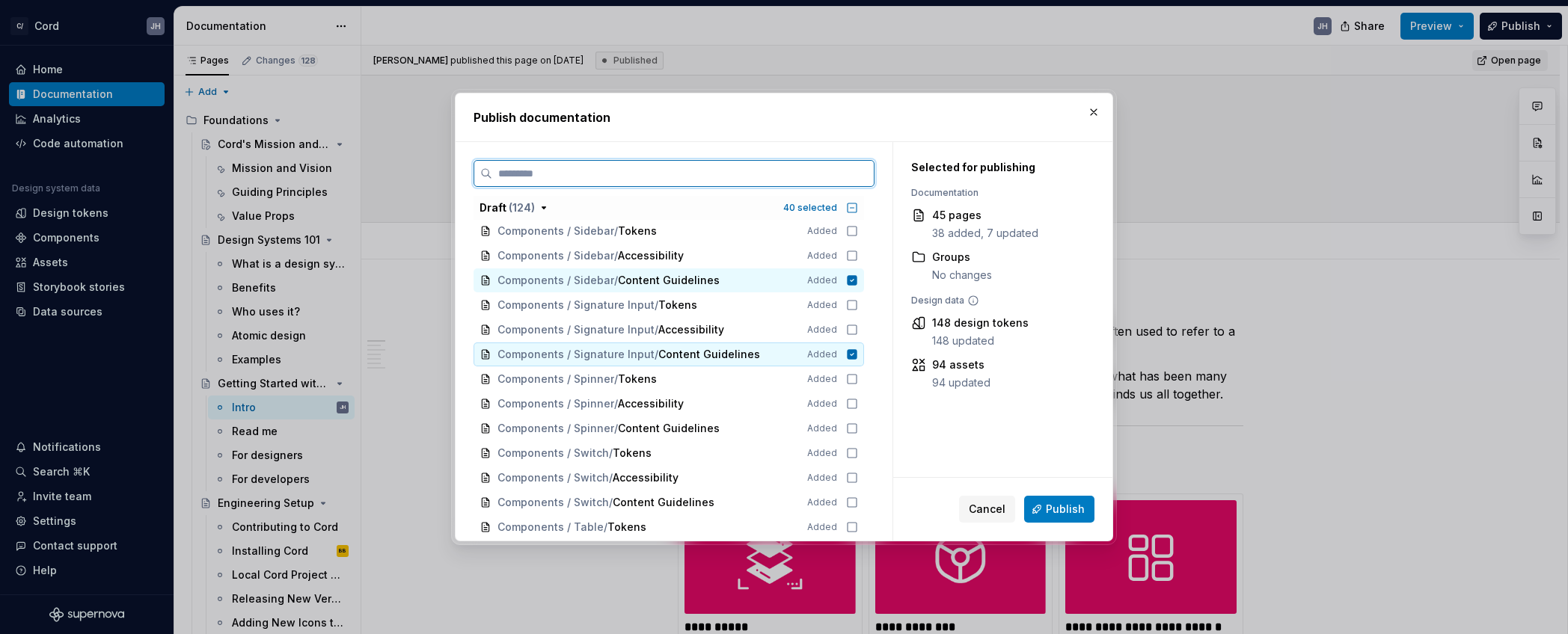
scroll to position [2153, 0]
click at [856, 425] on icon at bounding box center [852, 424] width 12 height 12
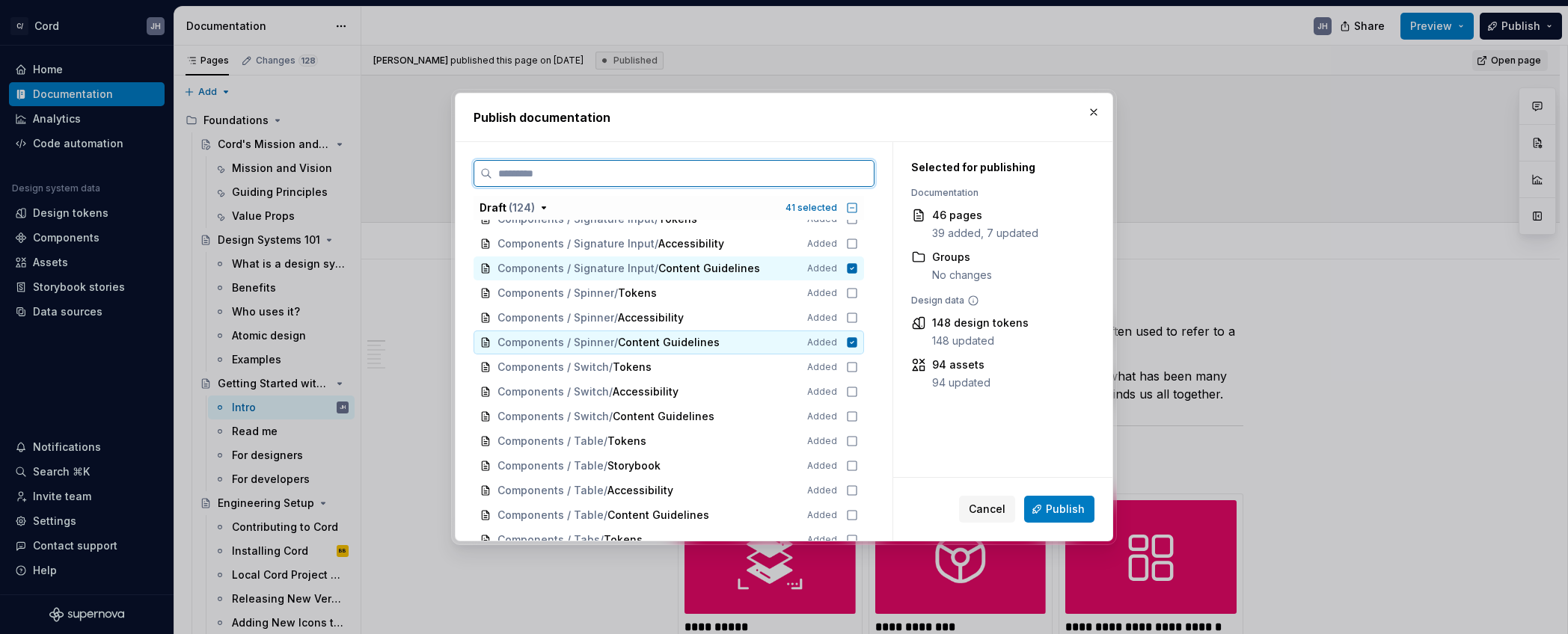
scroll to position [2236, 0]
click at [857, 411] on icon at bounding box center [851, 415] width 9 height 9
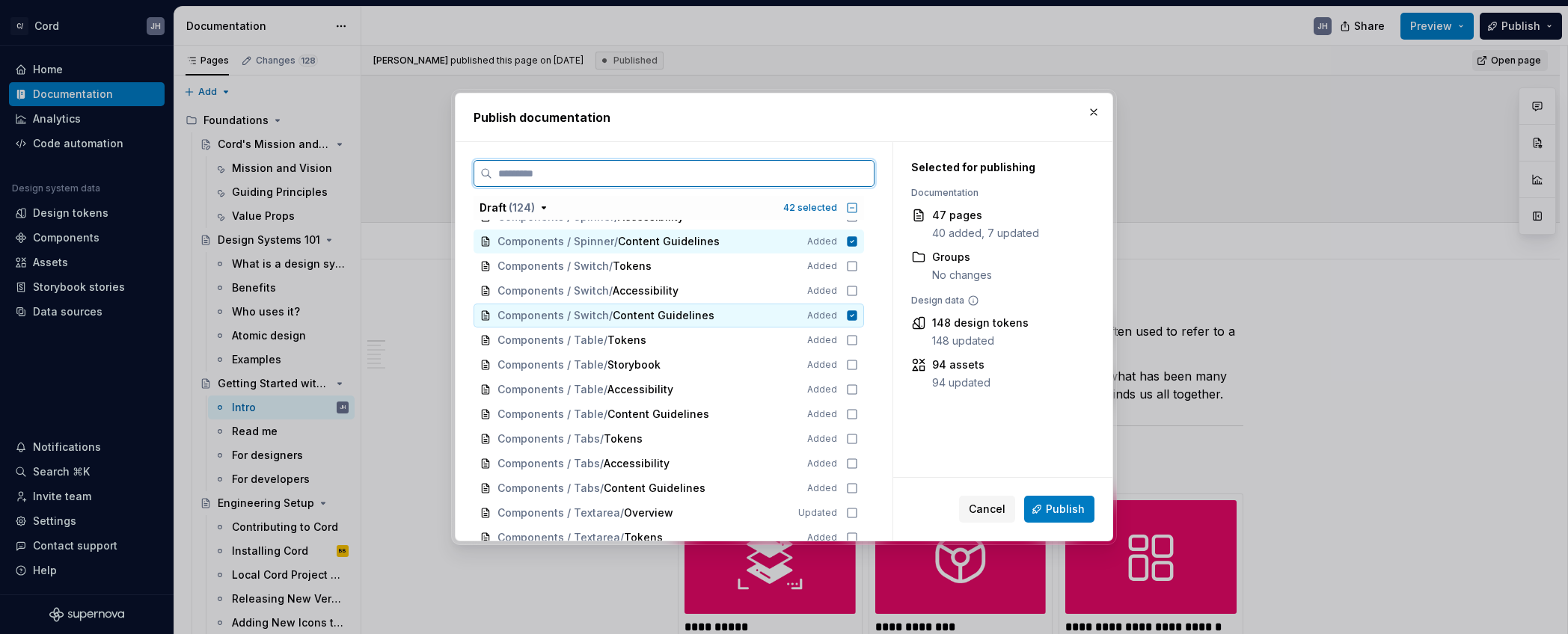
scroll to position [2343, 0]
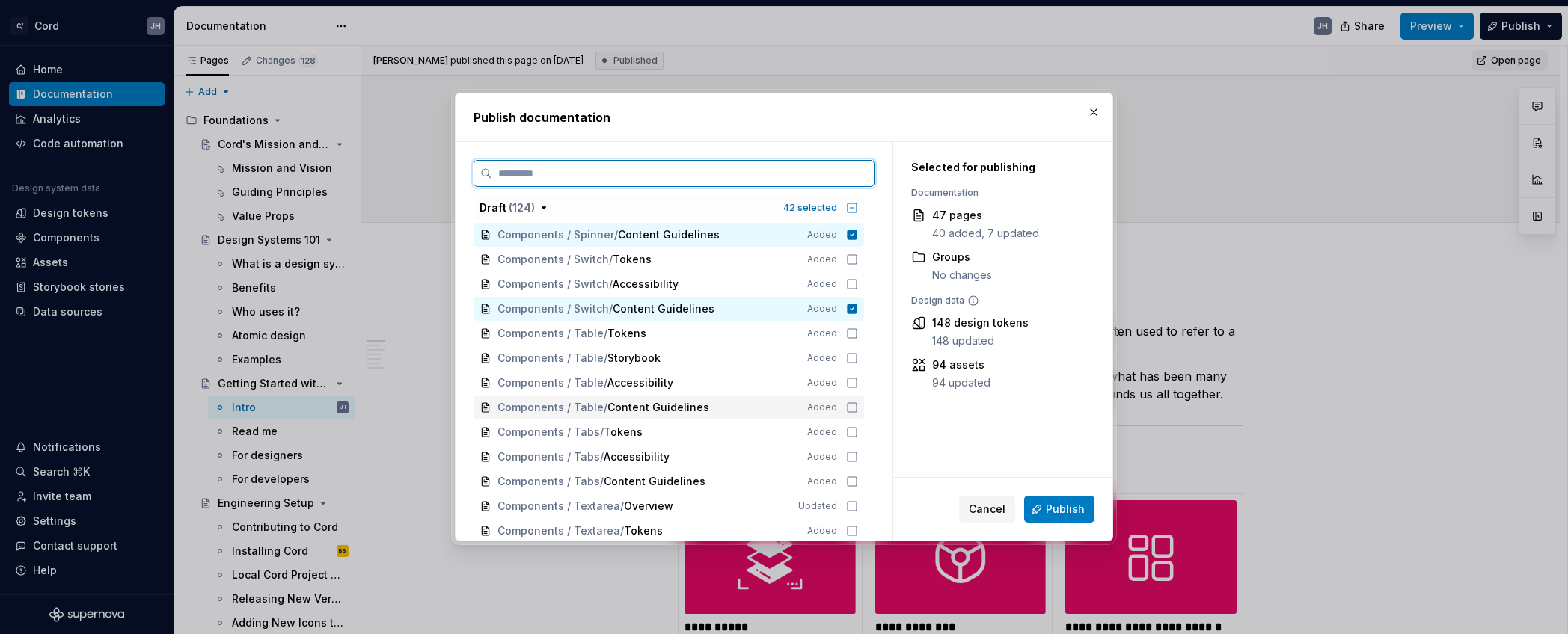
click at [858, 401] on icon at bounding box center [852, 407] width 12 height 12
click at [858, 360] on icon at bounding box center [852, 359] width 12 height 12
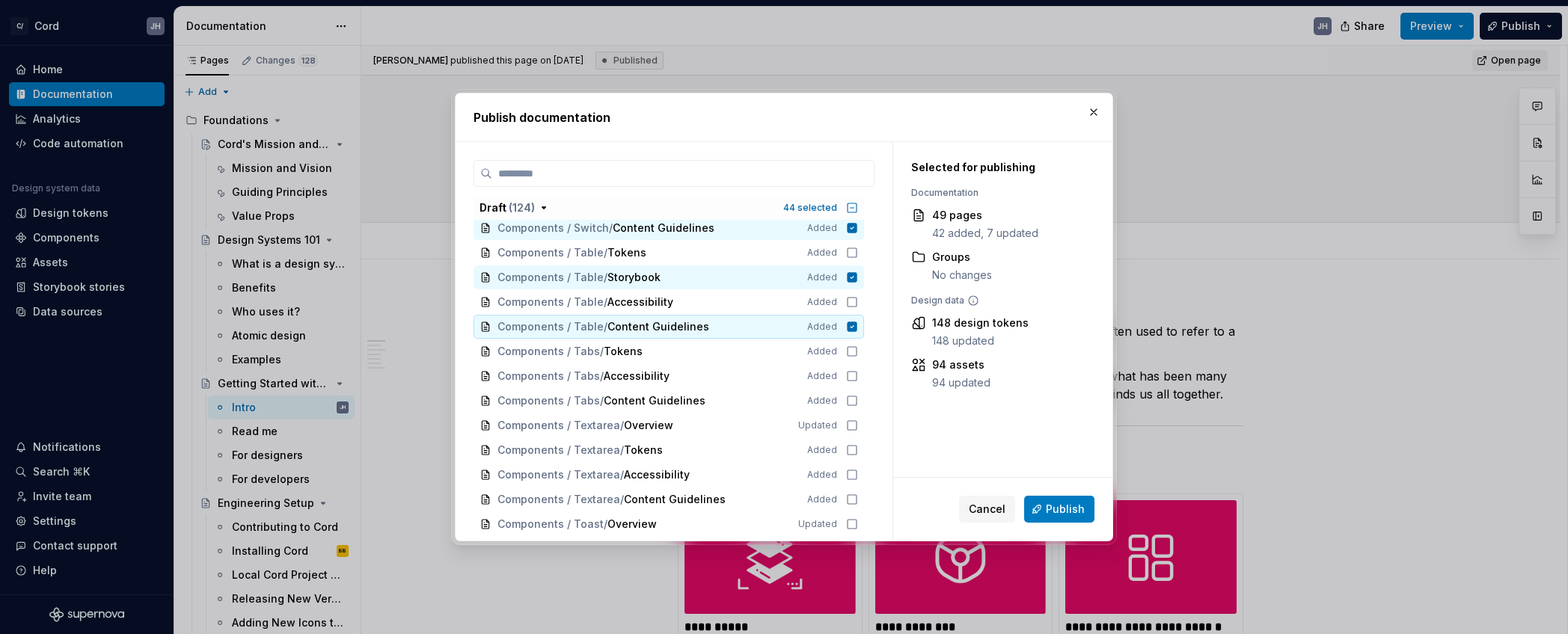
scroll to position [2433, 0]
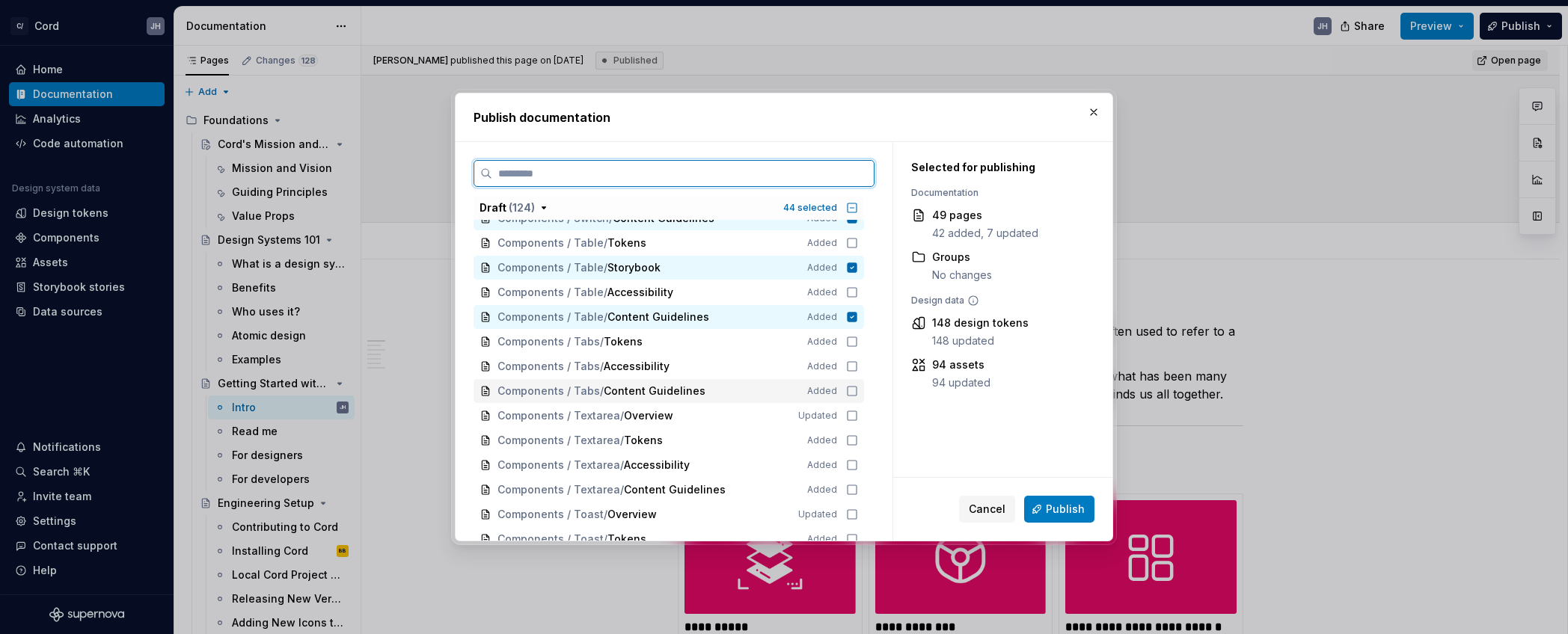
drag, startPoint x: 858, startPoint y: 390, endPoint x: 857, endPoint y: 405, distance: 15.0
click at [858, 390] on icon at bounding box center [852, 391] width 12 height 12
click at [858, 418] on icon at bounding box center [852, 416] width 12 height 12
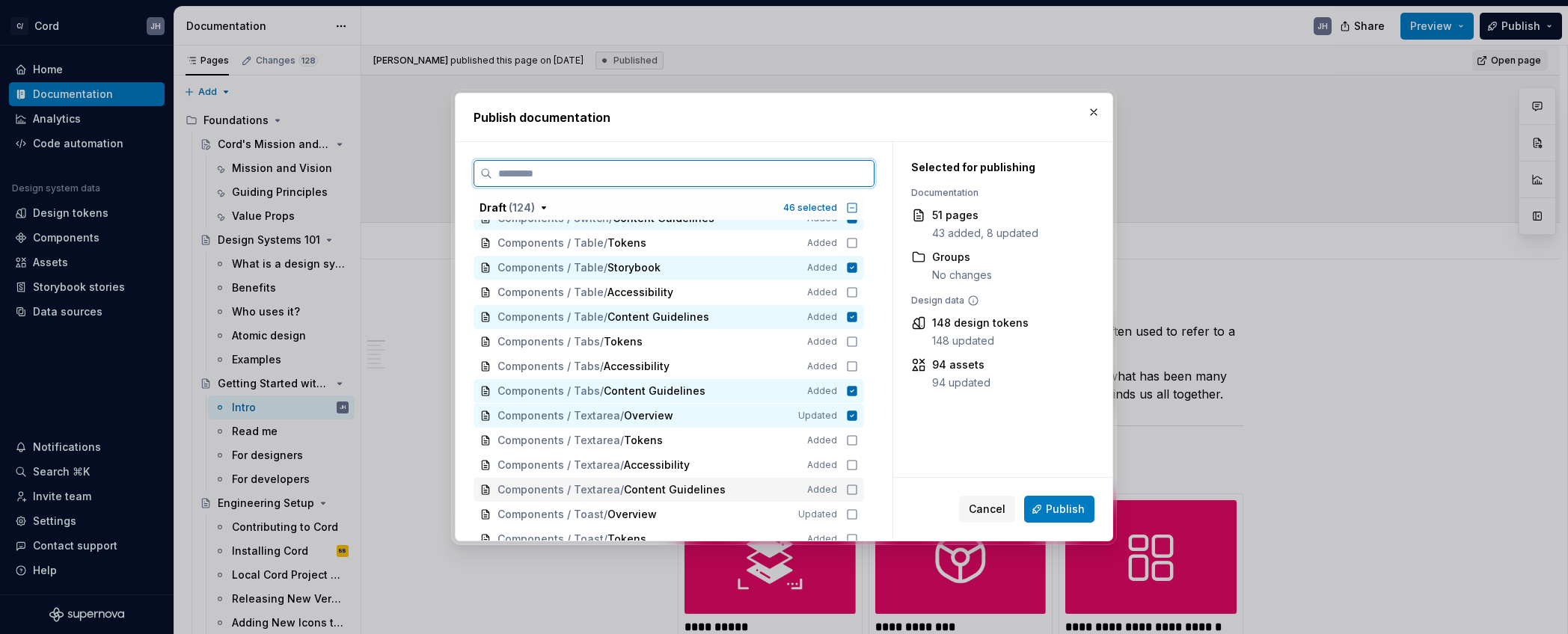
click at [858, 490] on icon at bounding box center [852, 490] width 12 height 12
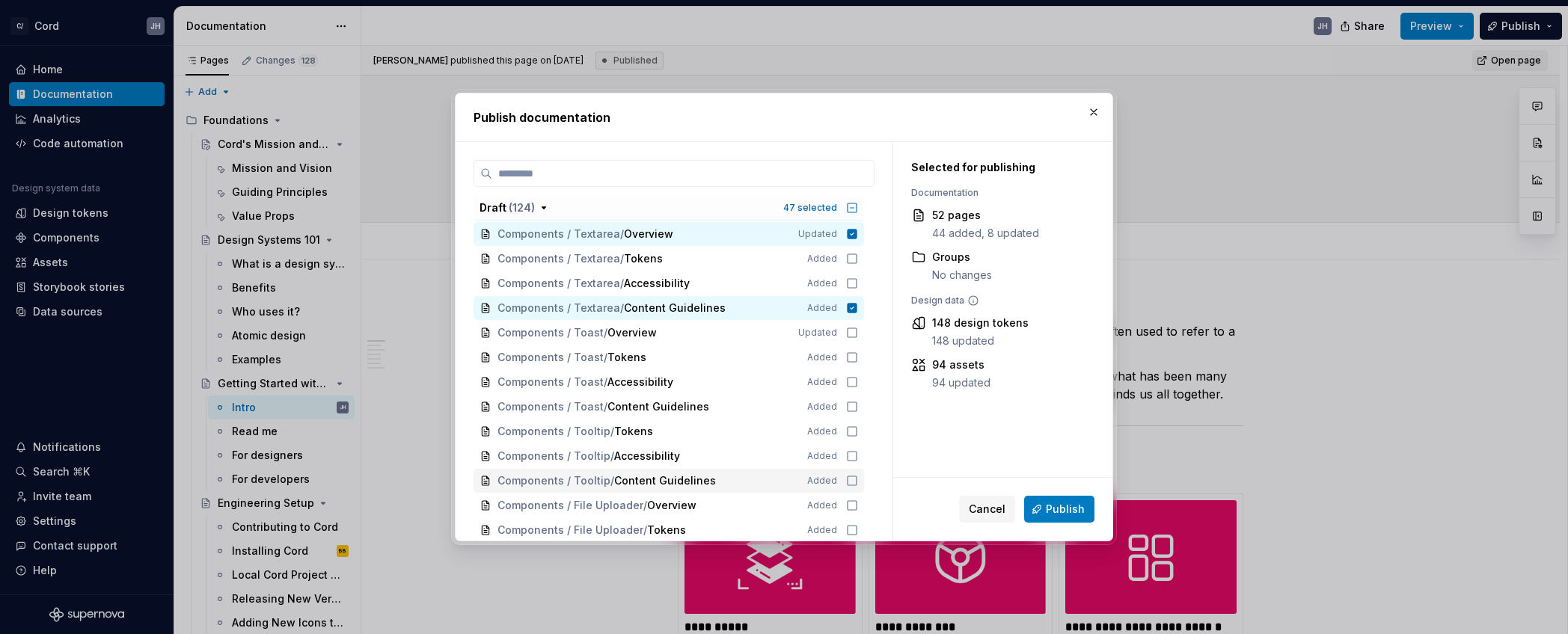
scroll to position [2614, 0]
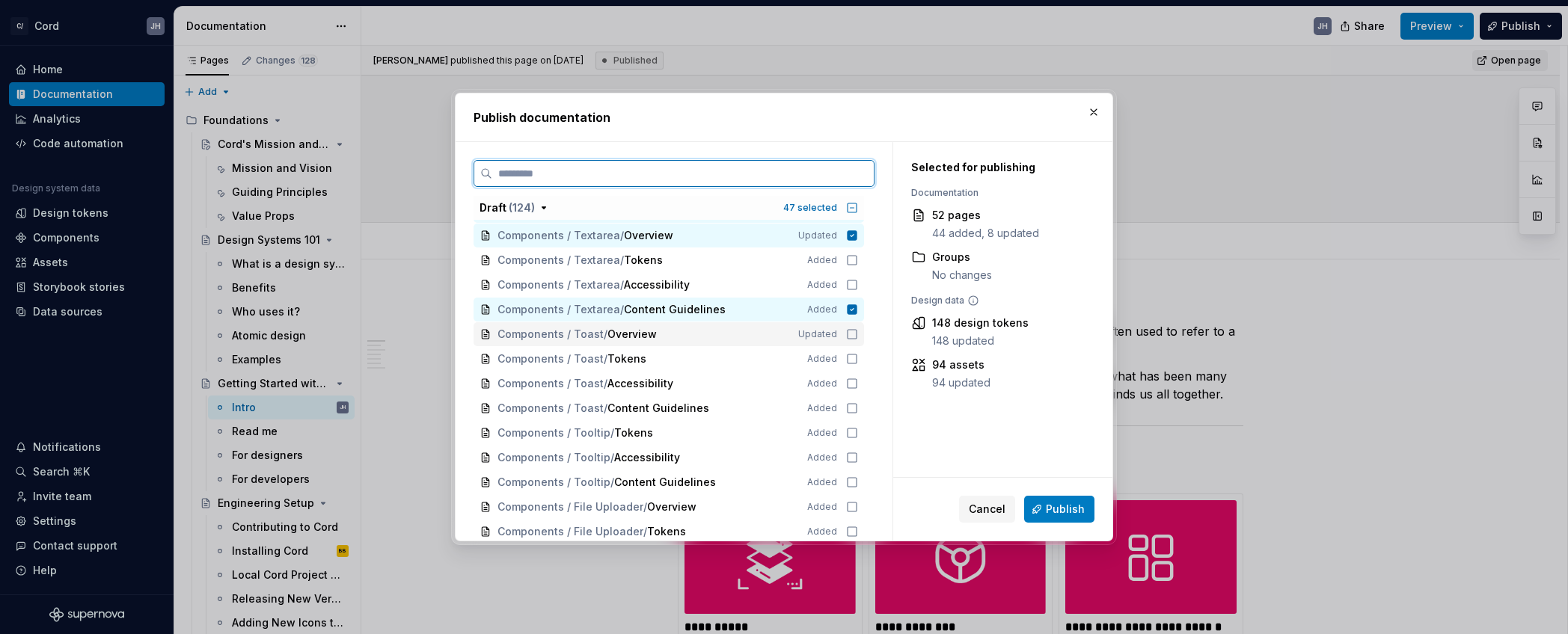
click at [858, 335] on icon at bounding box center [852, 335] width 12 height 12
click at [856, 405] on icon at bounding box center [852, 408] width 12 height 12
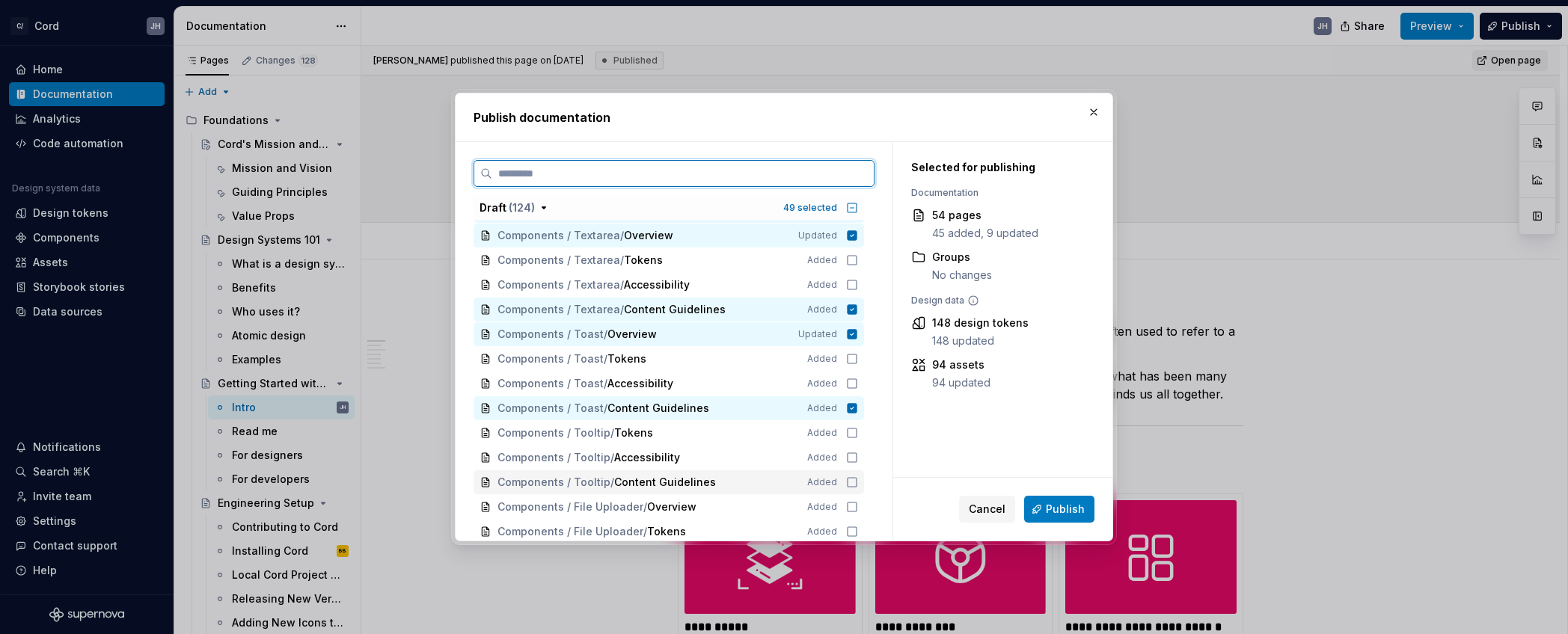
click at [857, 475] on div "Components / Tooltip / Content Guidelines Added" at bounding box center [669, 482] width 391 height 24
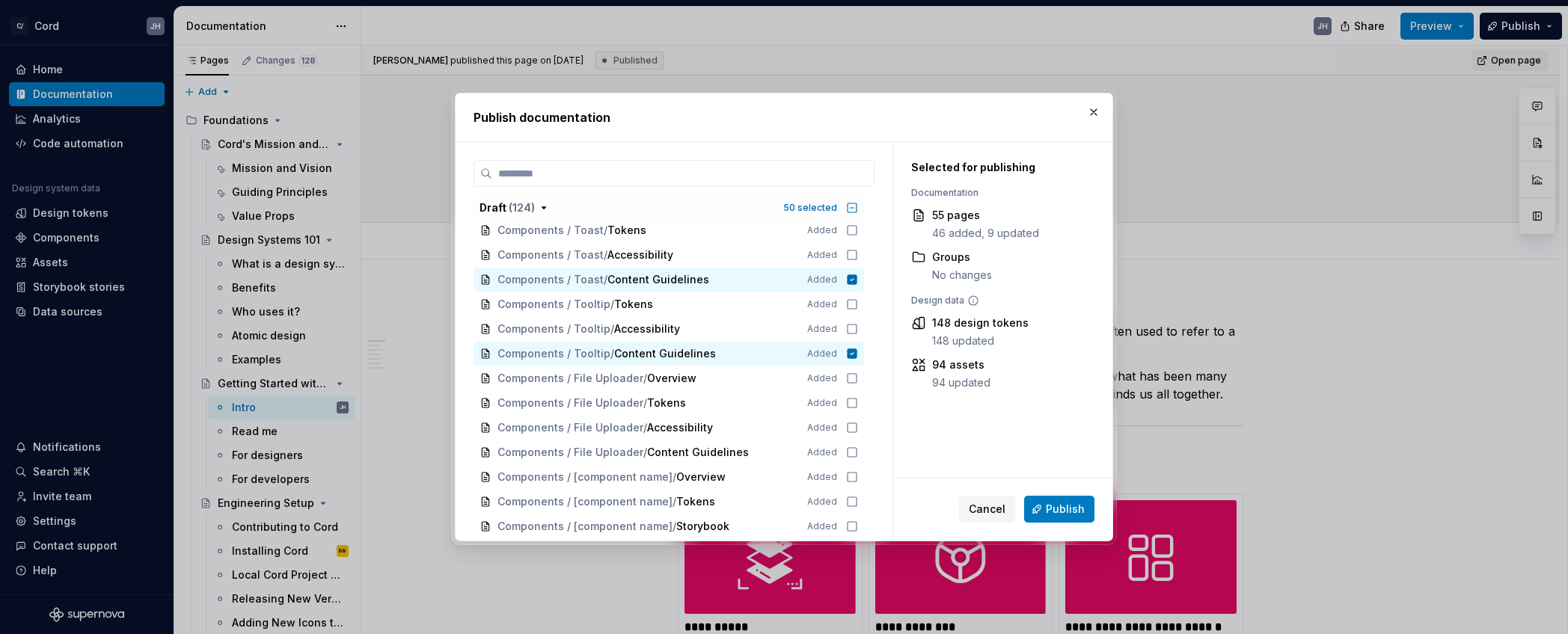
scroll to position [2746, 0]
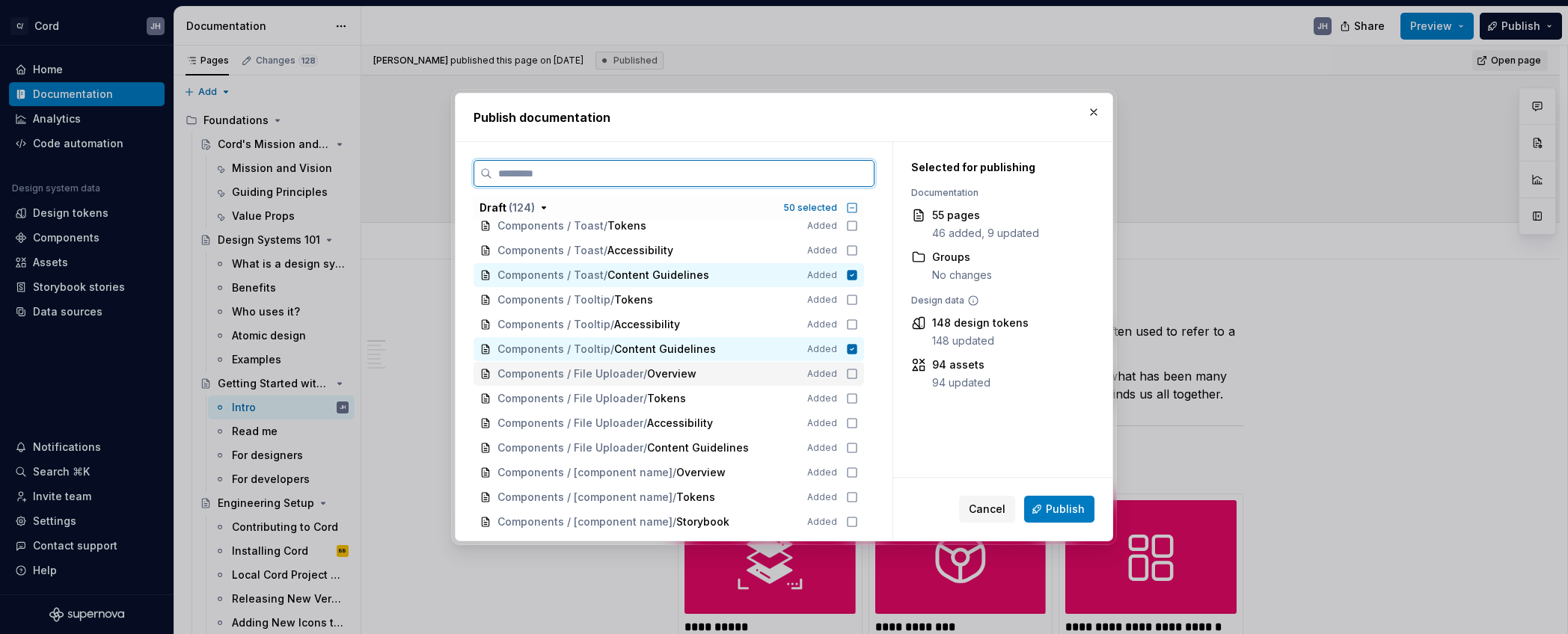
click at [858, 377] on icon at bounding box center [852, 374] width 12 height 12
click at [853, 449] on icon at bounding box center [852, 448] width 12 height 12
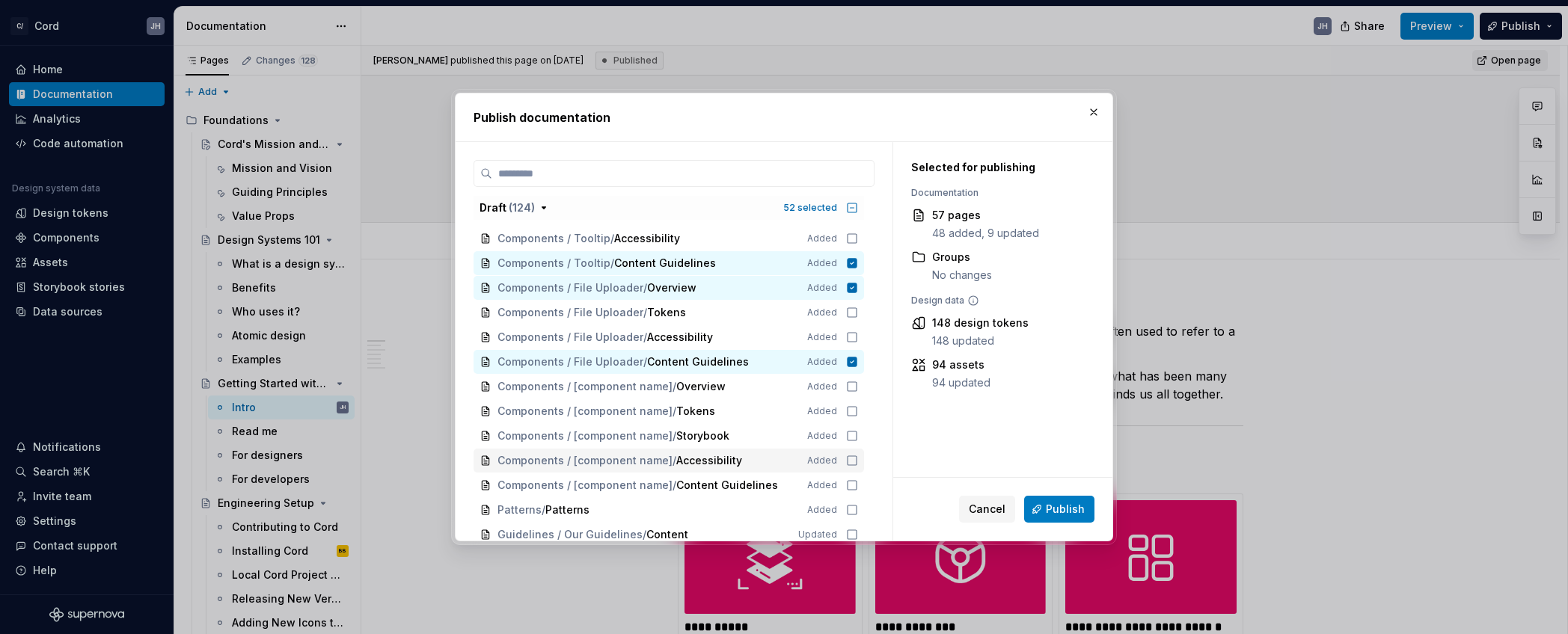
scroll to position [2836, 0]
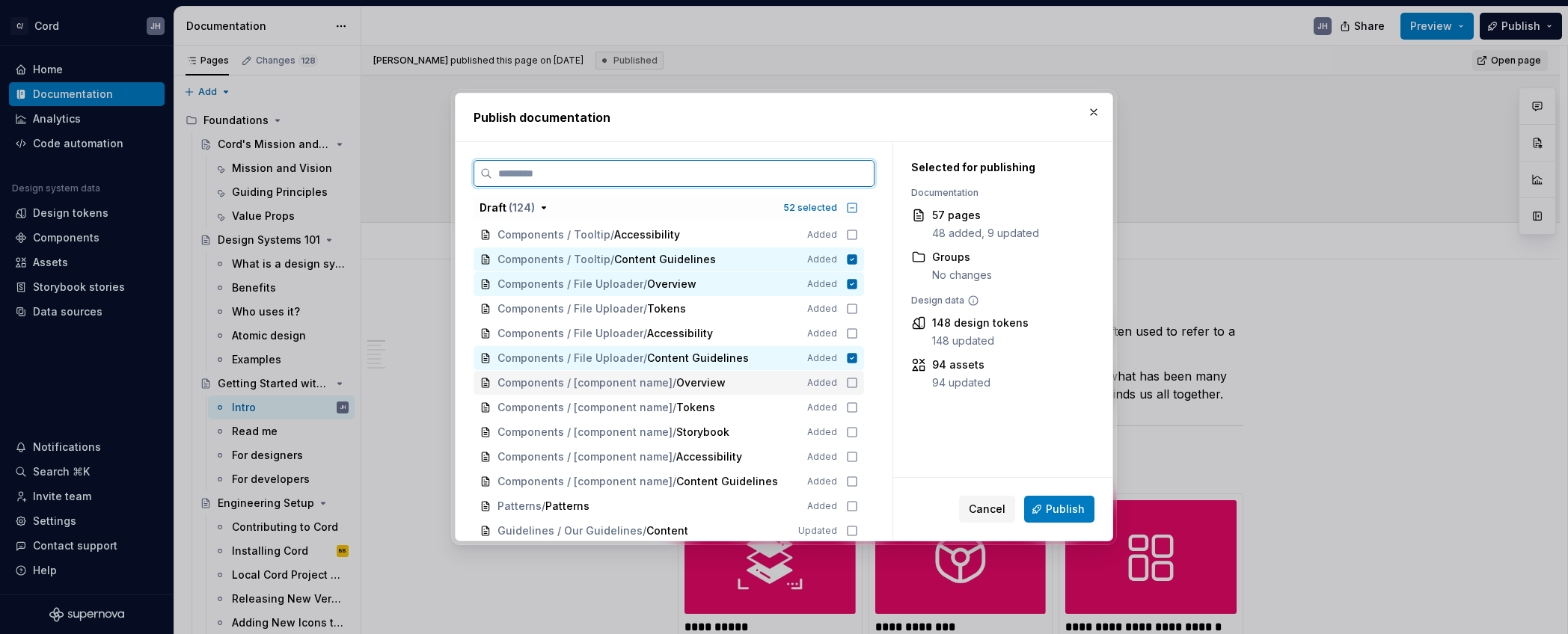
click at [858, 385] on icon at bounding box center [852, 383] width 12 height 12
click at [851, 481] on div "Components / [component name] / Content Guidelines Added" at bounding box center [669, 482] width 391 height 24
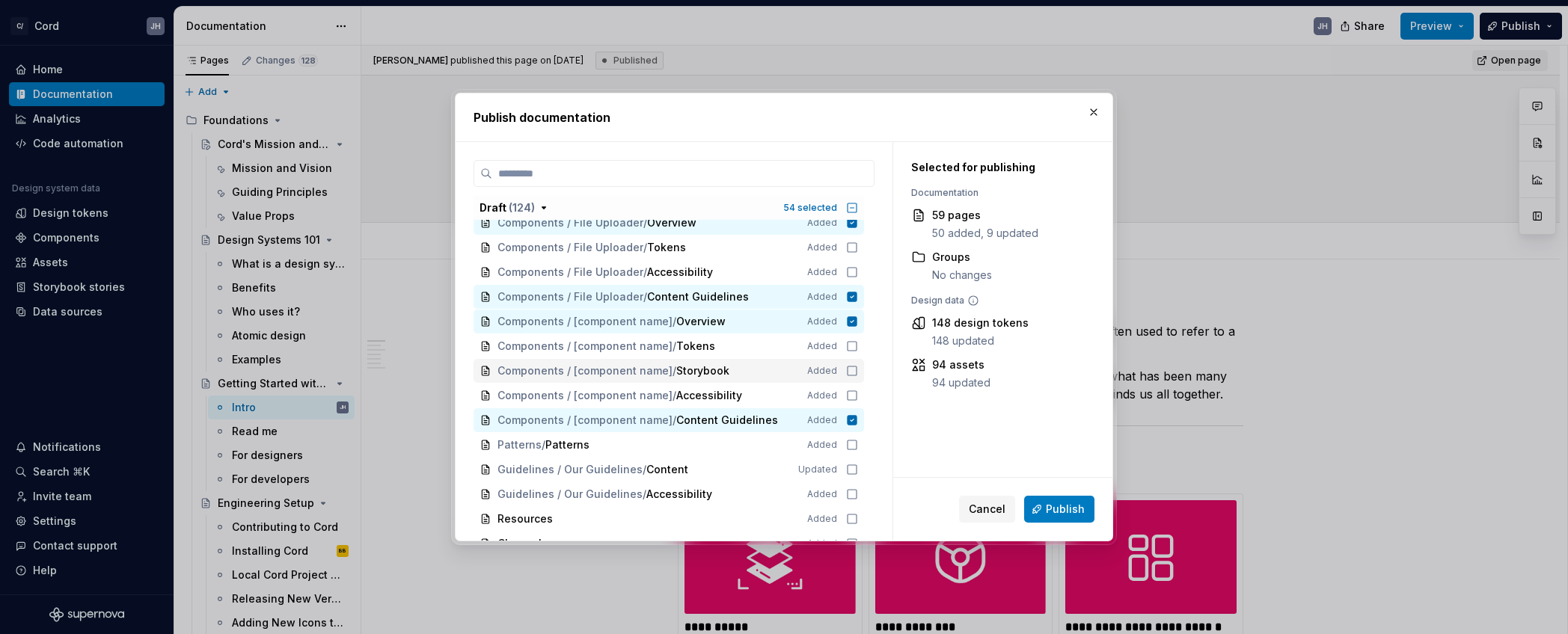
scroll to position [2937, 0]
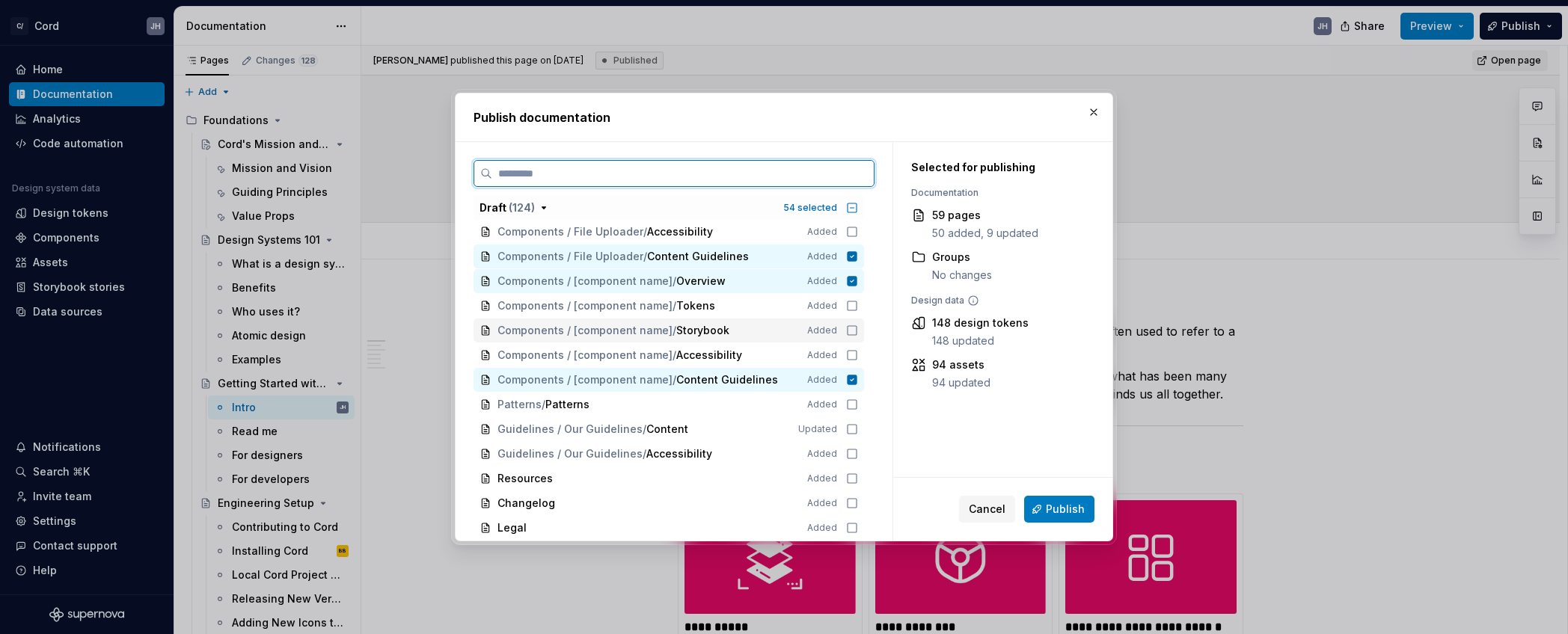
click at [857, 329] on icon at bounding box center [852, 331] width 12 height 12
click at [853, 403] on icon at bounding box center [852, 404] width 12 height 12
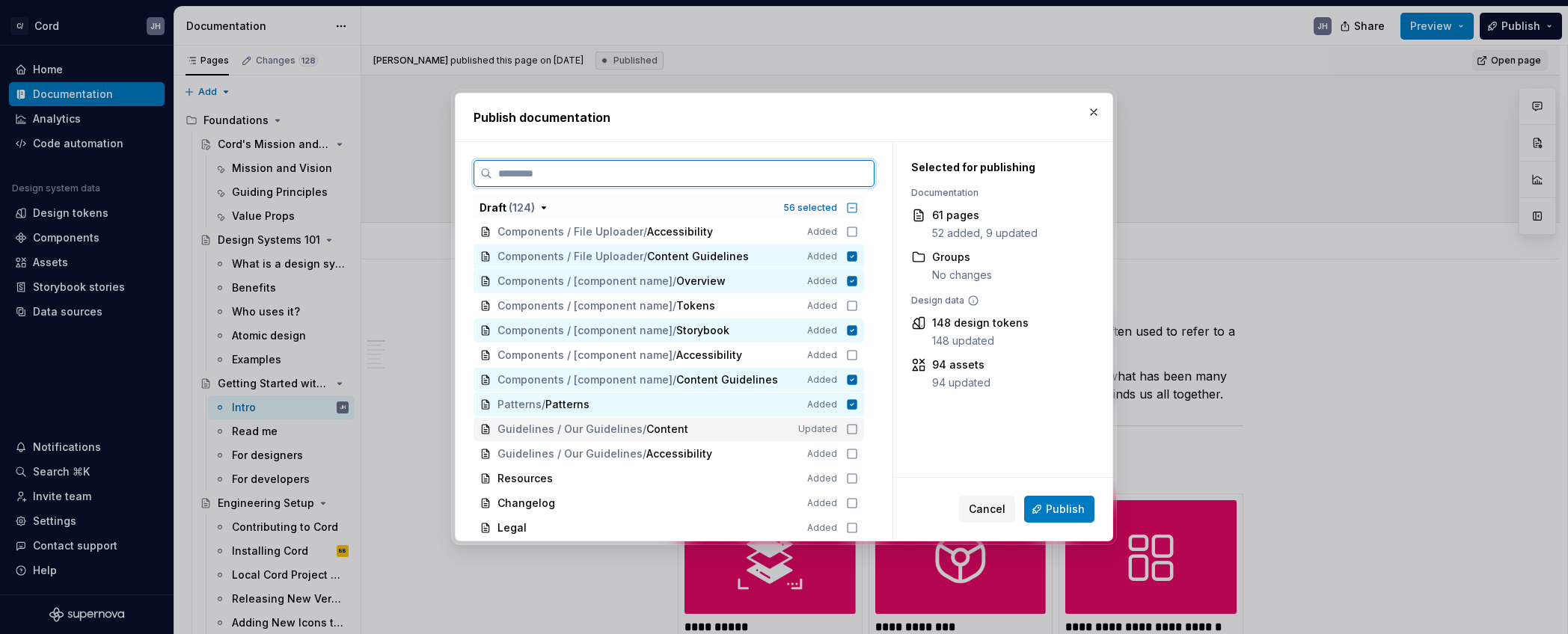
click at [857, 434] on icon at bounding box center [851, 429] width 9 height 9
click at [858, 459] on icon at bounding box center [852, 453] width 12 height 12
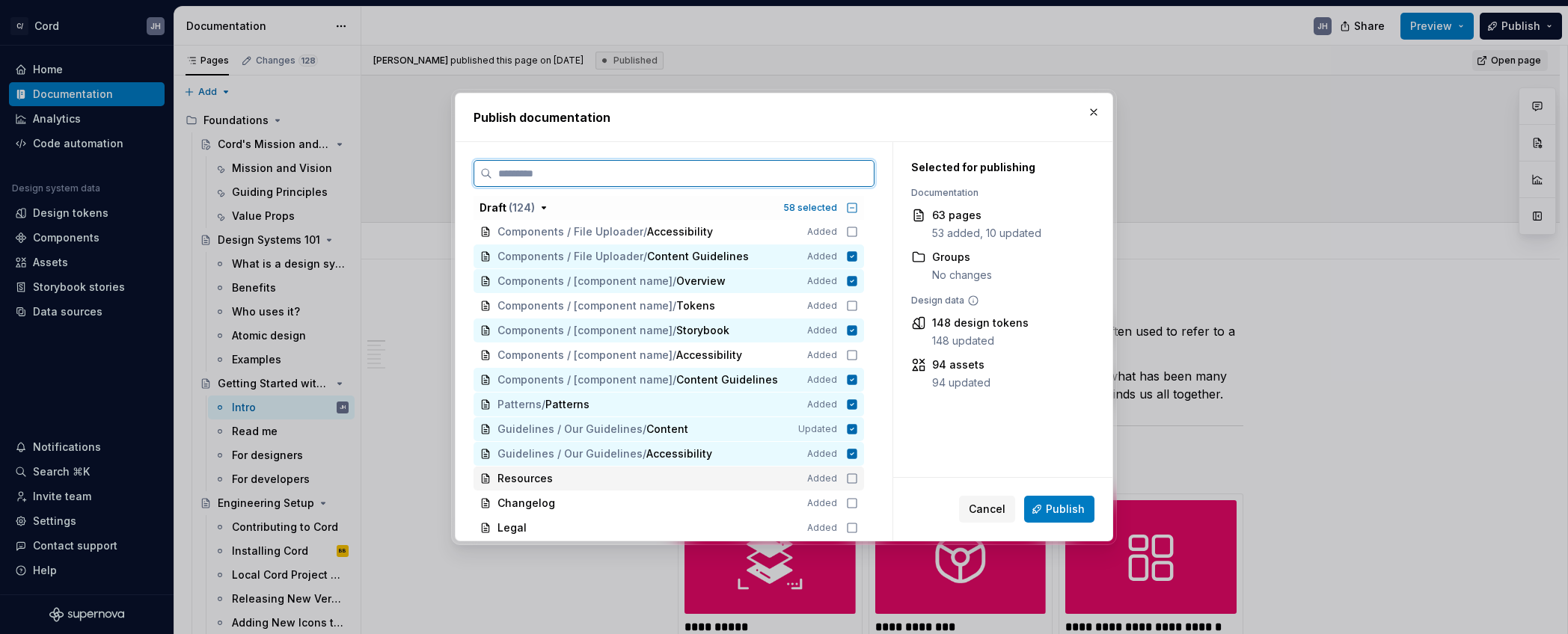
click at [857, 481] on icon at bounding box center [852, 479] width 12 height 12
click at [857, 502] on icon at bounding box center [852, 503] width 12 height 12
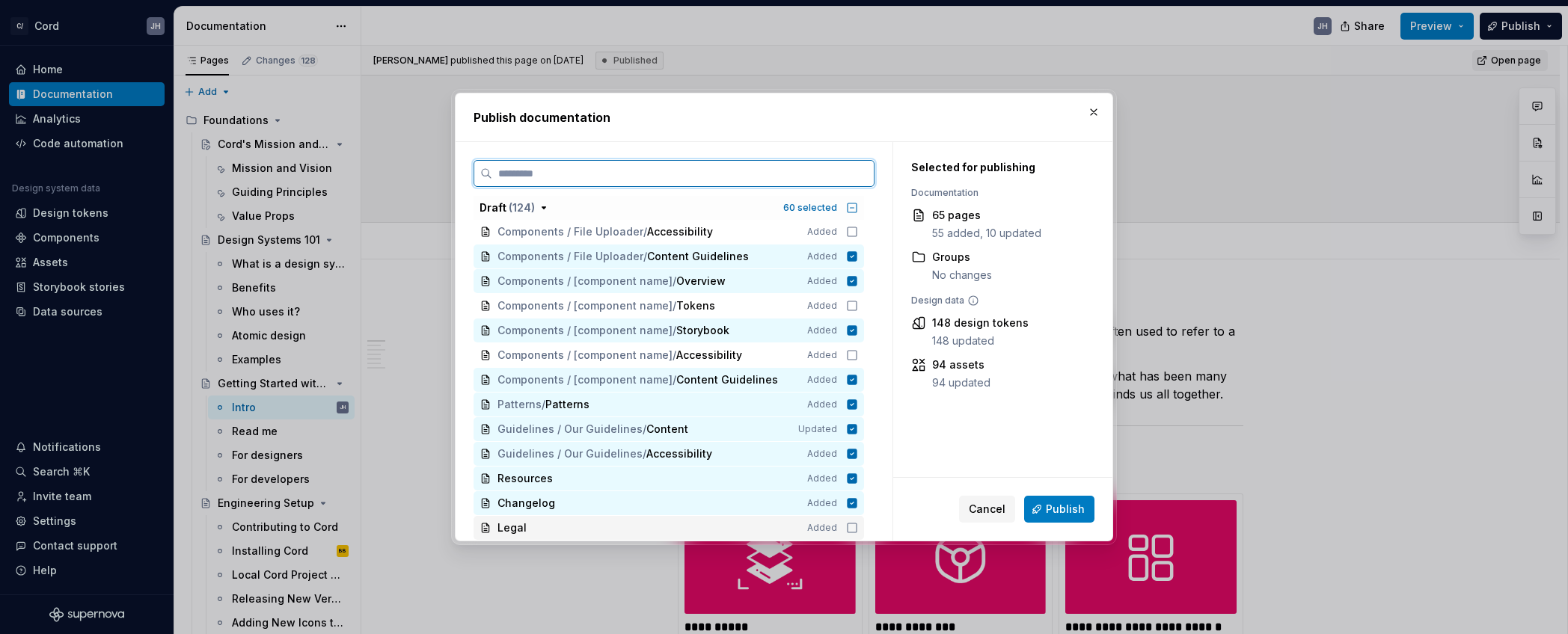
drag, startPoint x: 856, startPoint y: 526, endPoint x: 883, endPoint y: 528, distance: 27.1
click at [856, 526] on icon at bounding box center [852, 528] width 12 height 12
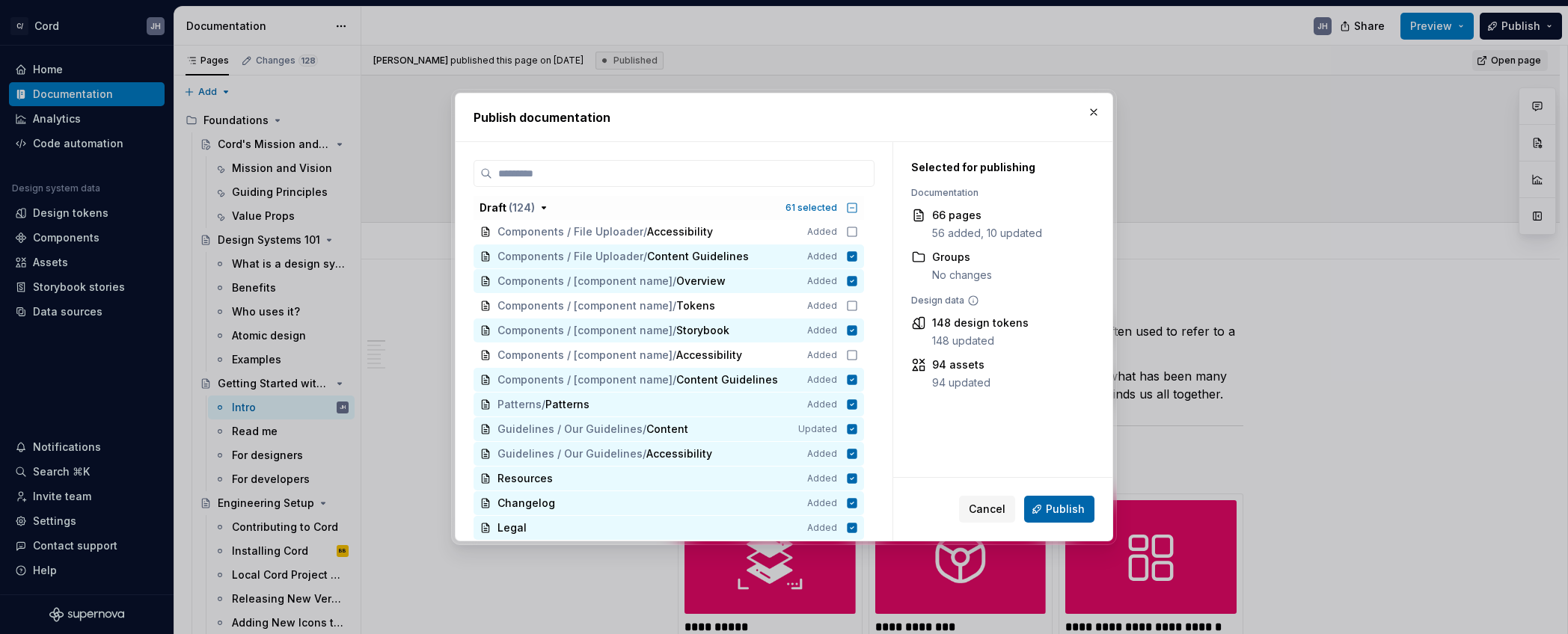
click at [1047, 516] on button "Publish" at bounding box center [1059, 508] width 71 height 26
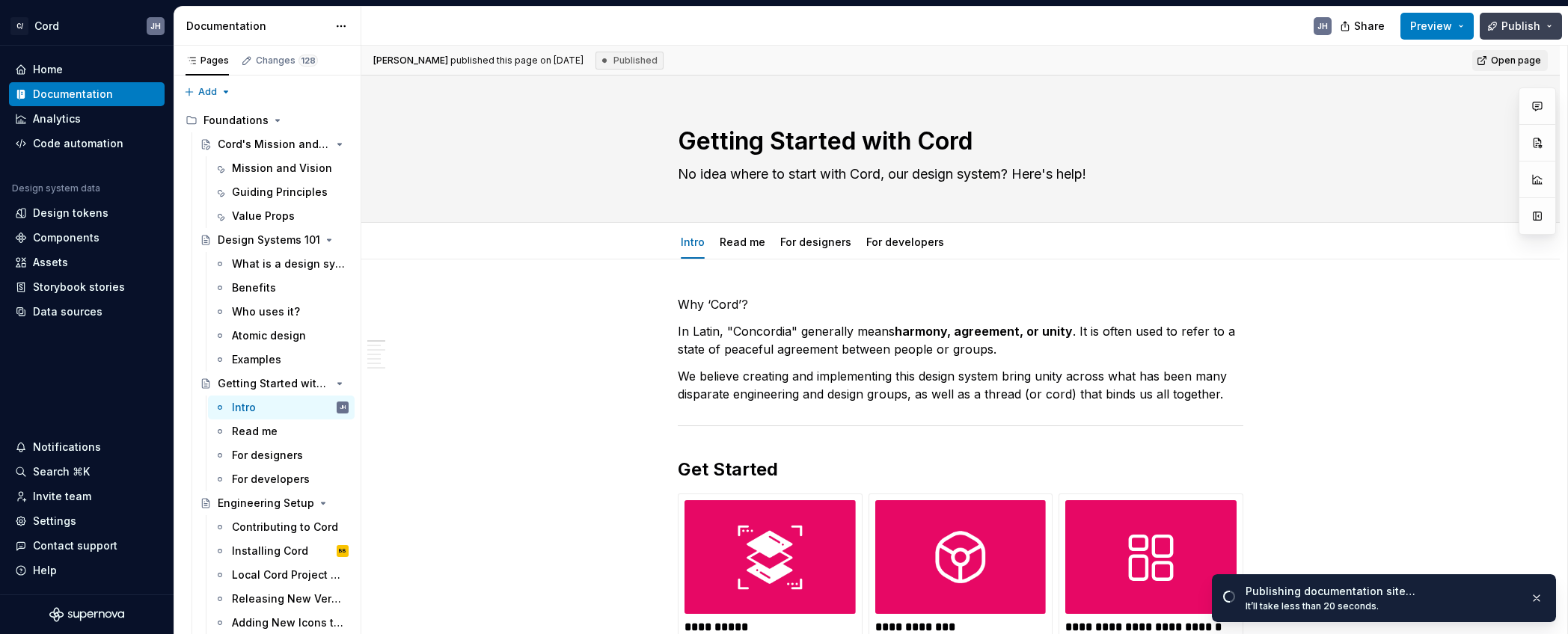
click at [1548, 31] on button "Publish" at bounding box center [1521, 26] width 82 height 26
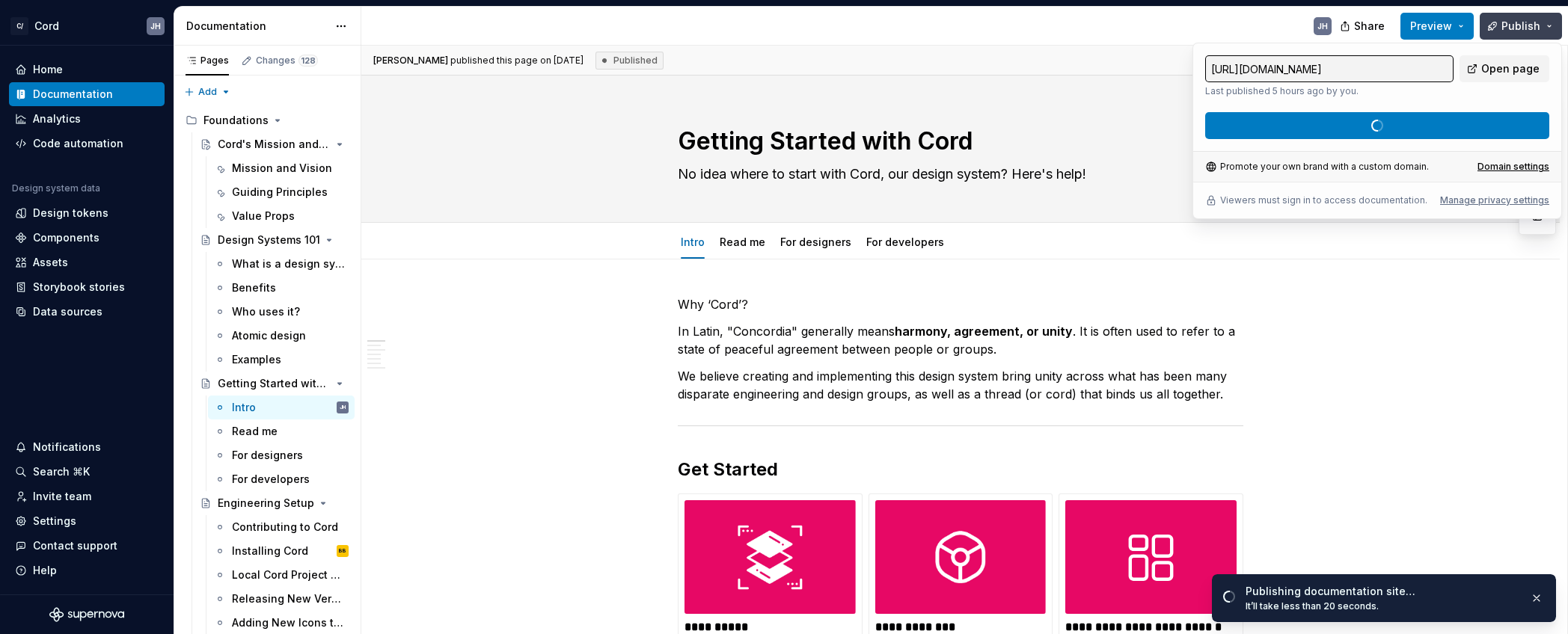
click at [1549, 21] on button "Publish" at bounding box center [1521, 26] width 82 height 26
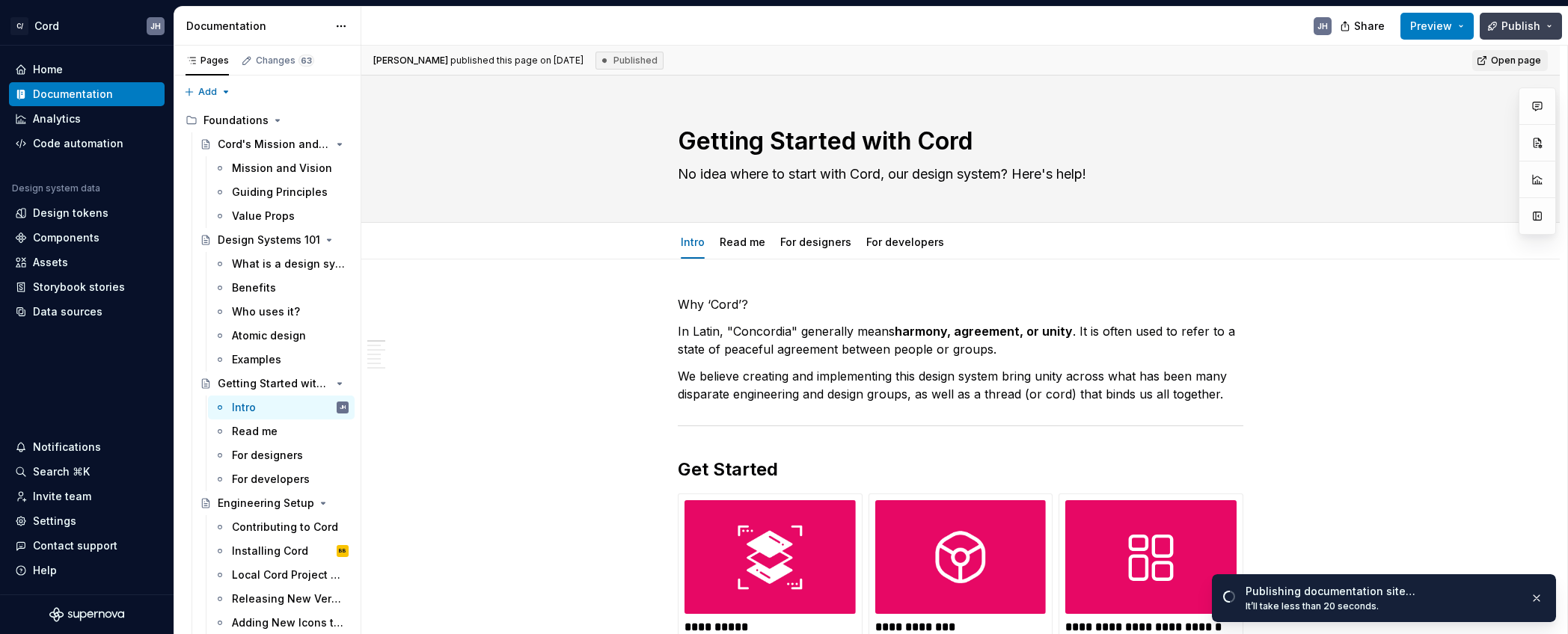
click at [1545, 28] on button "Publish" at bounding box center [1521, 26] width 82 height 26
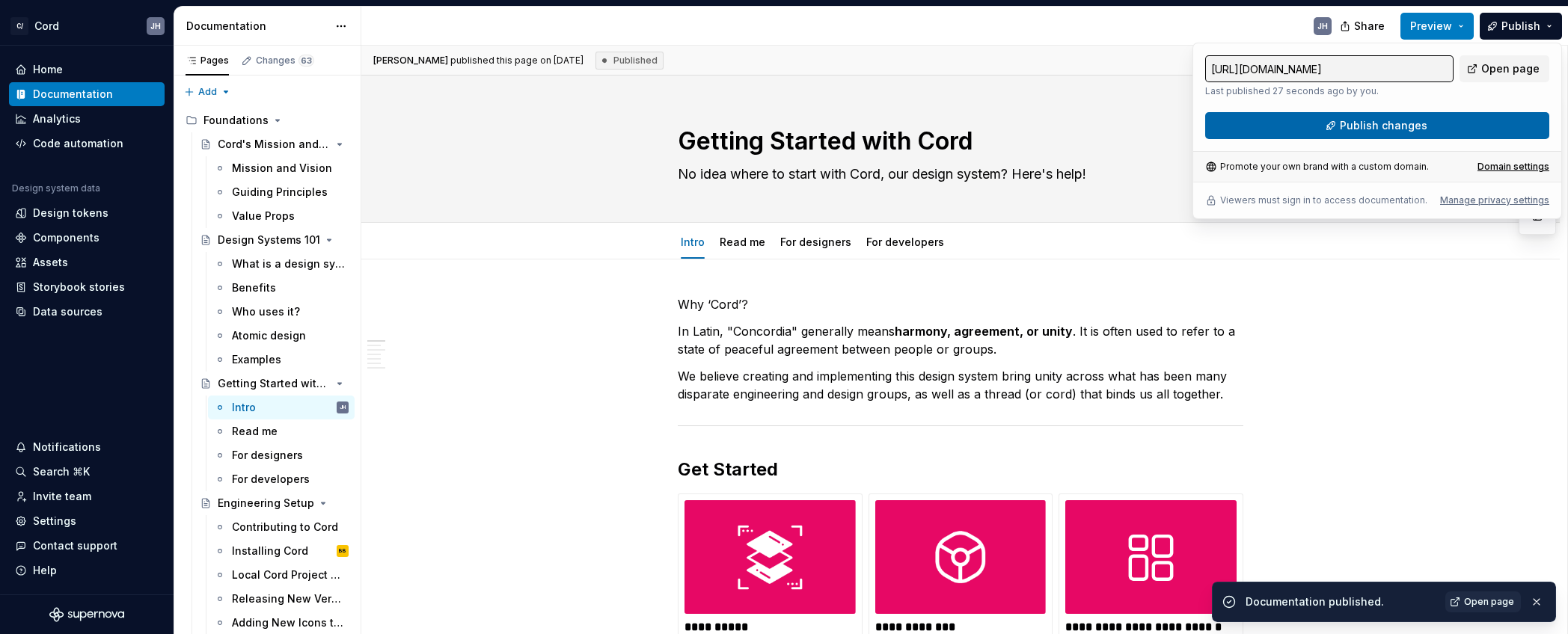
click at [1419, 136] on button "Publish changes" at bounding box center [1378, 125] width 345 height 26
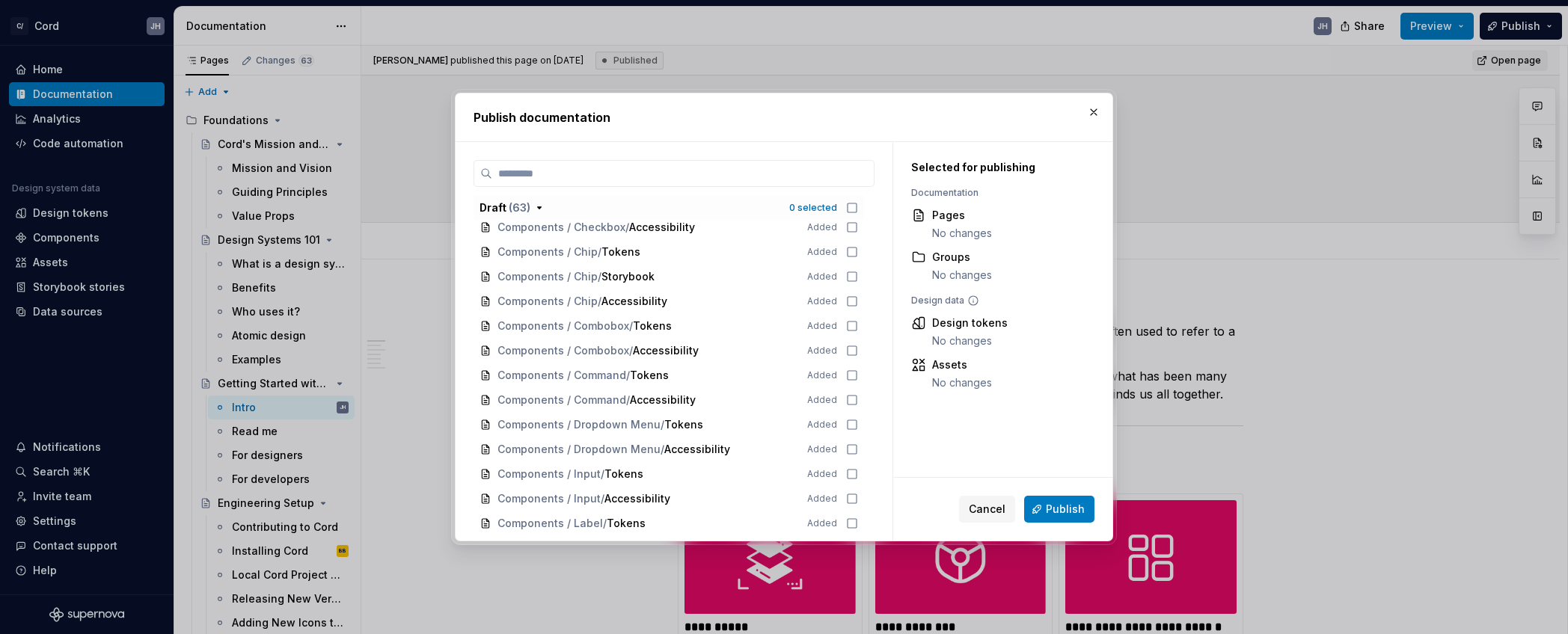
scroll to position [0, 0]
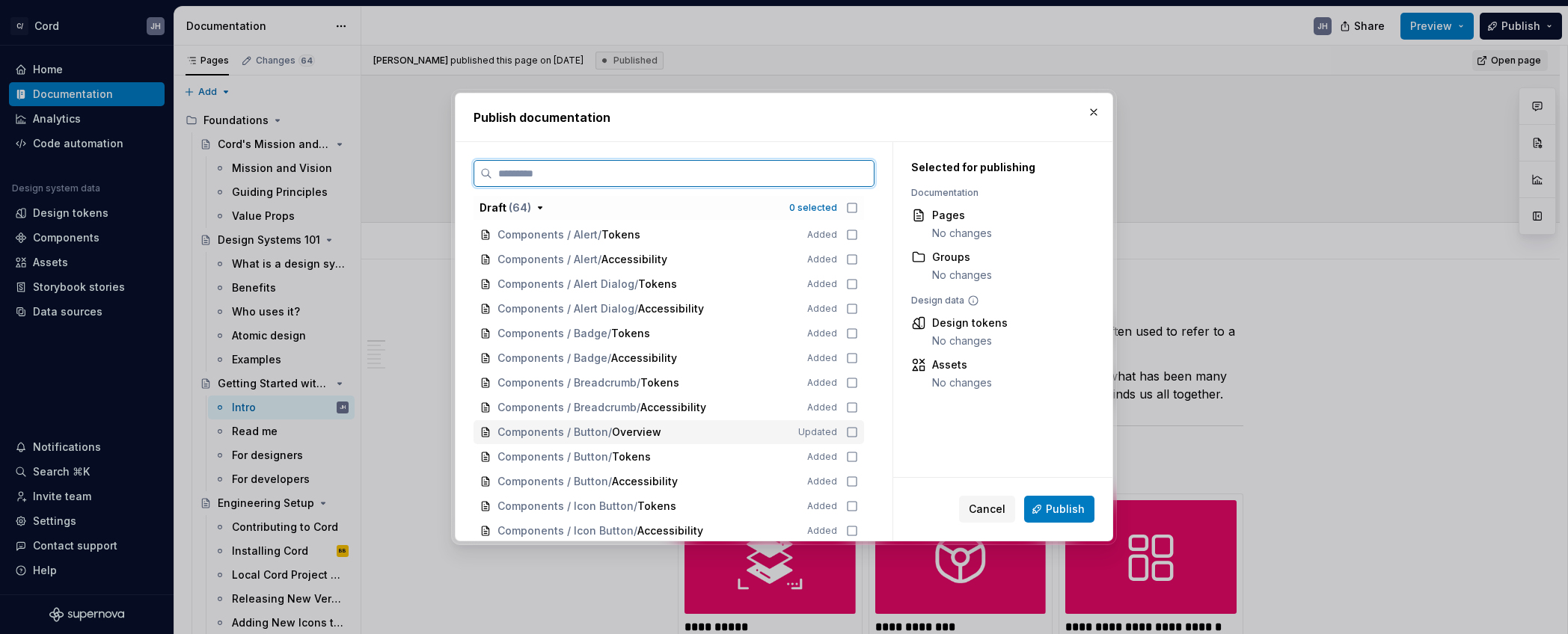
click at [858, 435] on icon at bounding box center [852, 432] width 12 height 12
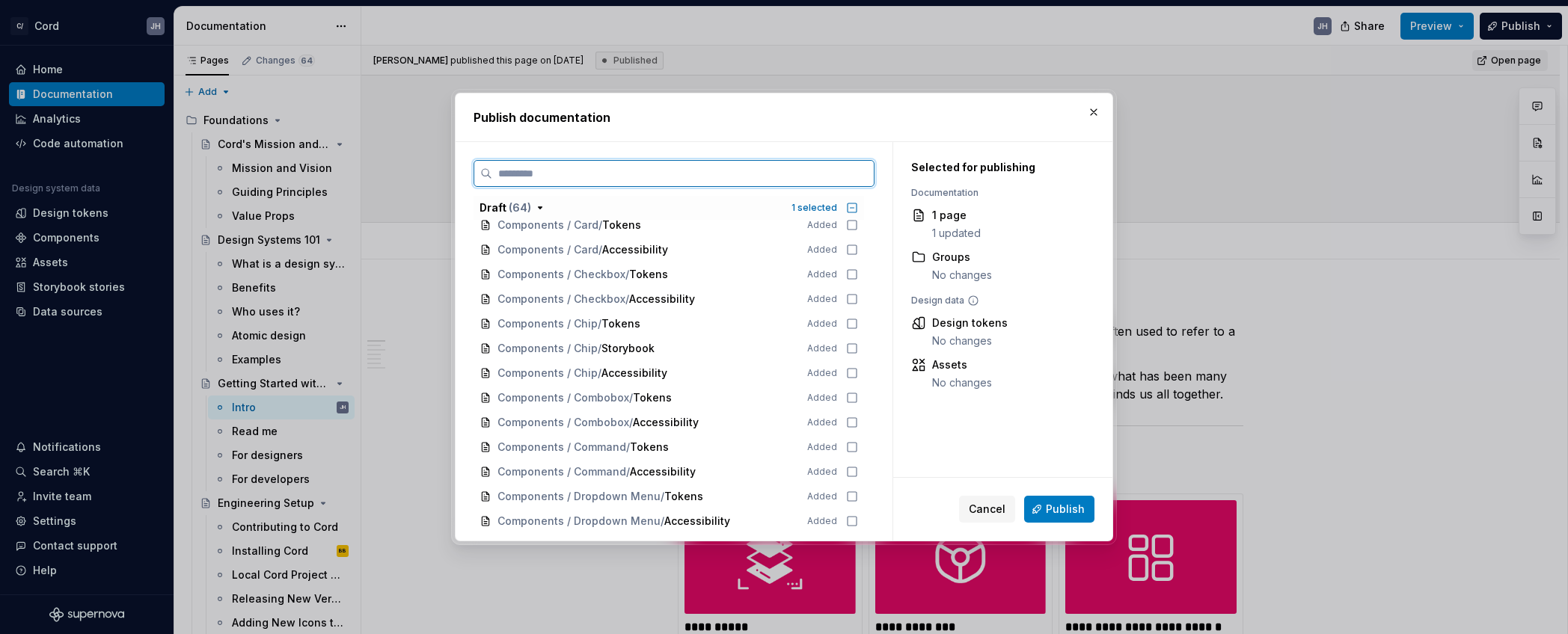
scroll to position [428, 0]
click at [855, 351] on icon at bounding box center [851, 349] width 9 height 9
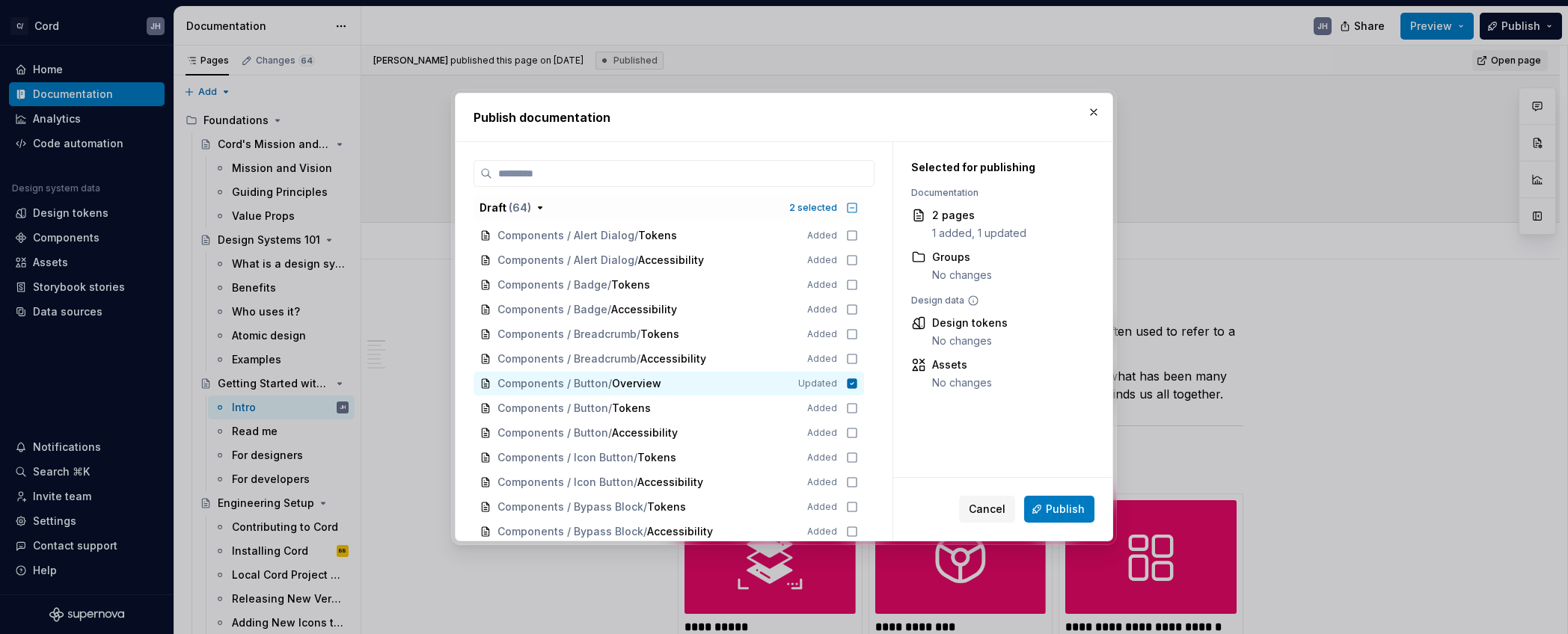
scroll to position [0, 0]
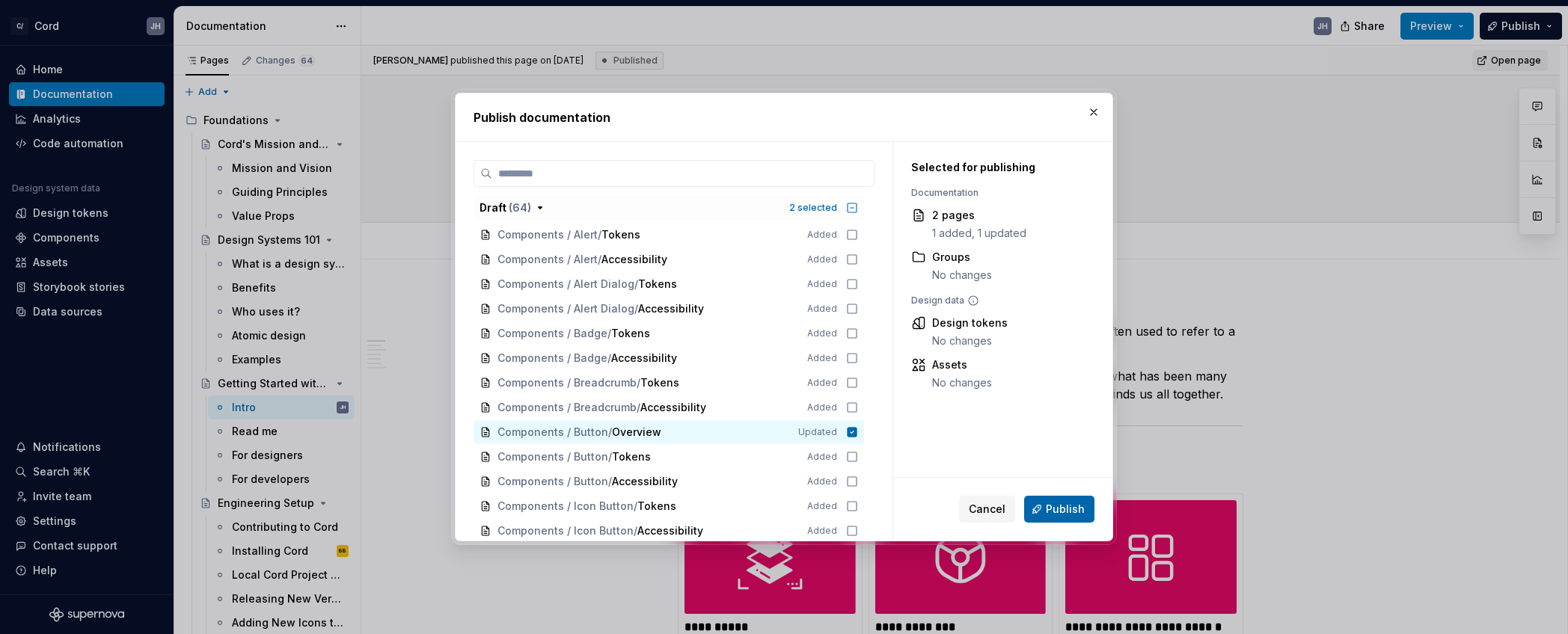
click at [1066, 504] on span "Publish" at bounding box center [1065, 508] width 39 height 15
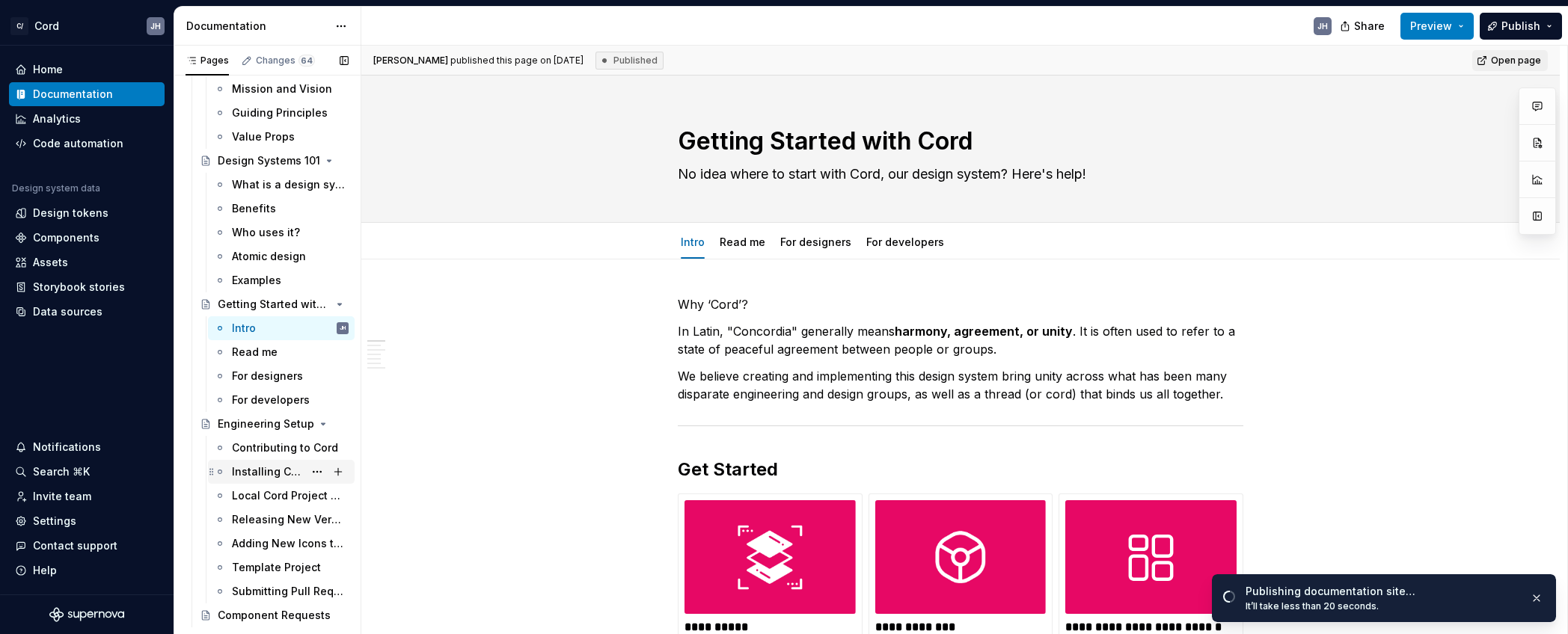
scroll to position [112, 0]
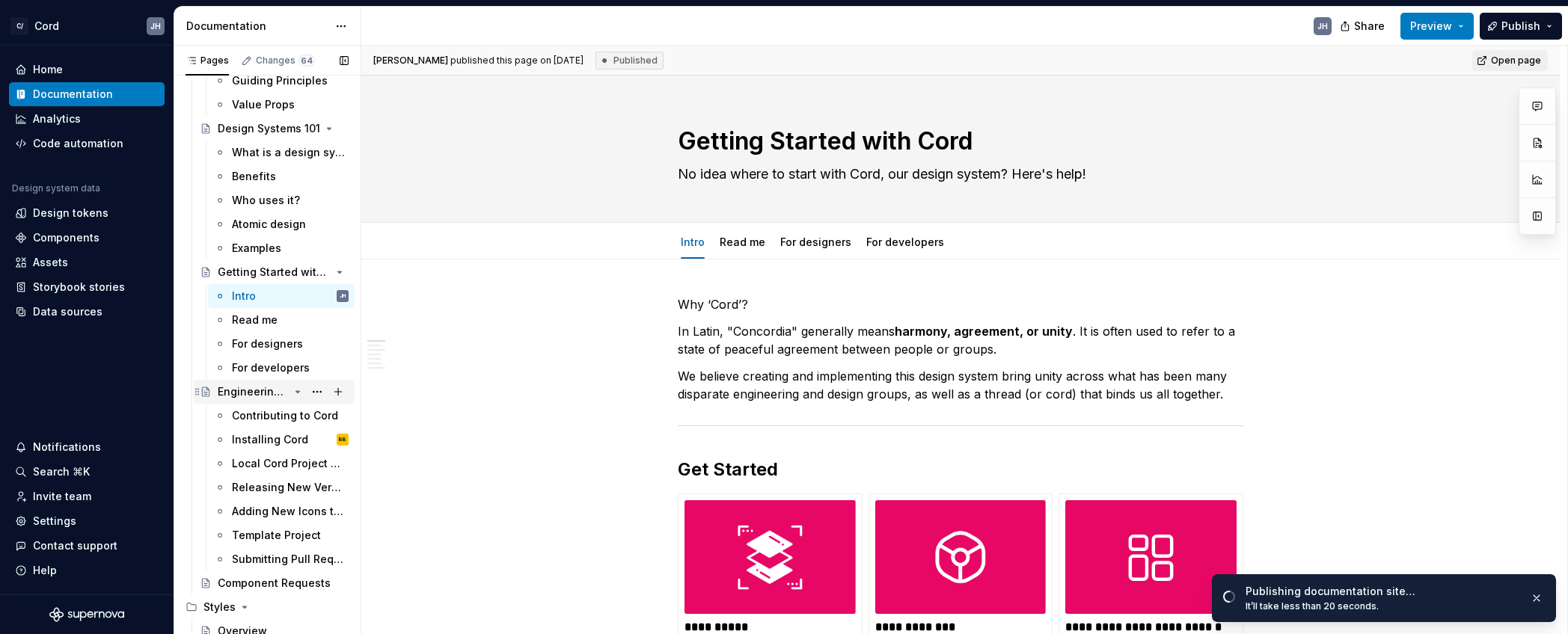
click at [252, 392] on div "Engineering Setup" at bounding box center [253, 392] width 71 height 15
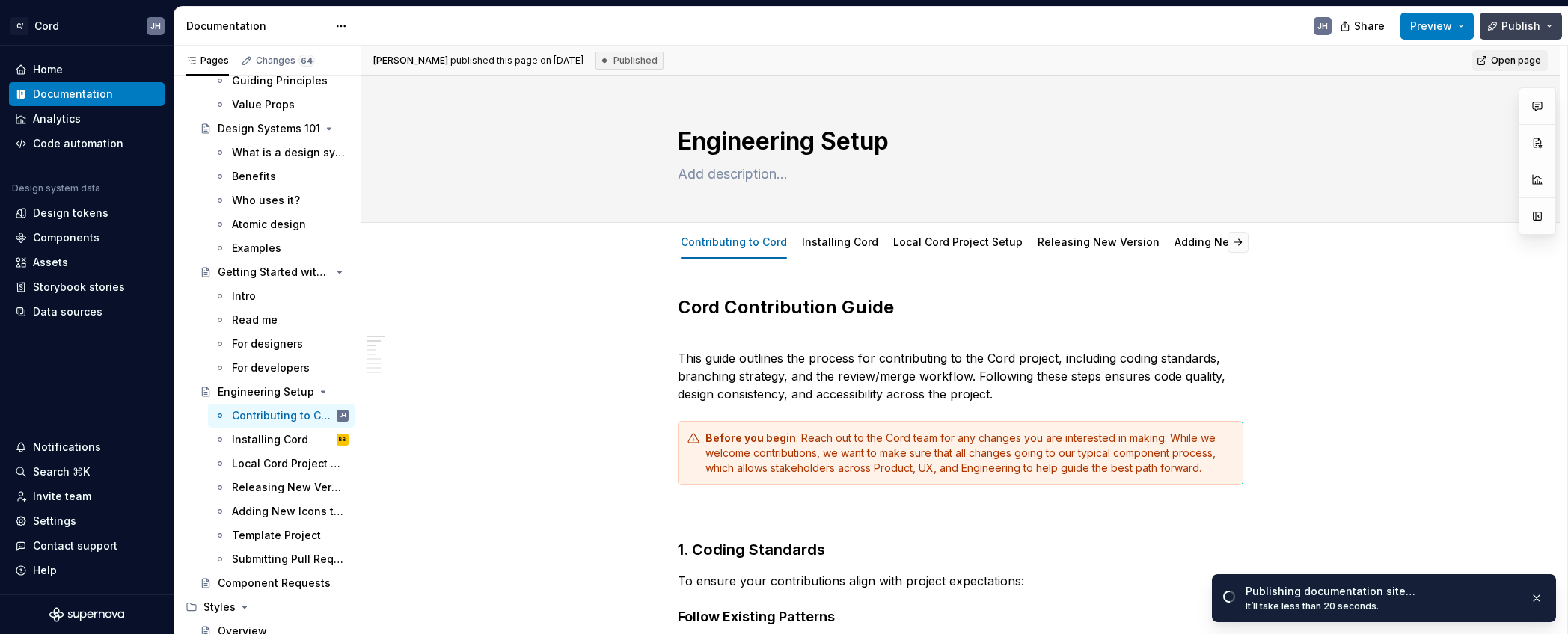
click at [1520, 24] on span "Publish" at bounding box center [1521, 26] width 39 height 15
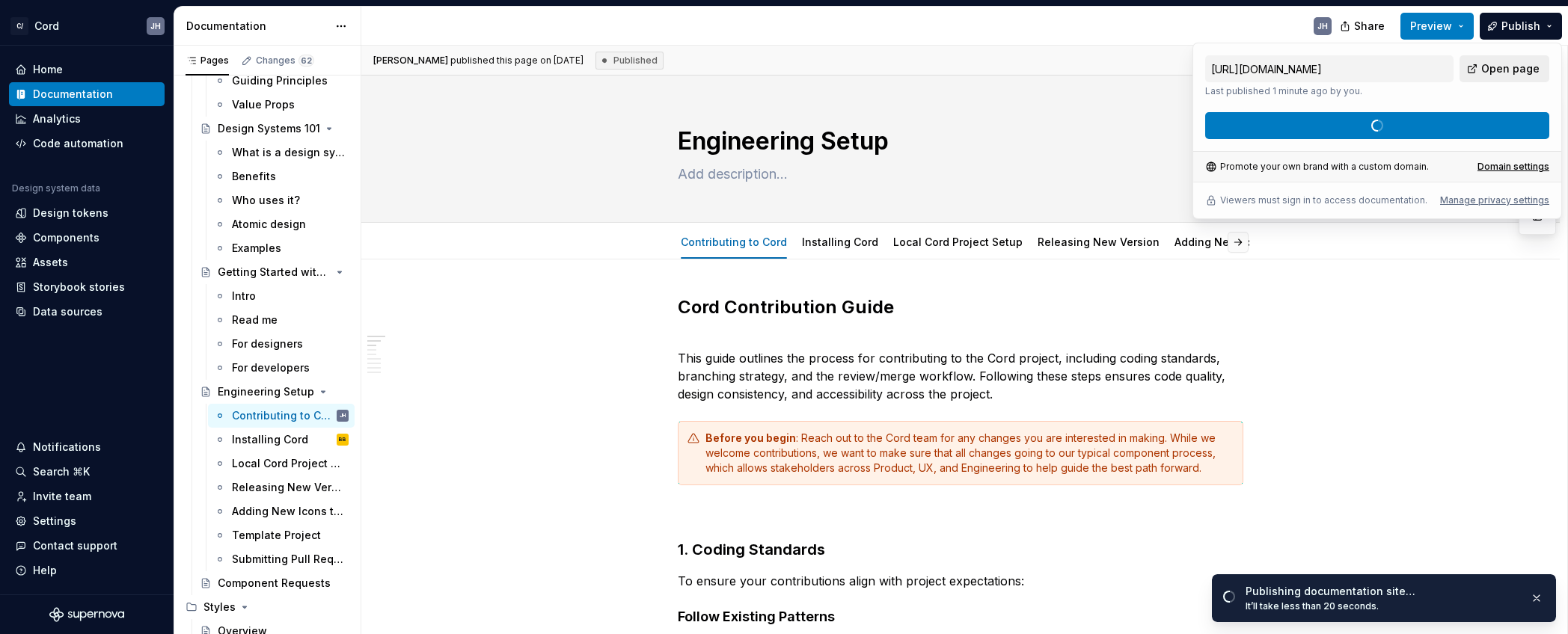
click at [1533, 65] on span "Open page" at bounding box center [1510, 68] width 58 height 15
type textarea "*"
